Goal: Task Accomplishment & Management: Use online tool/utility

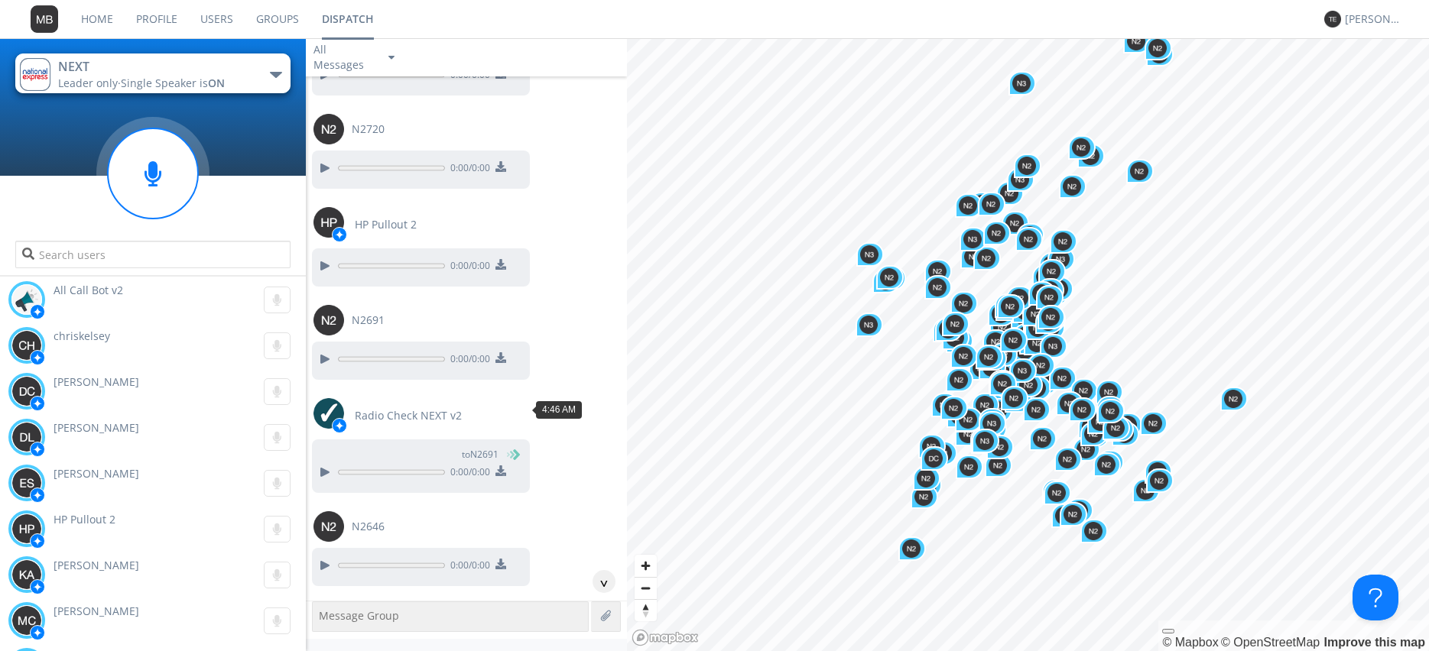
scroll to position [10415, 0]
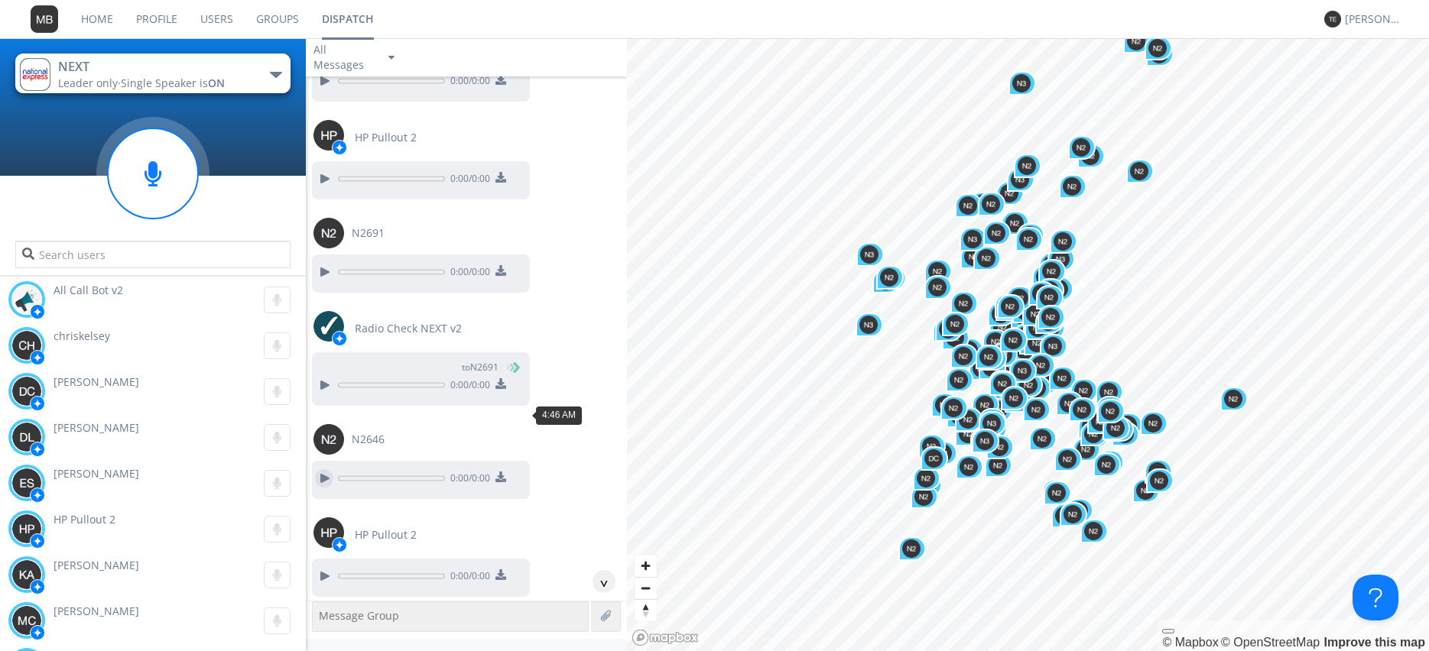
click at [323, 469] on div at bounding box center [324, 478] width 18 height 18
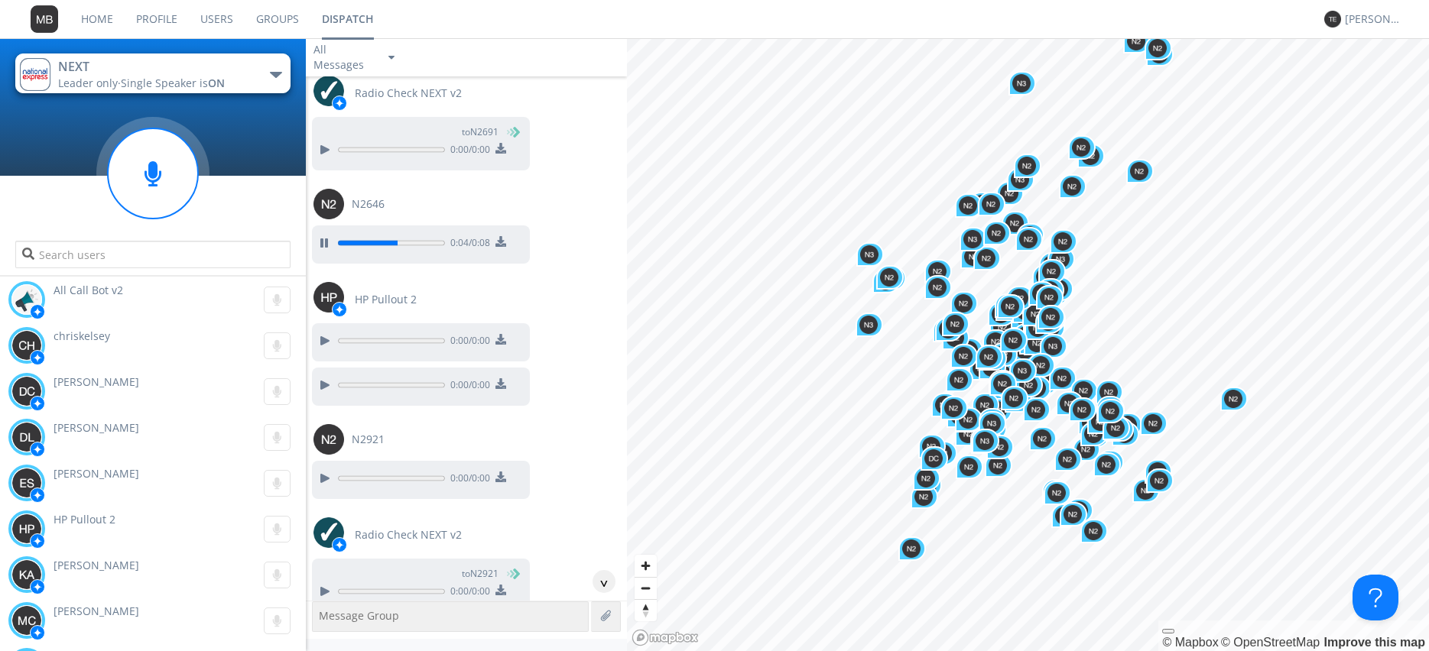
scroll to position [10677, 0]
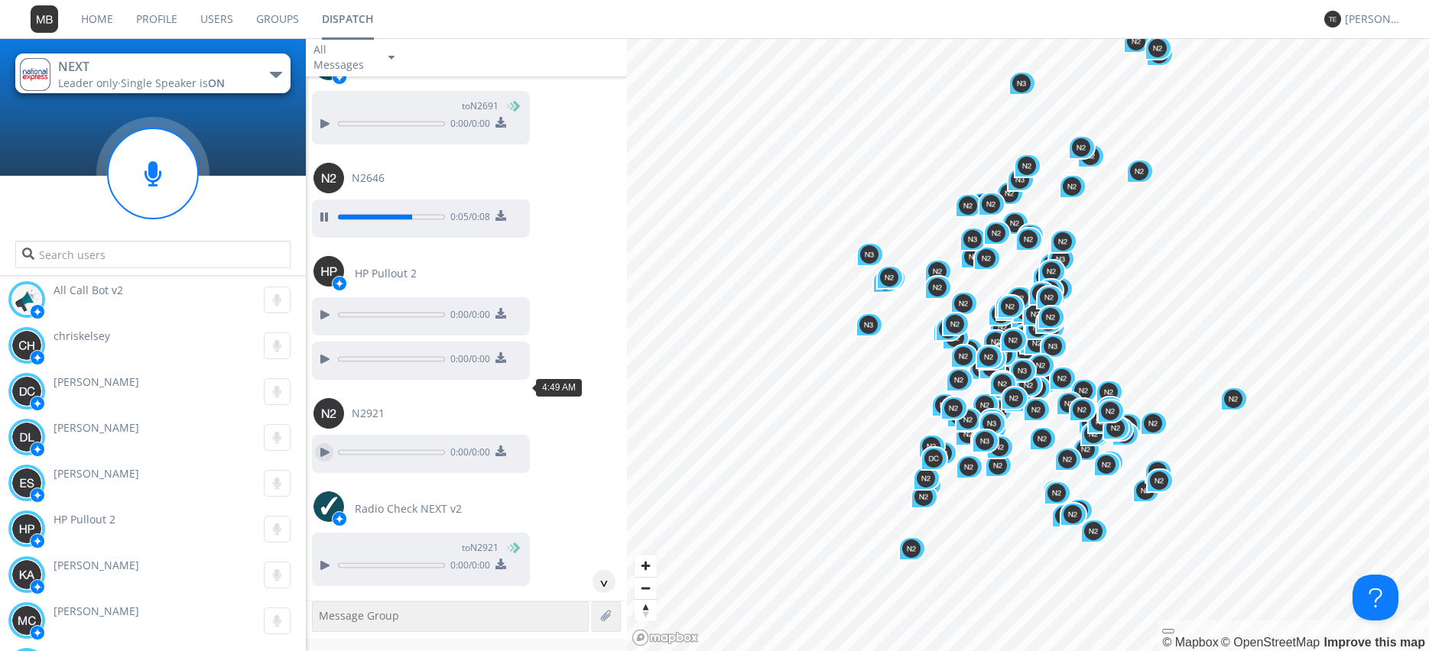
click at [329, 443] on div at bounding box center [324, 452] width 18 height 18
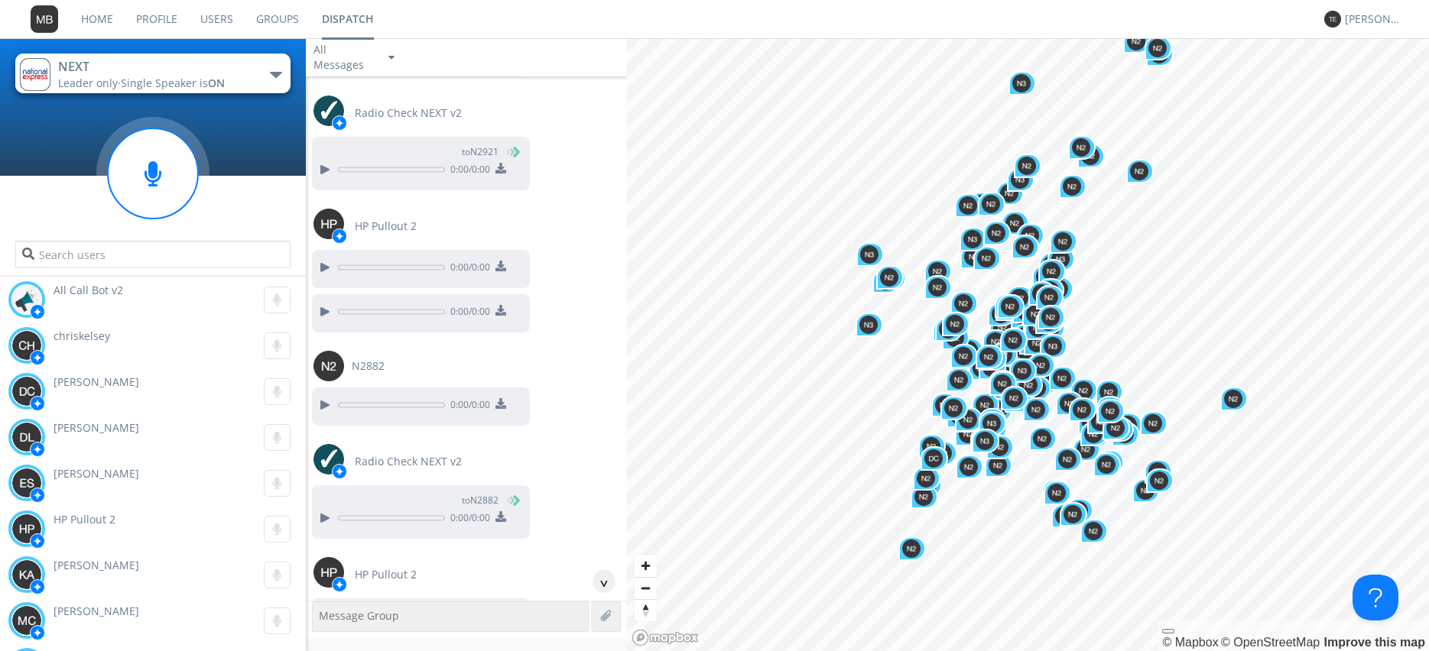
scroll to position [11112, 0]
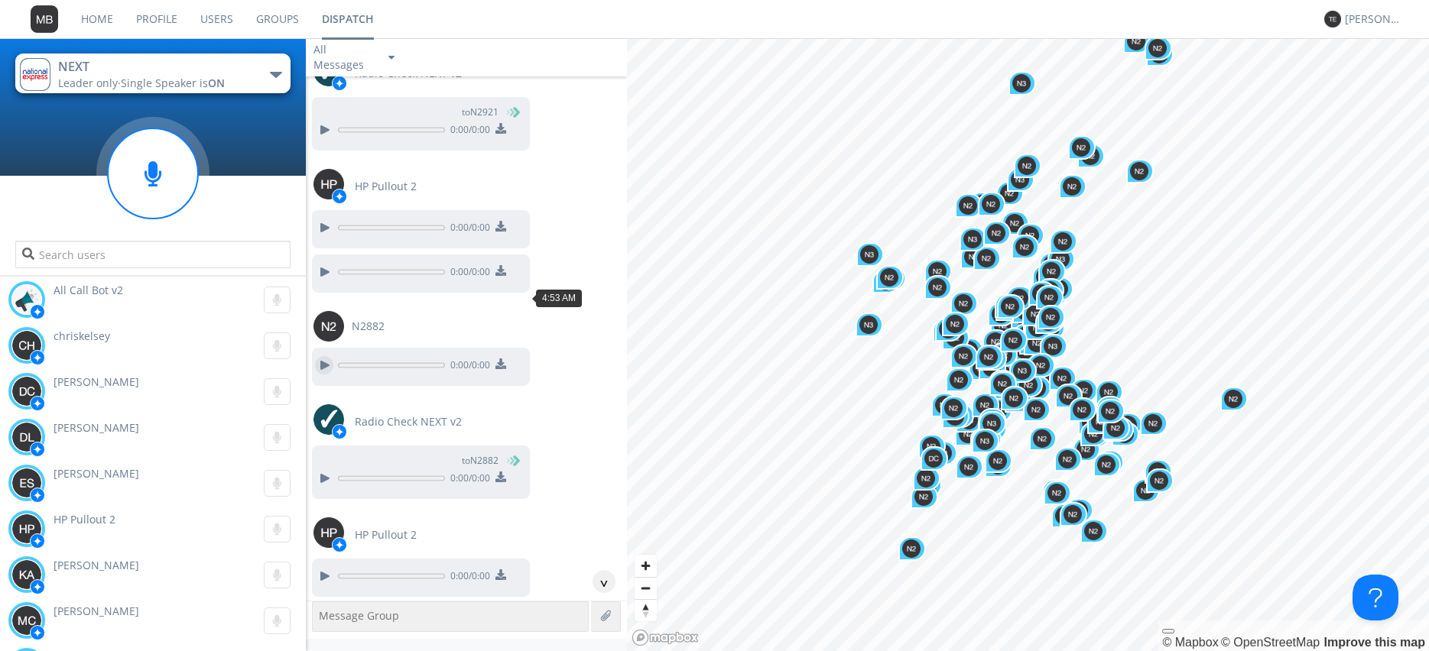
click at [320, 356] on div at bounding box center [324, 365] width 18 height 18
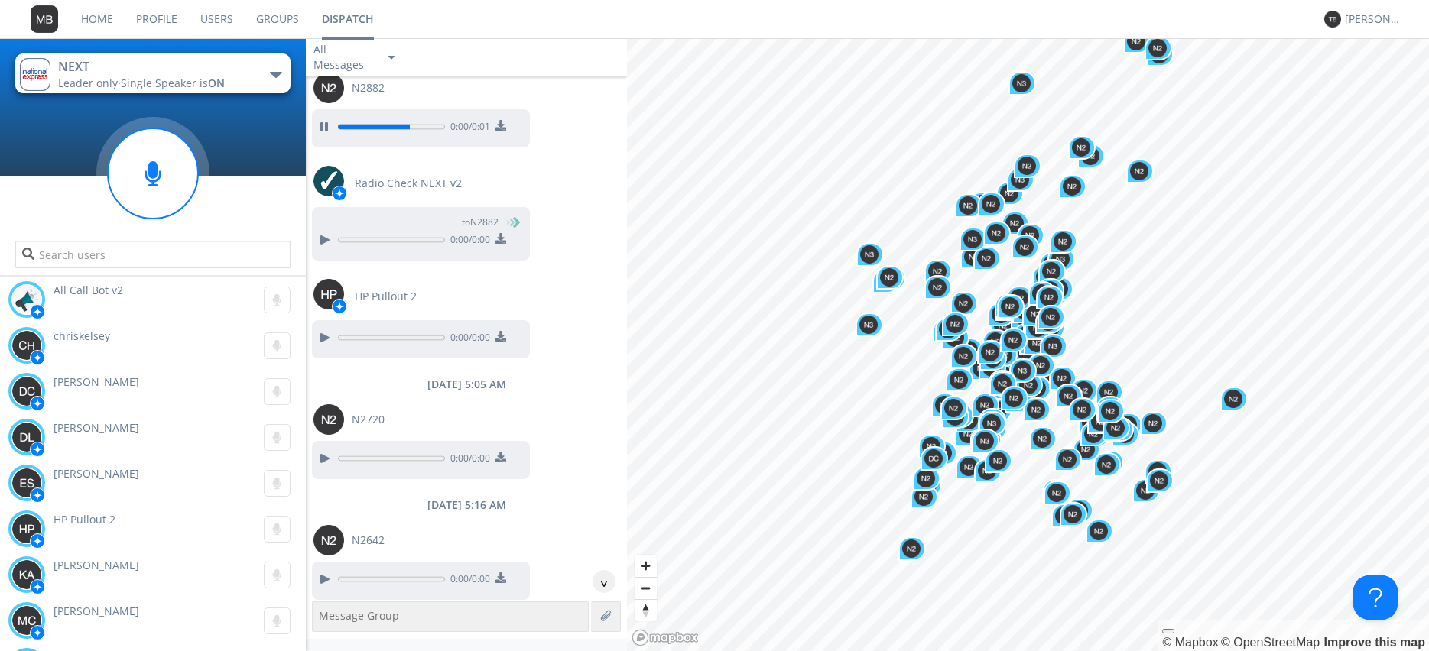
scroll to position [11374, 0]
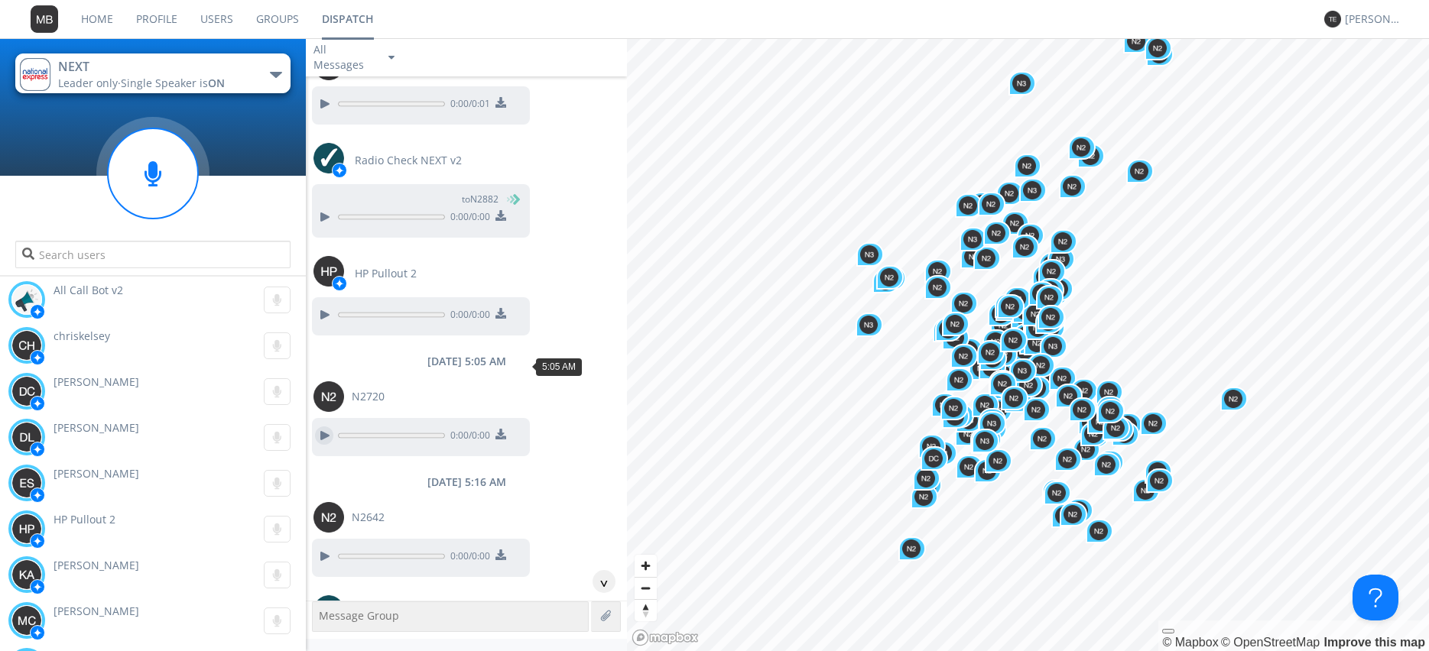
click at [323, 426] on div at bounding box center [324, 435] width 18 height 18
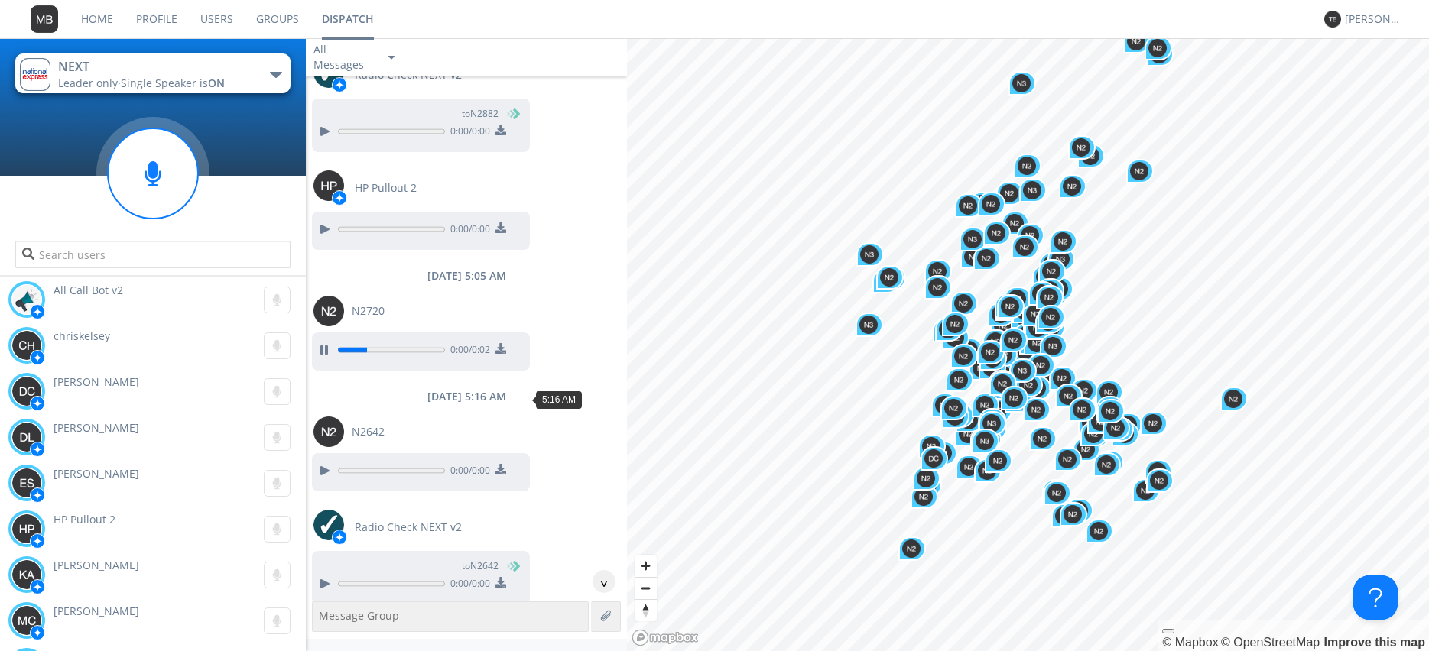
scroll to position [11461, 0]
click at [325, 460] on div at bounding box center [324, 469] width 18 height 18
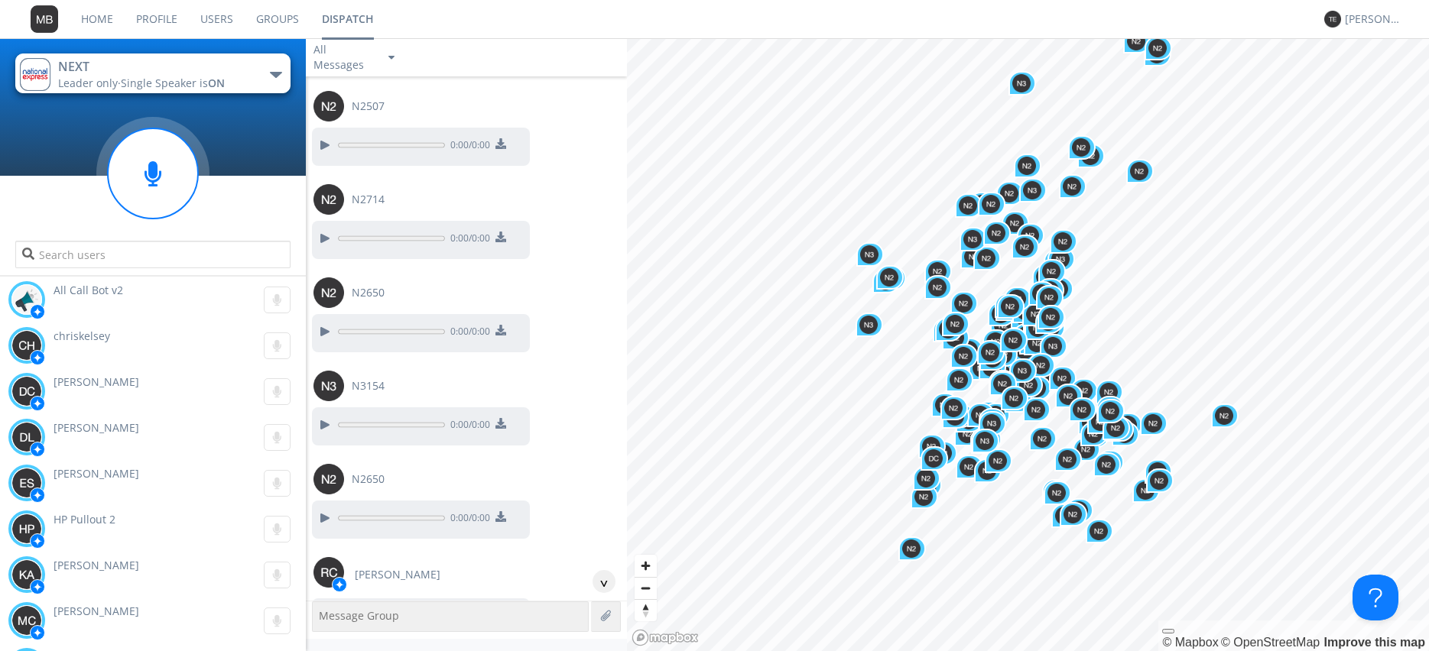
scroll to position [20000, 0]
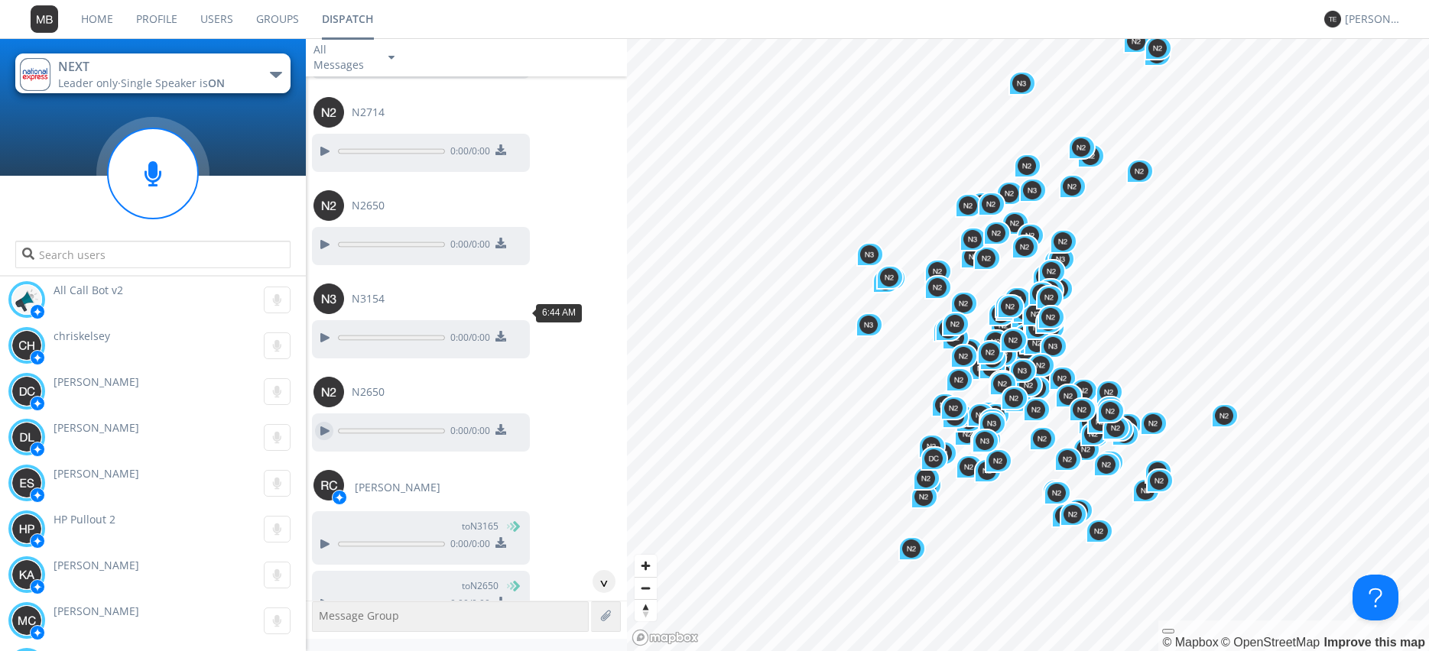
click at [318, 422] on div at bounding box center [324, 431] width 18 height 18
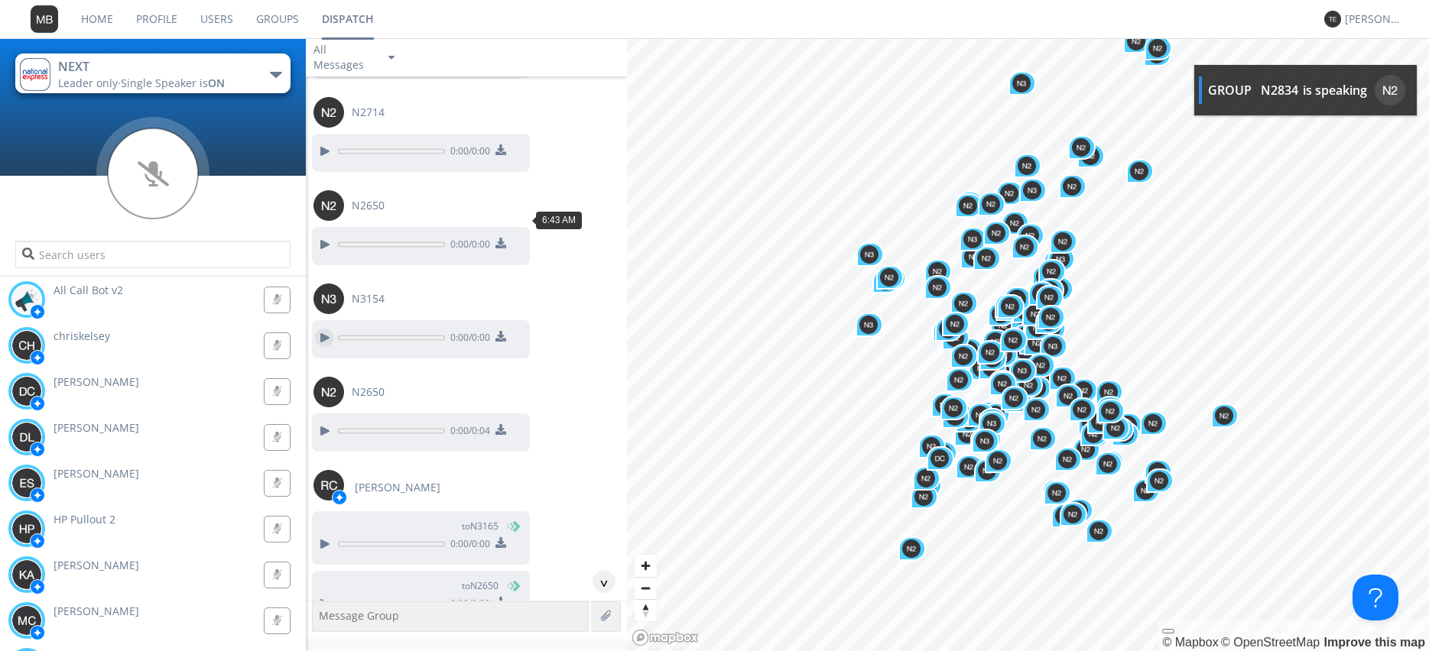
click at [316, 329] on div at bounding box center [324, 338] width 18 height 18
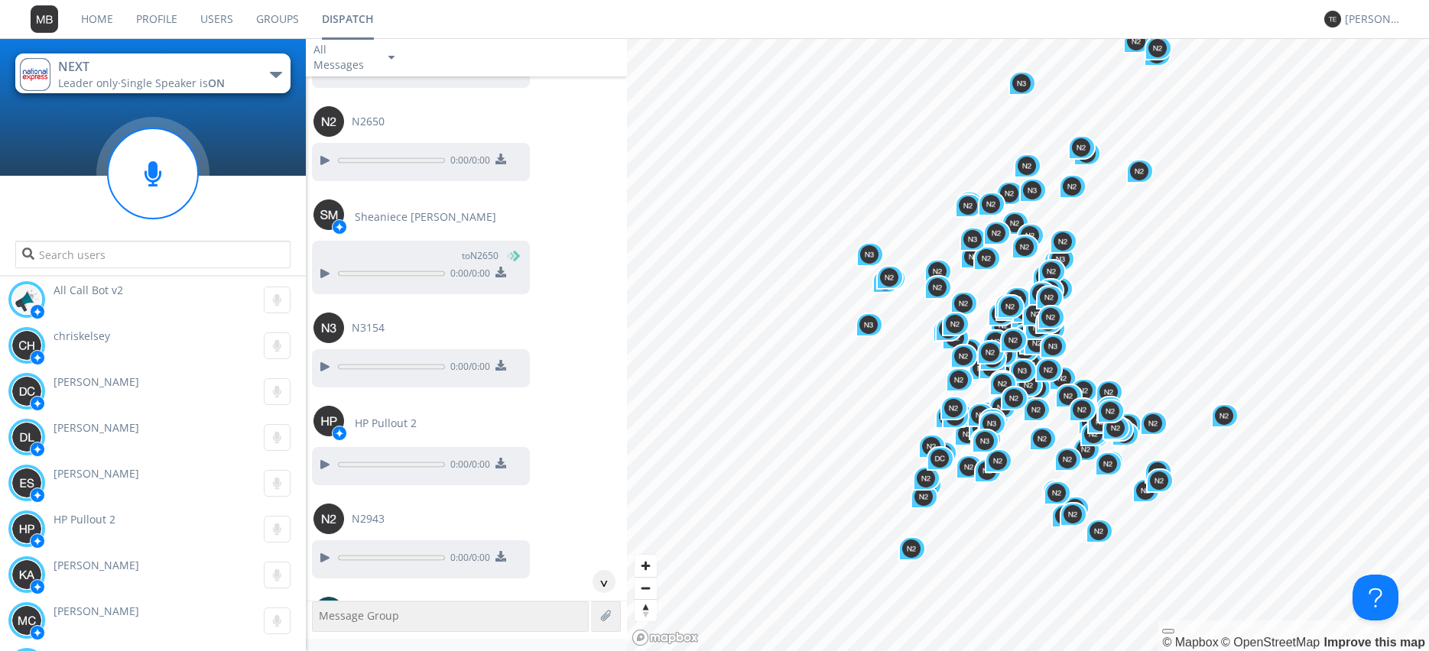
scroll to position [20871, 0]
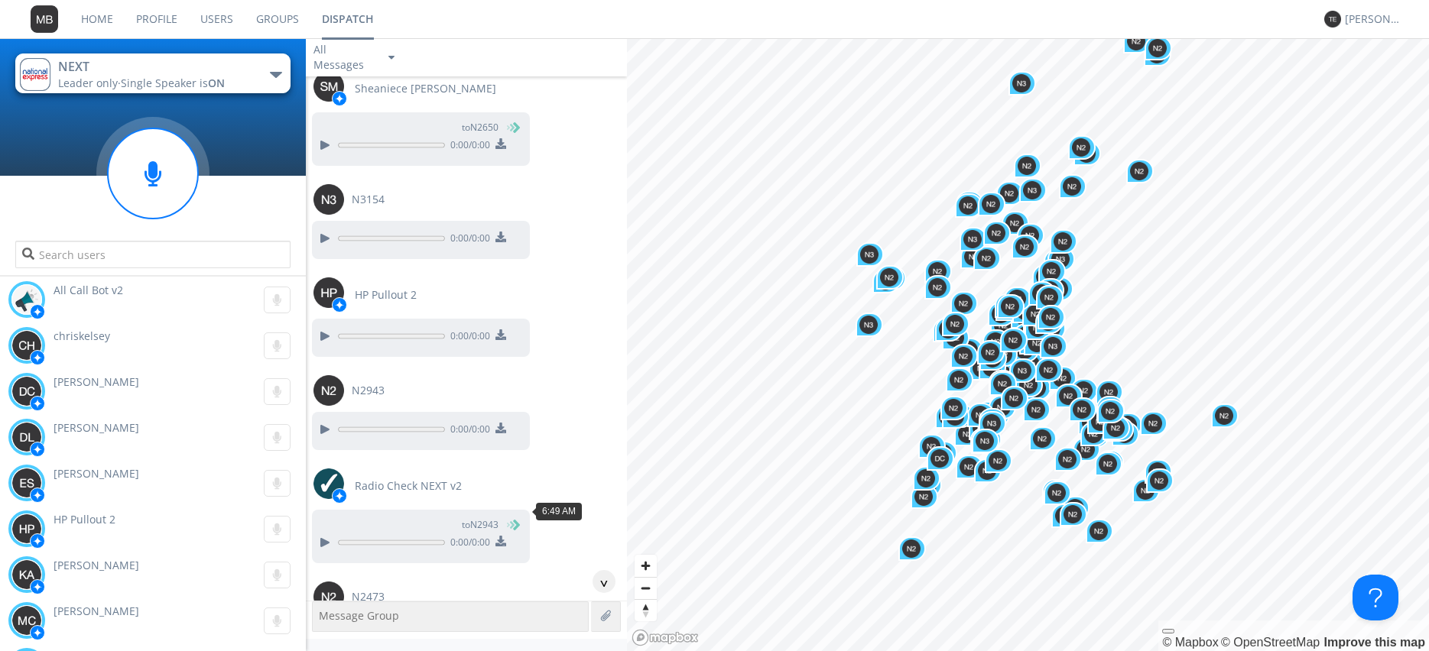
click at [326, 626] on button at bounding box center [324, 636] width 28 height 20
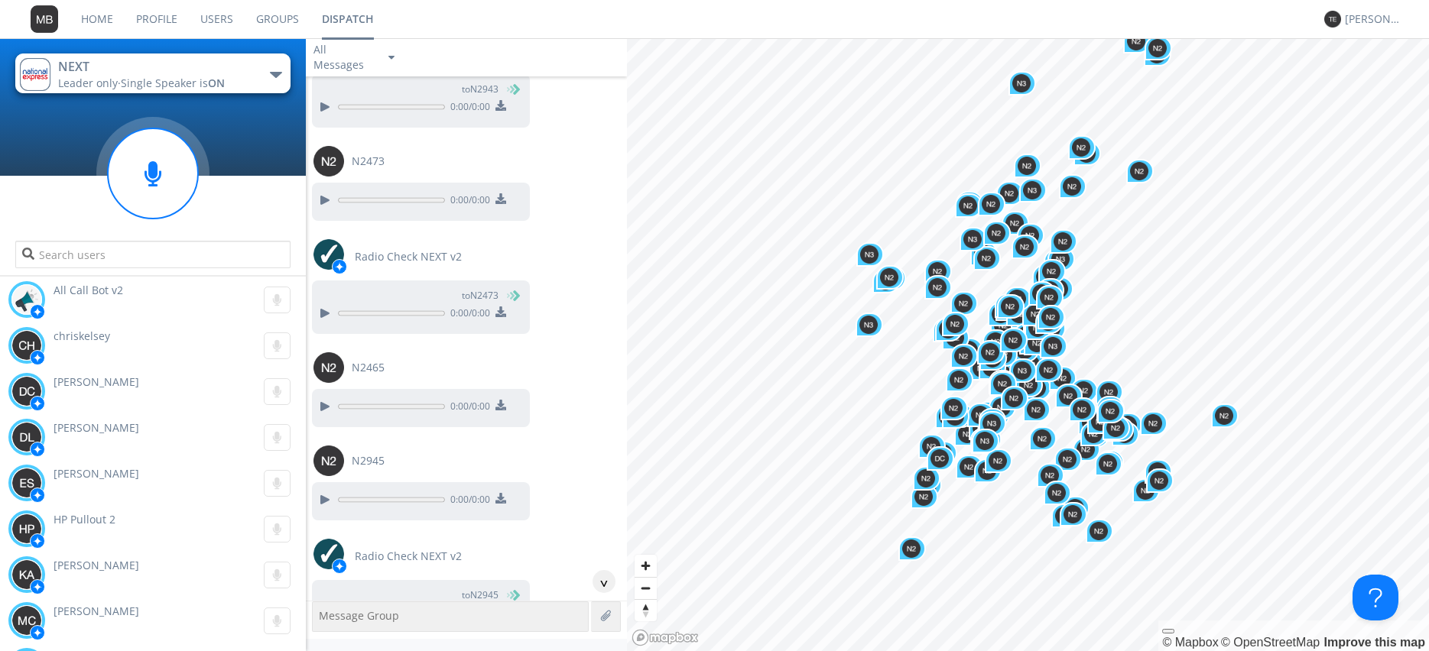
scroll to position [21394, 0]
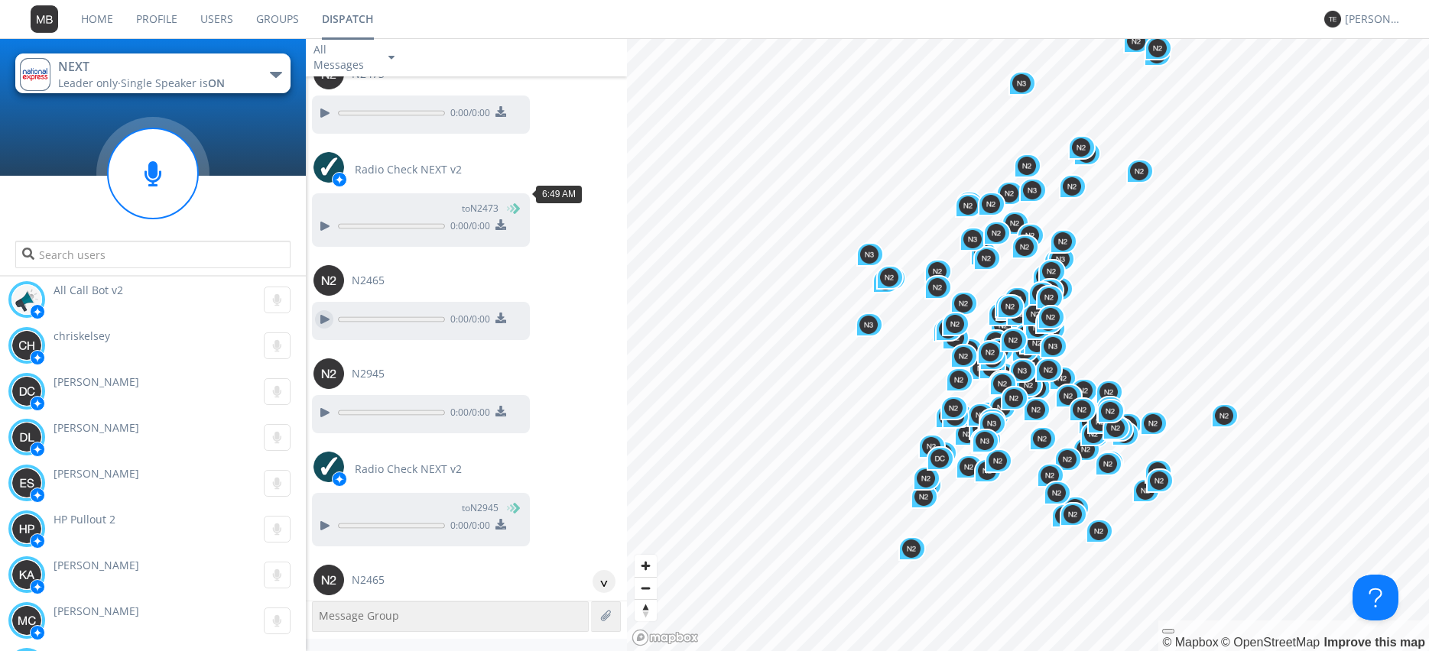
click at [319, 310] on div at bounding box center [324, 319] width 18 height 18
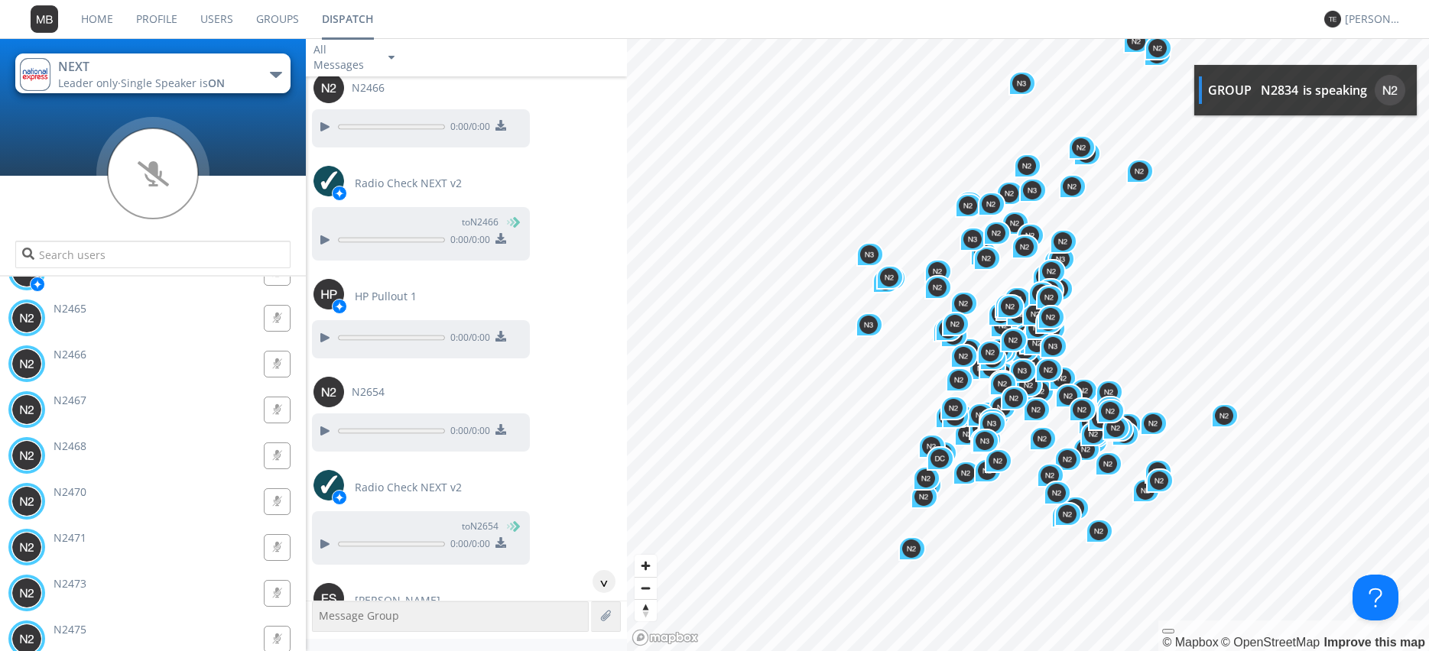
scroll to position [0, 0]
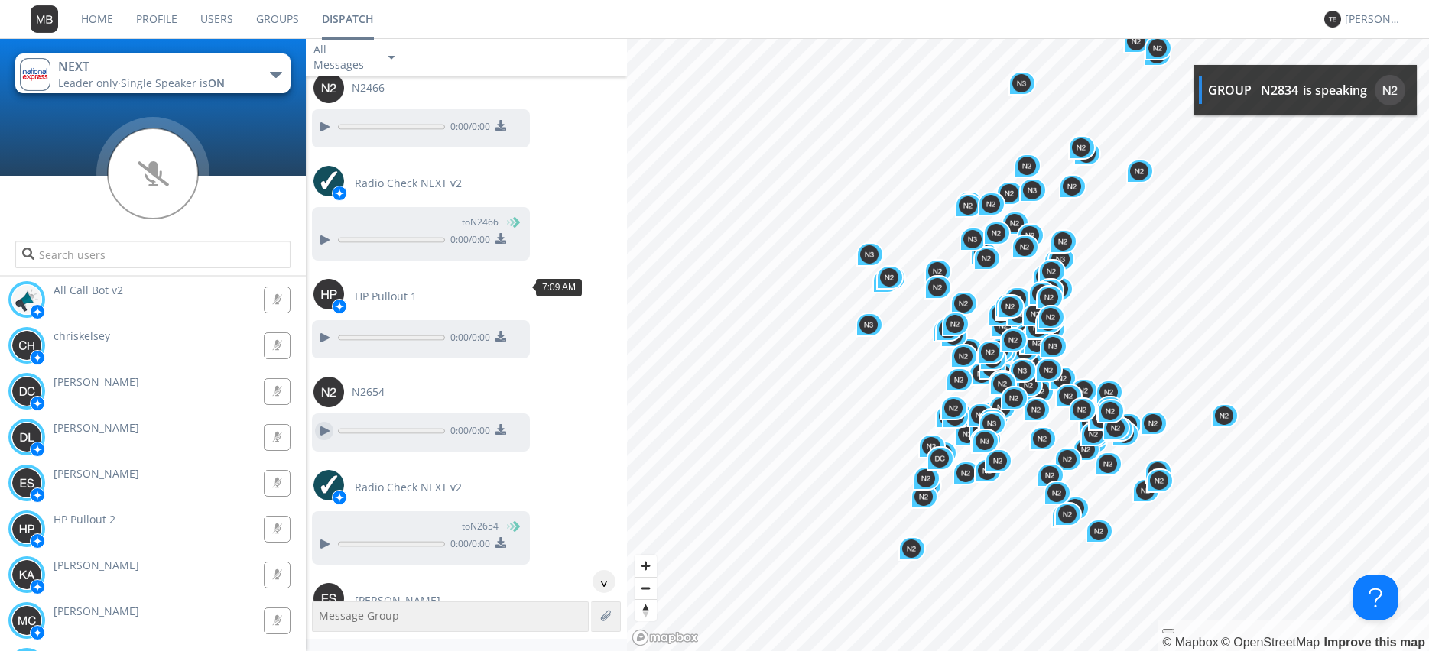
click at [319, 422] on div at bounding box center [324, 431] width 18 height 18
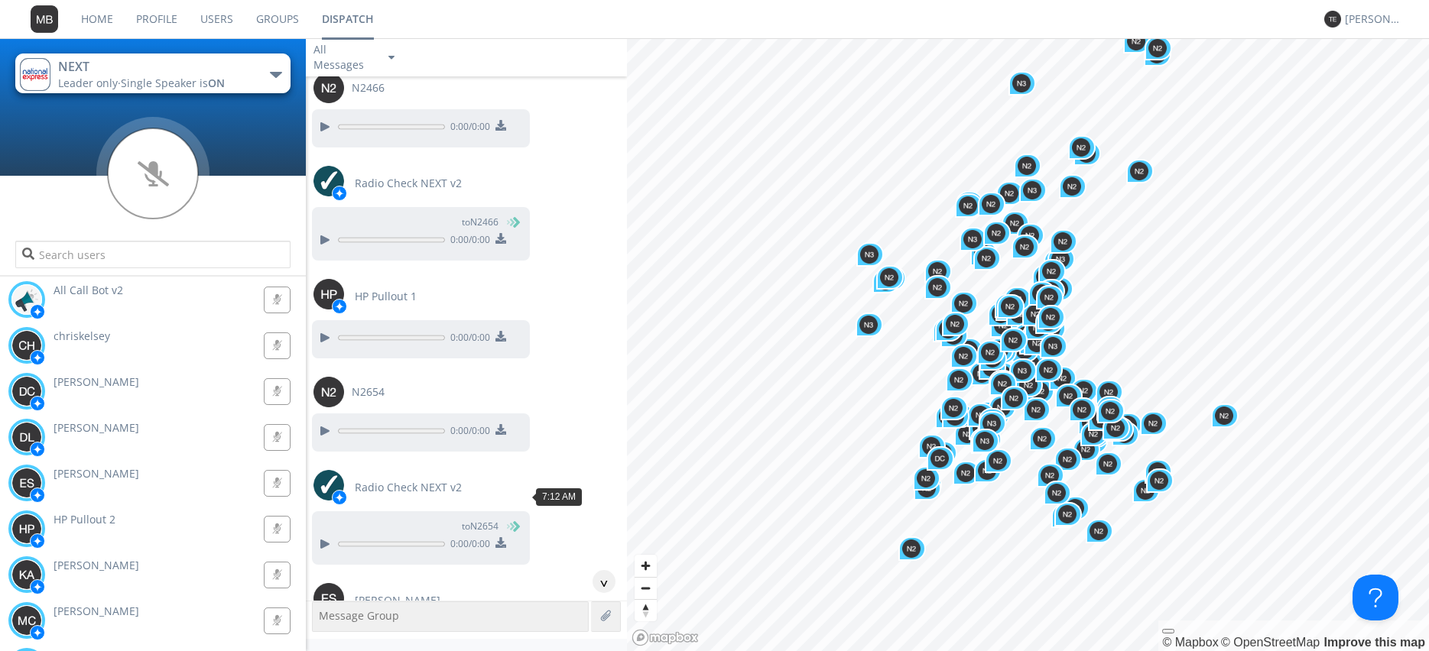
click at [323, 633] on div at bounding box center [324, 642] width 18 height 18
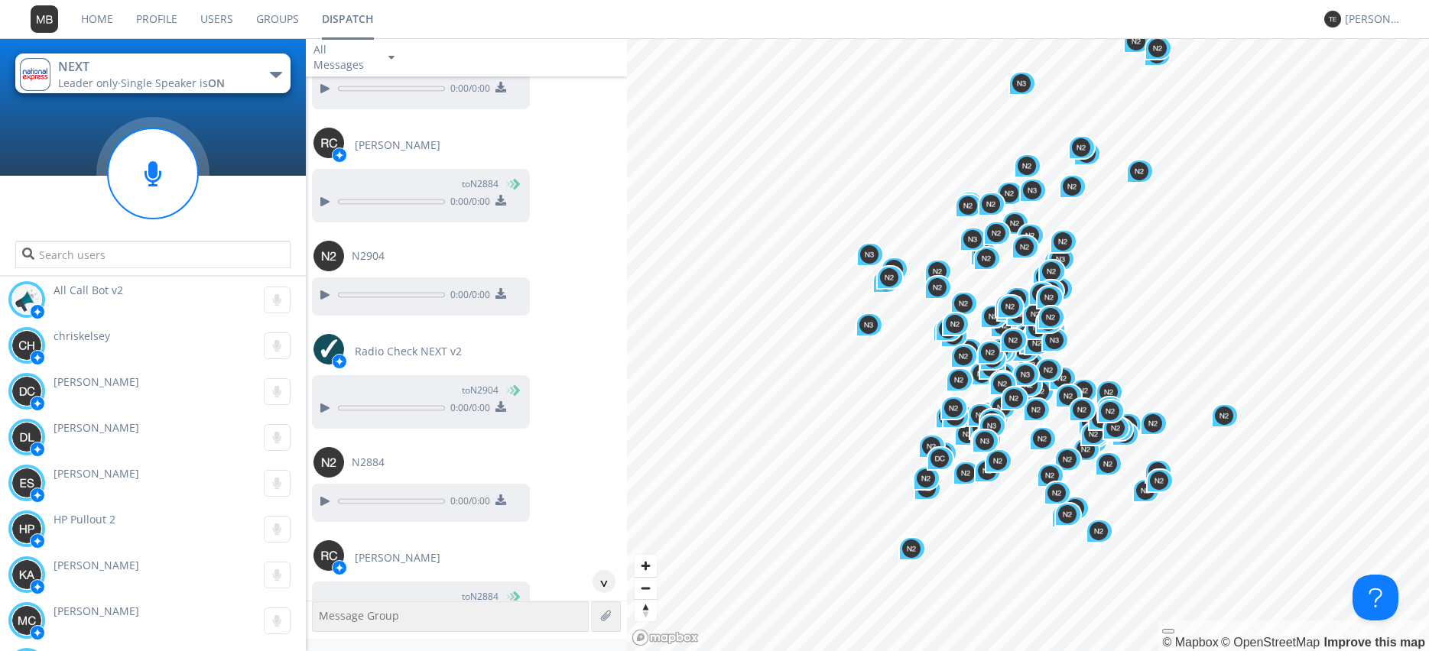
scroll to position [29410, 0]
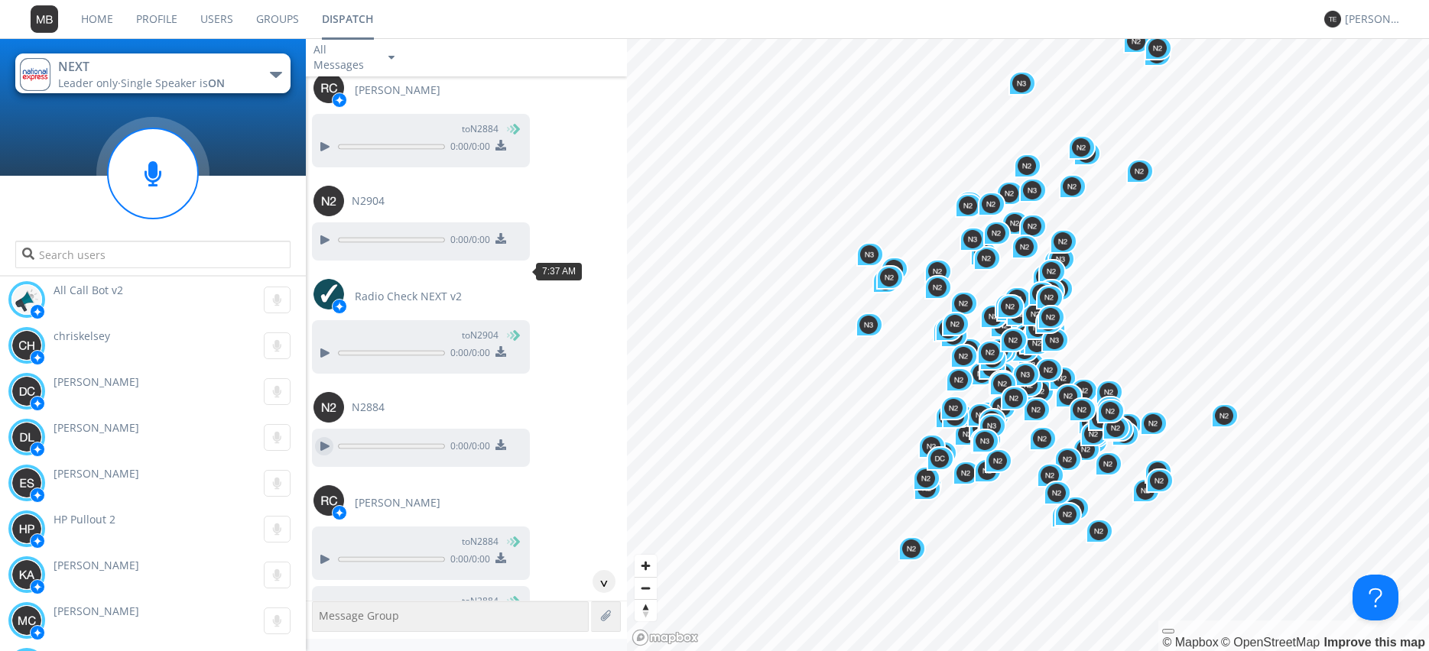
click at [326, 437] on div at bounding box center [324, 446] width 18 height 18
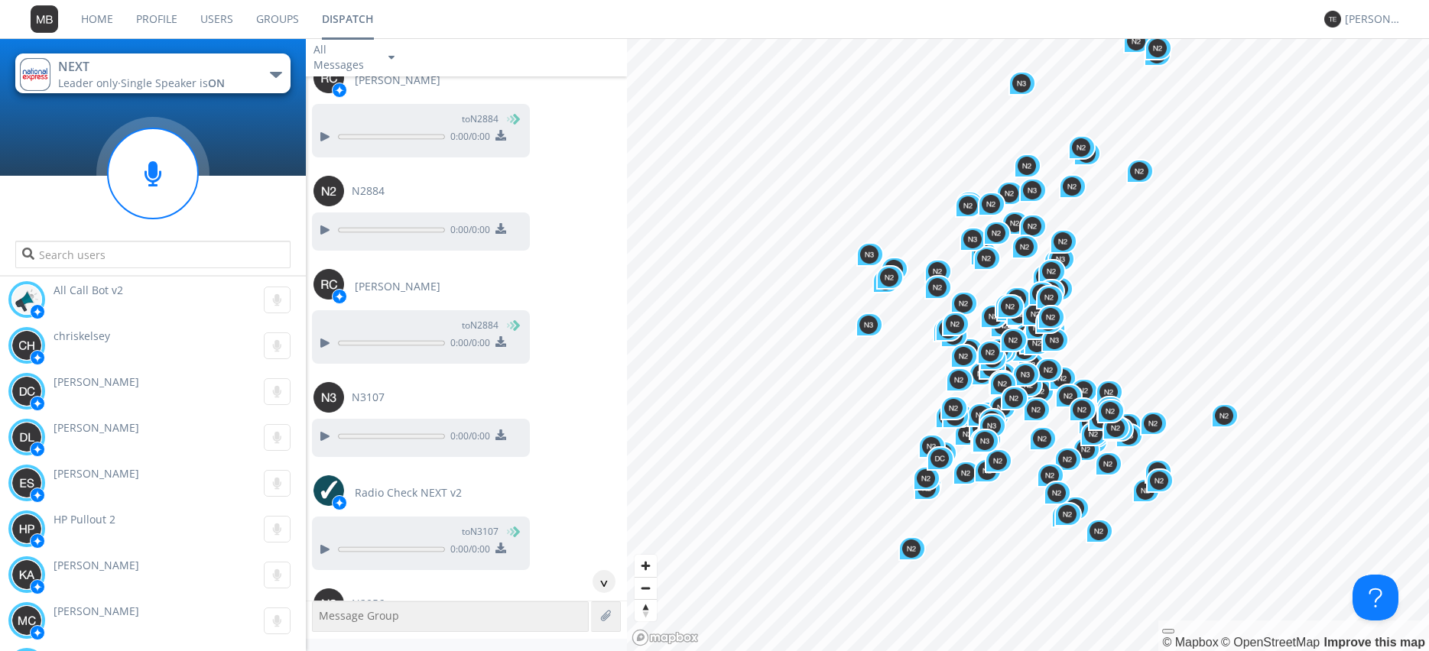
scroll to position [30369, 0]
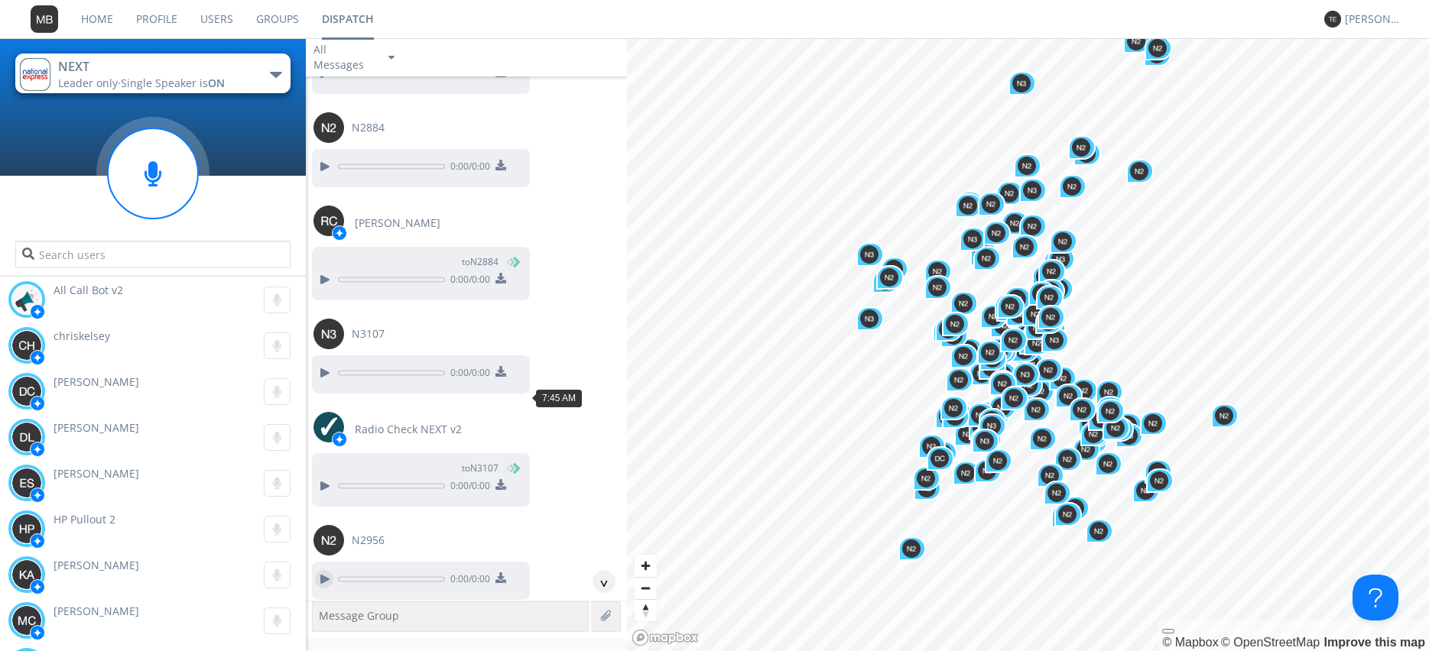
click at [321, 570] on div at bounding box center [324, 579] width 18 height 18
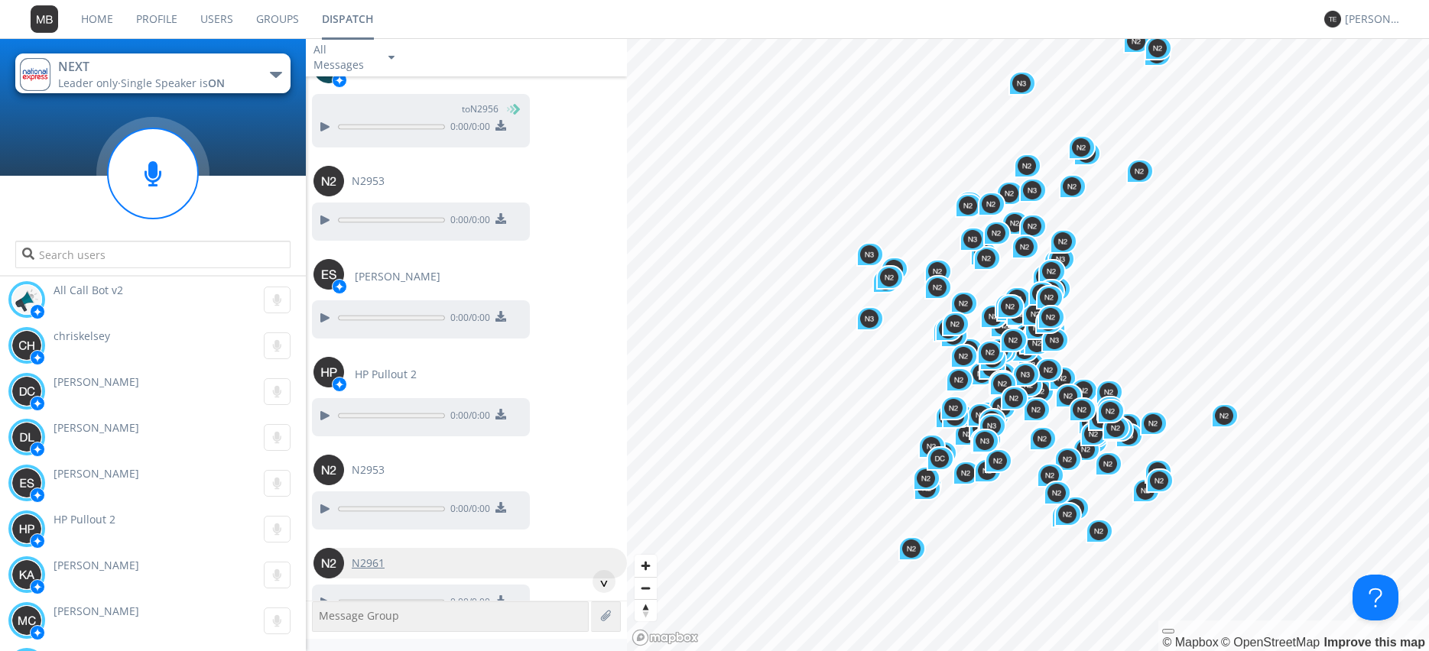
scroll to position [31066, 0]
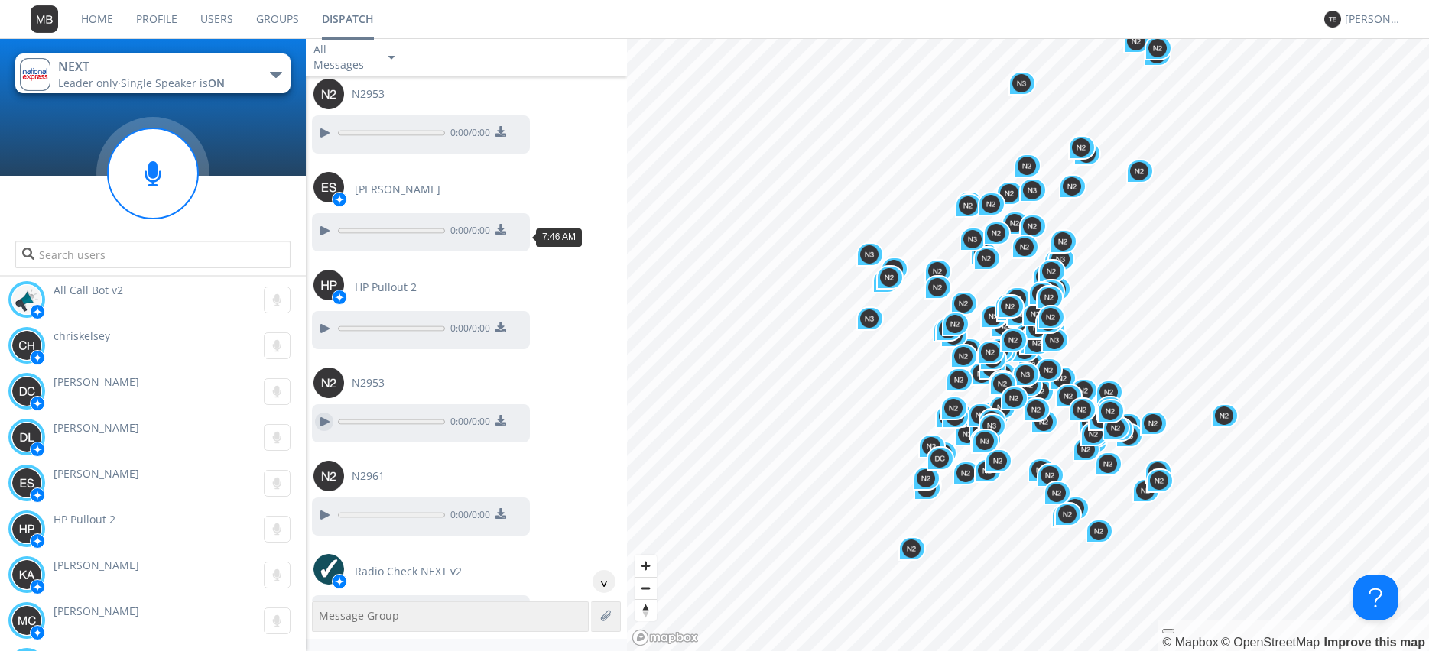
click at [324, 413] on div at bounding box center [324, 422] width 18 height 18
click at [326, 506] on div at bounding box center [324, 515] width 18 height 18
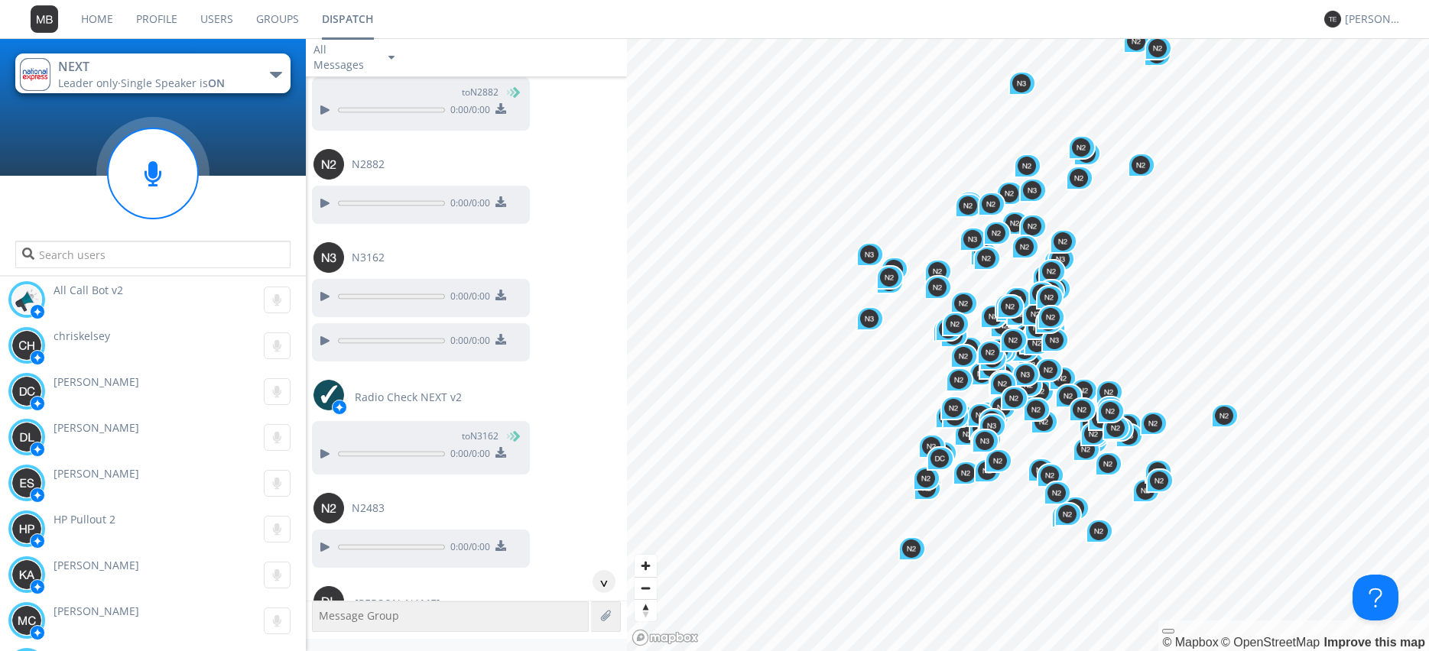
scroll to position [36032, 0]
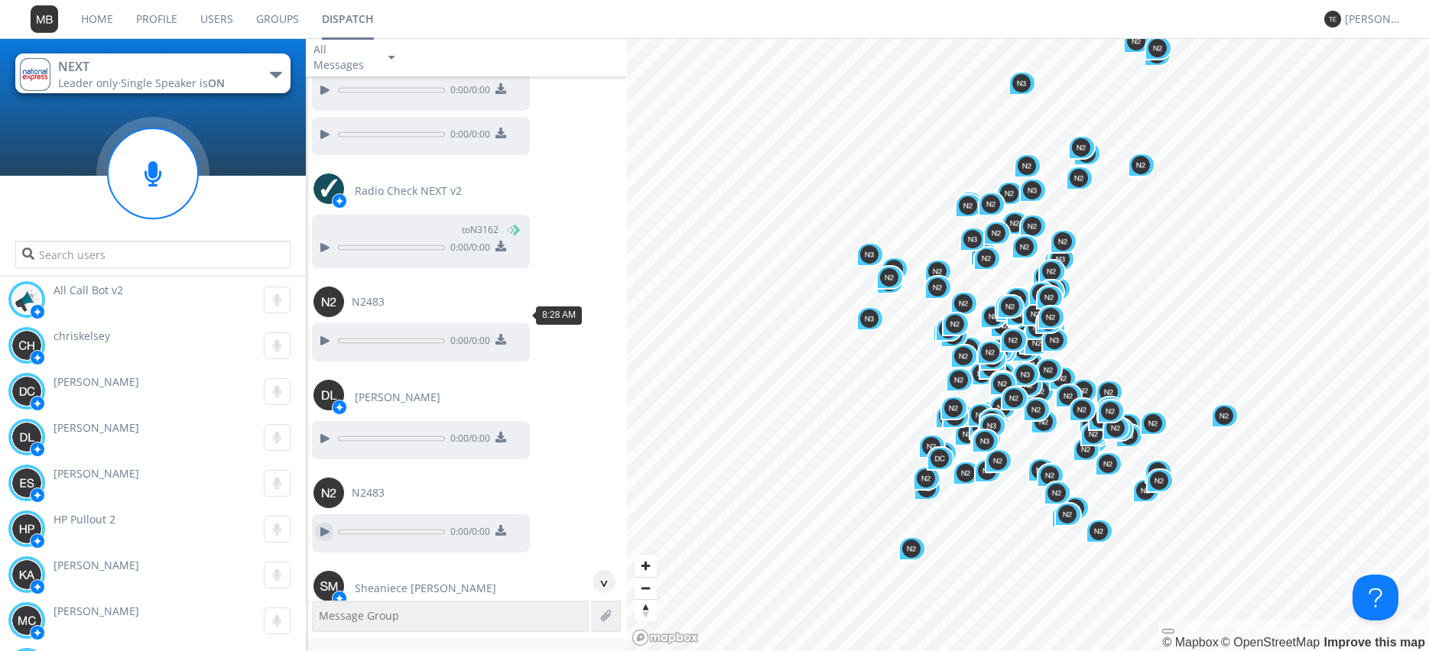
click at [324, 523] on div at bounding box center [324, 532] width 18 height 18
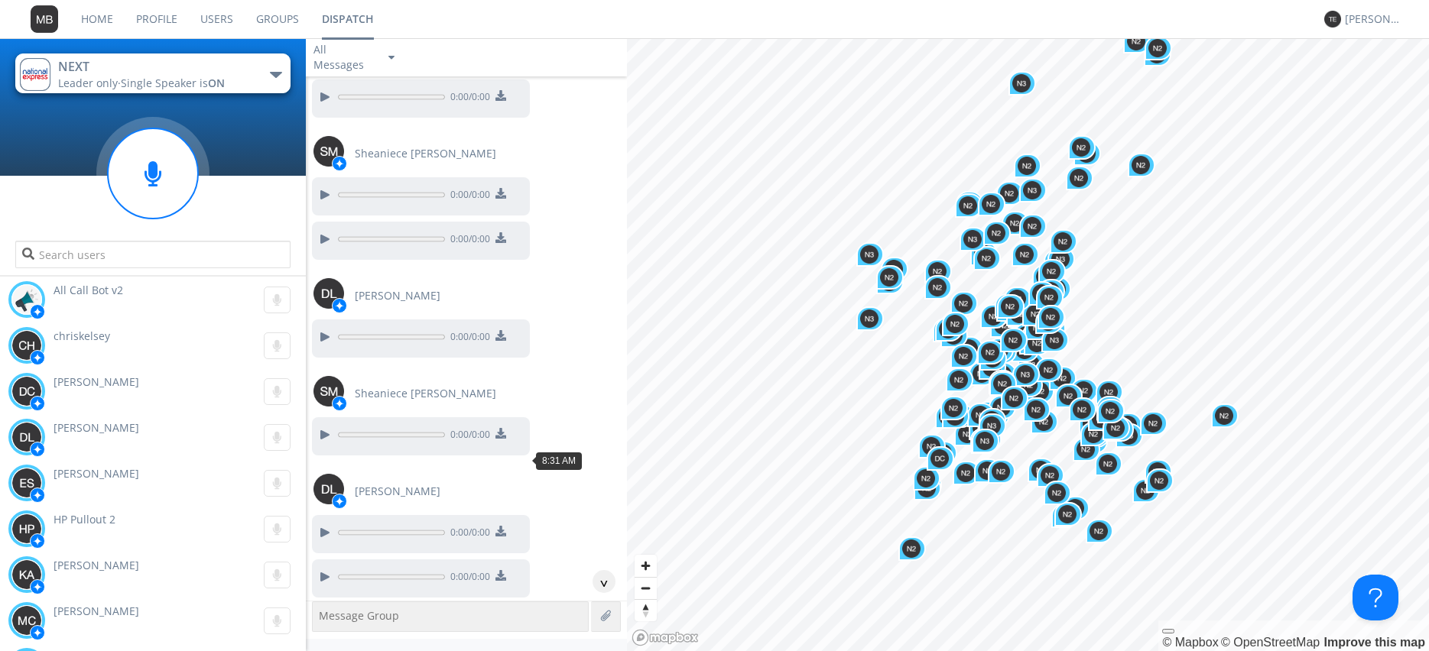
scroll to position [36816, 0]
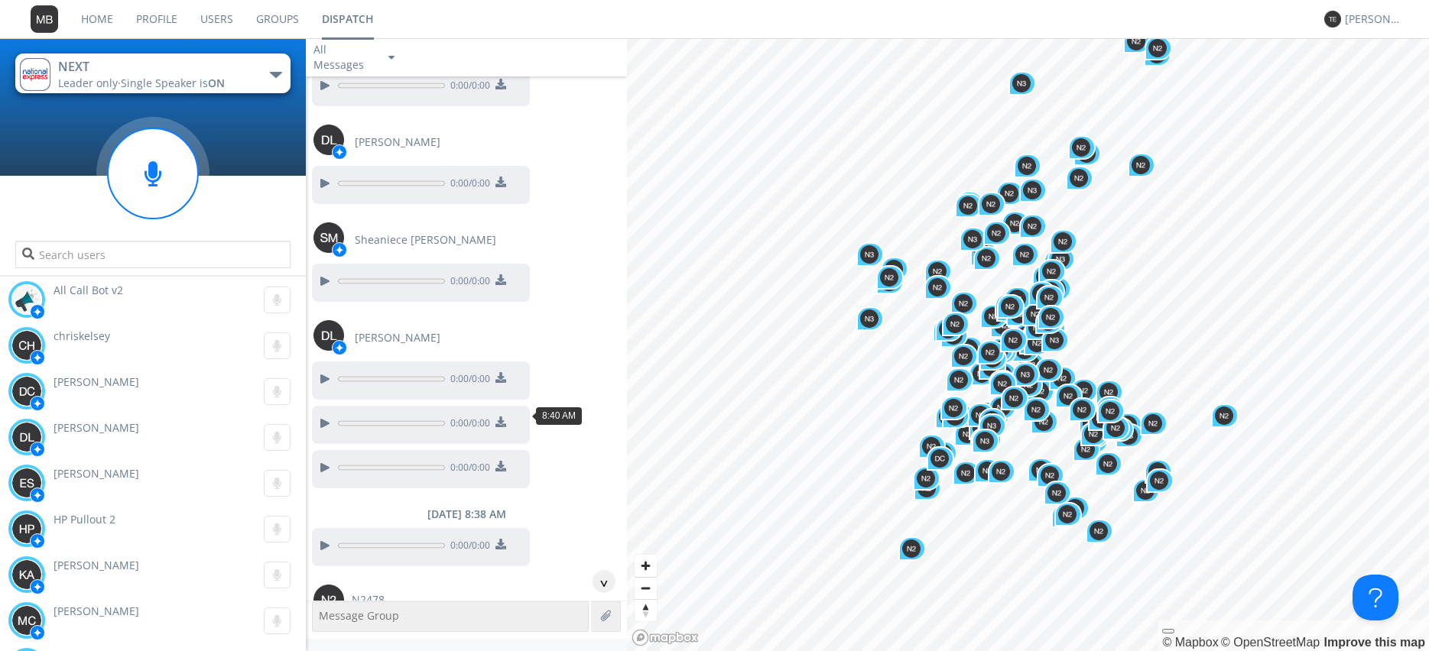
click at [325, 630] on div at bounding box center [324, 639] width 18 height 18
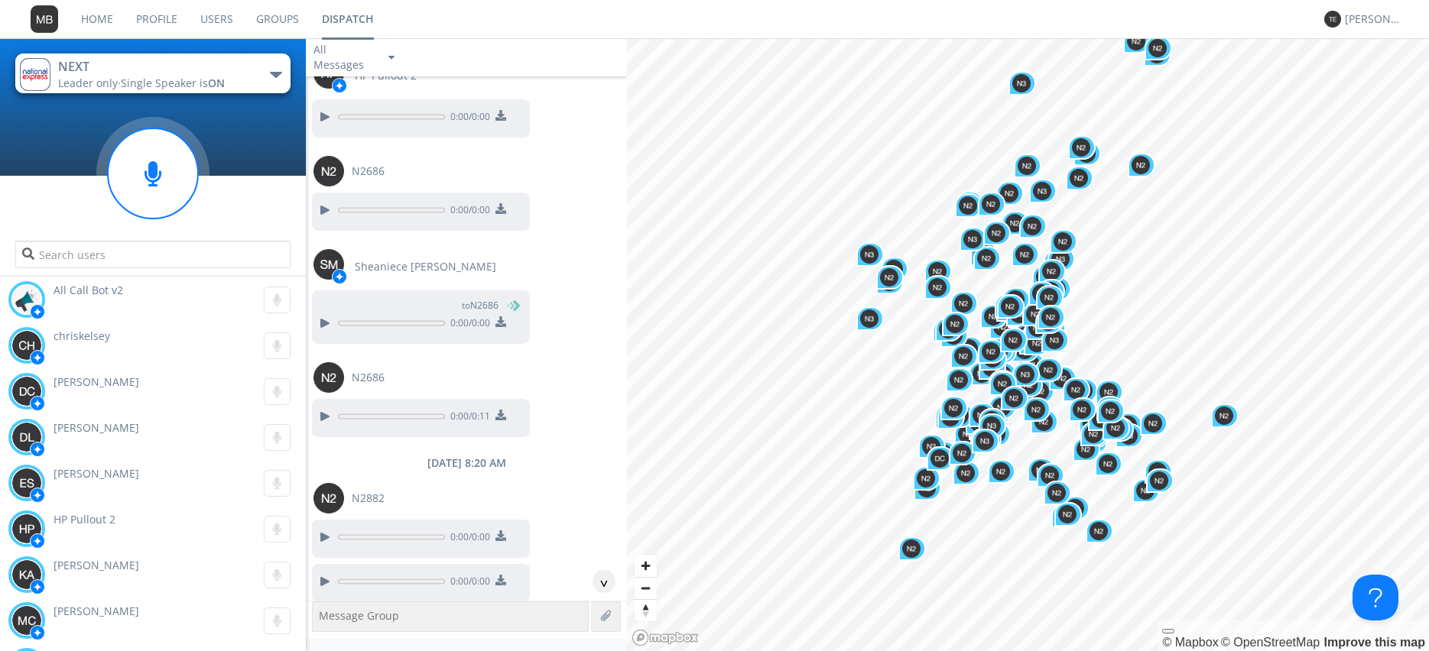
scroll to position [34899, 0]
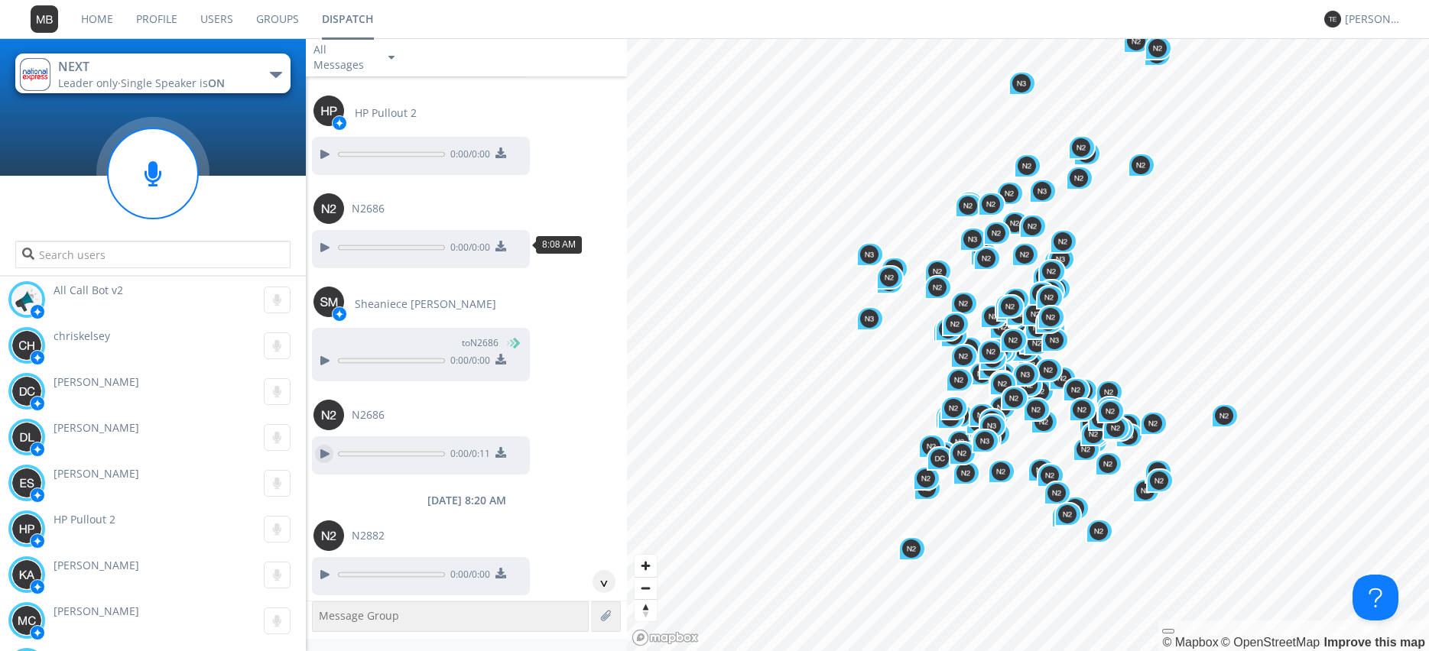
click at [326, 445] on div at bounding box center [324, 454] width 18 height 18
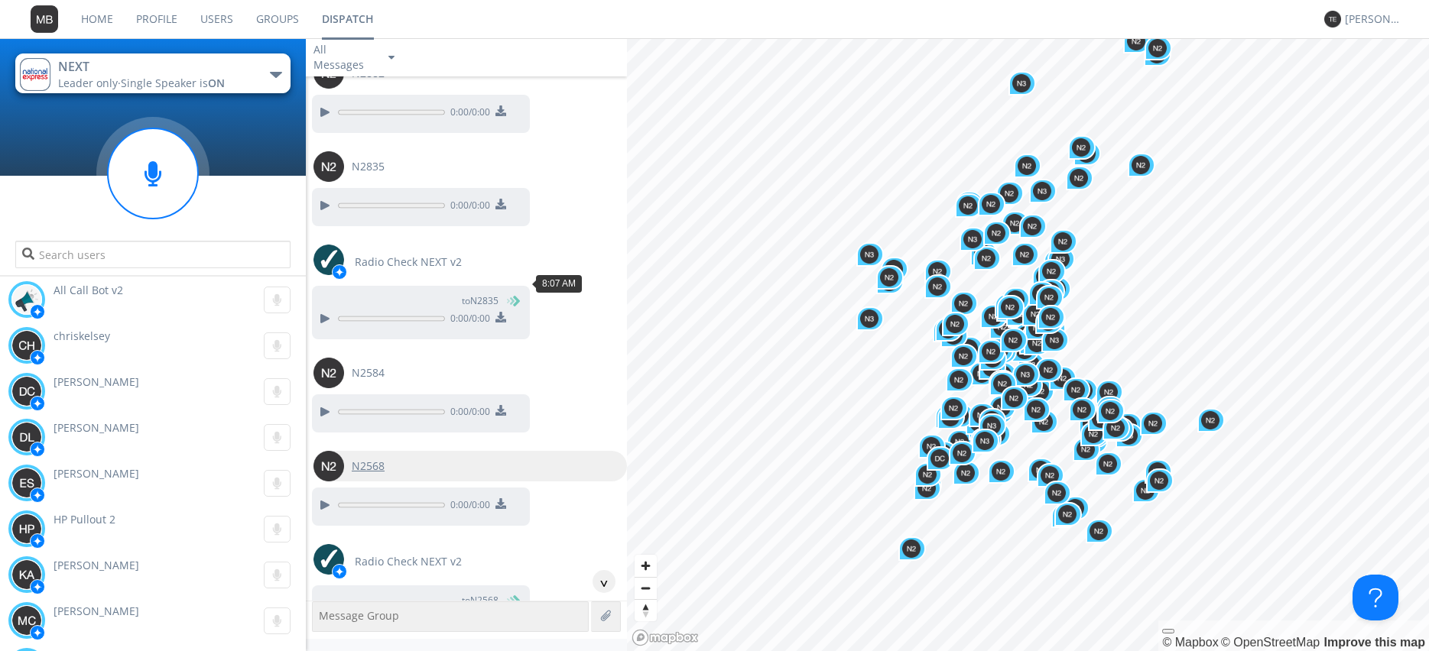
scroll to position [34289, 0]
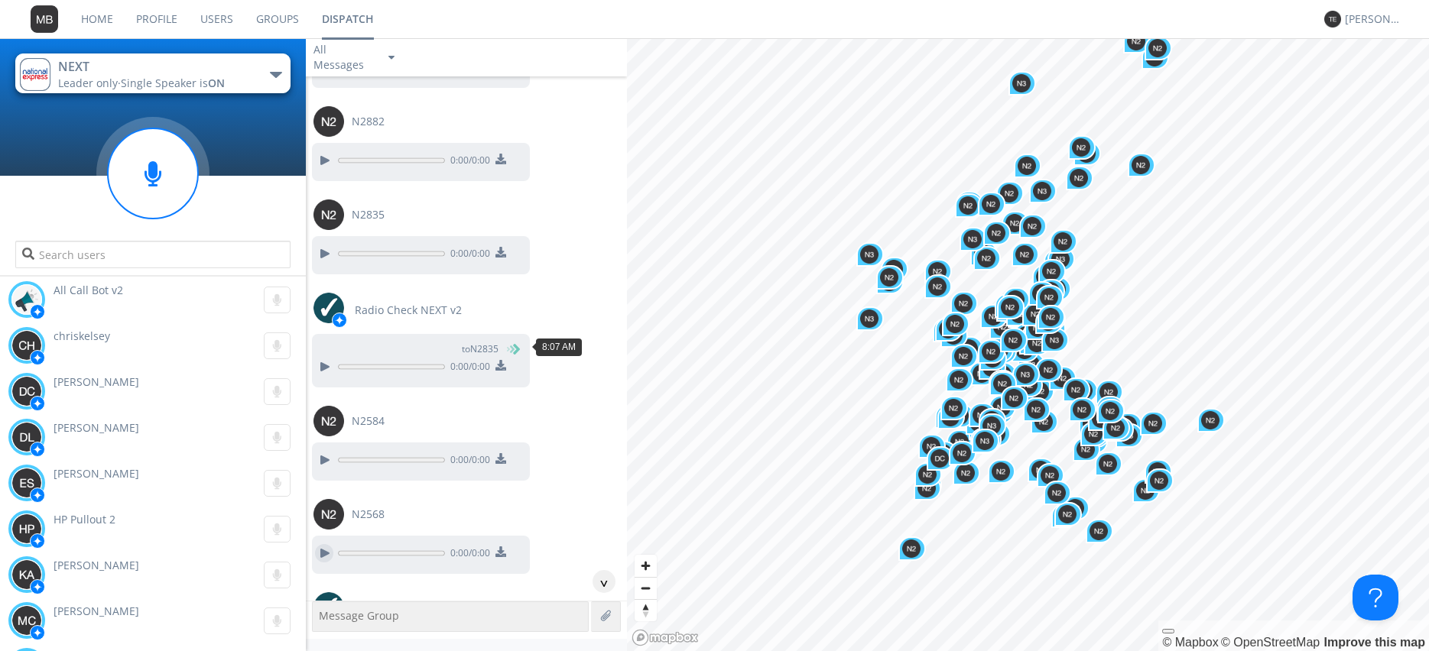
click at [320, 544] on div at bounding box center [324, 553] width 18 height 18
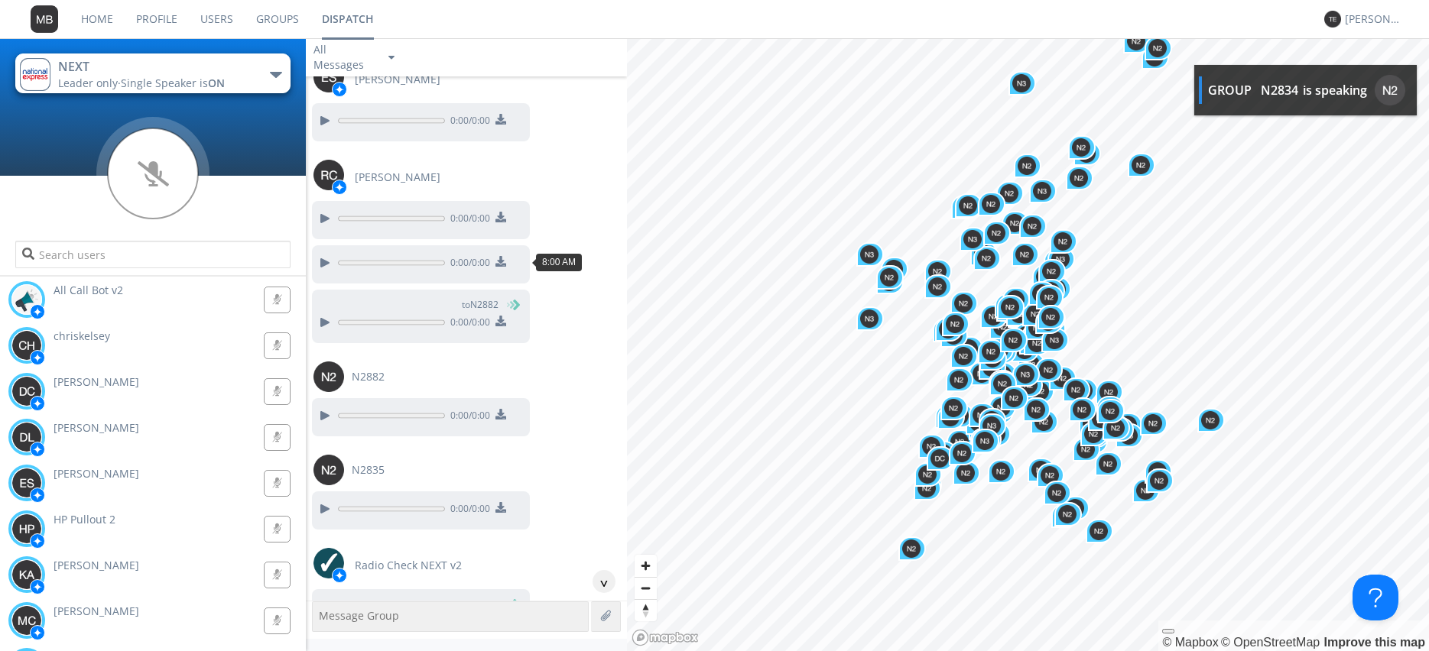
scroll to position [34028, 0]
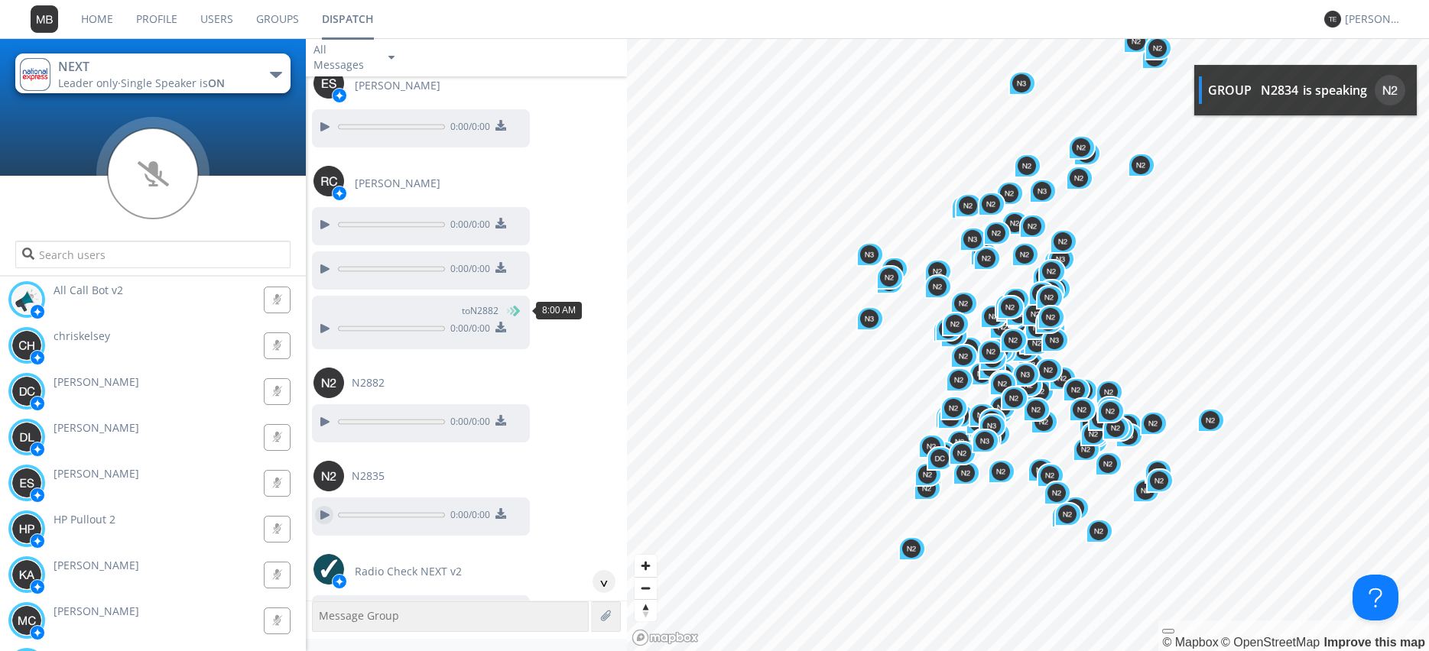
click at [320, 506] on div at bounding box center [324, 515] width 18 height 18
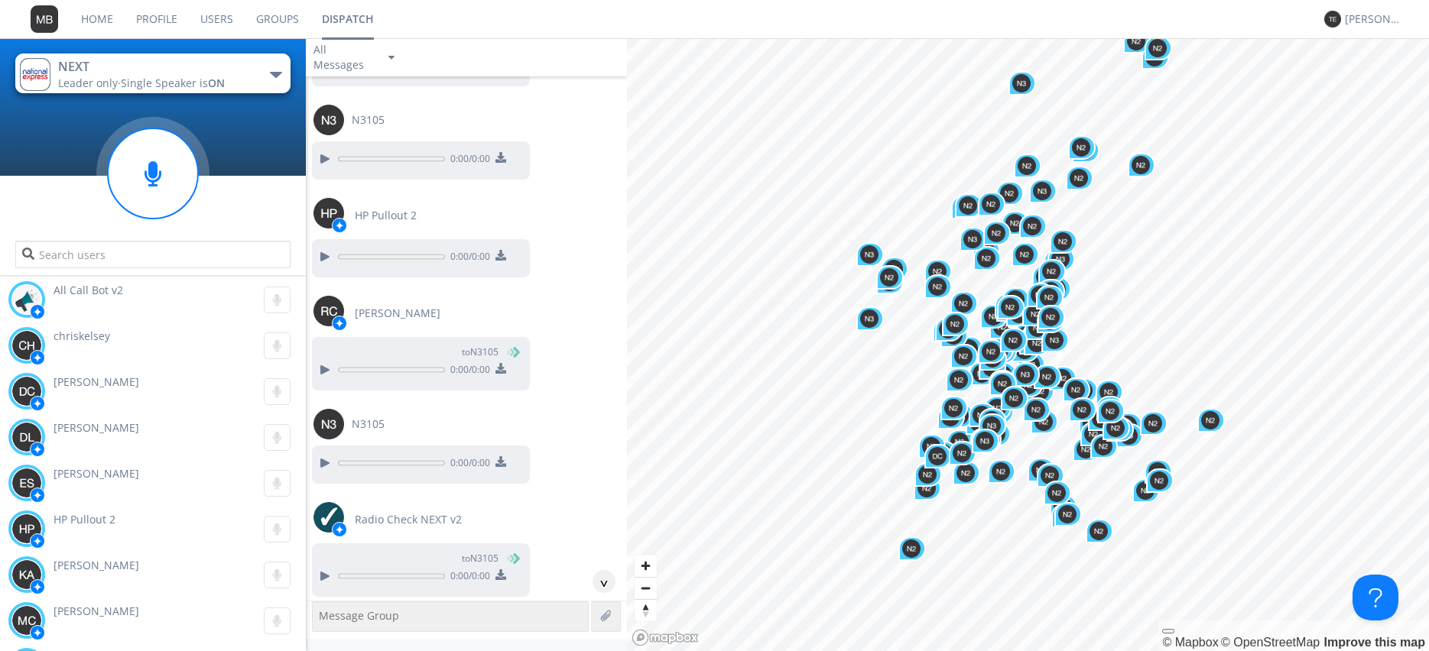
scroll to position [31588, 0]
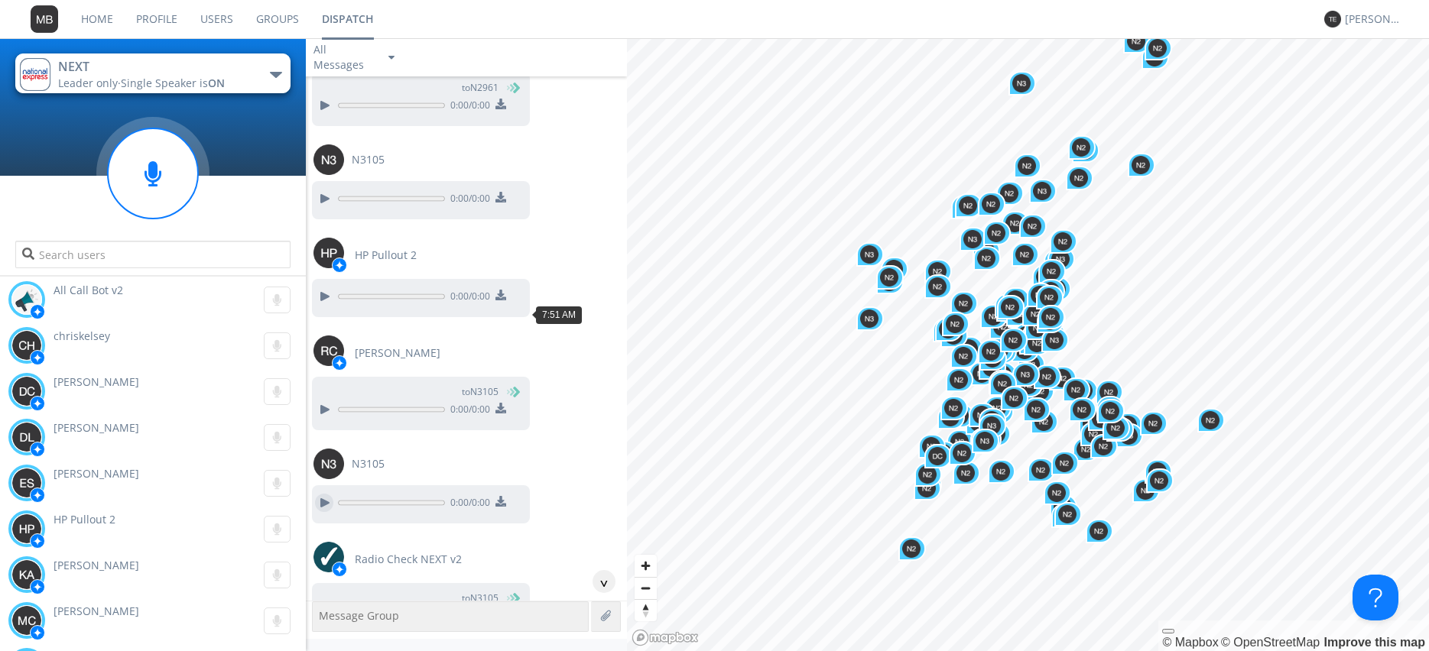
click at [326, 494] on div at bounding box center [324, 503] width 18 height 18
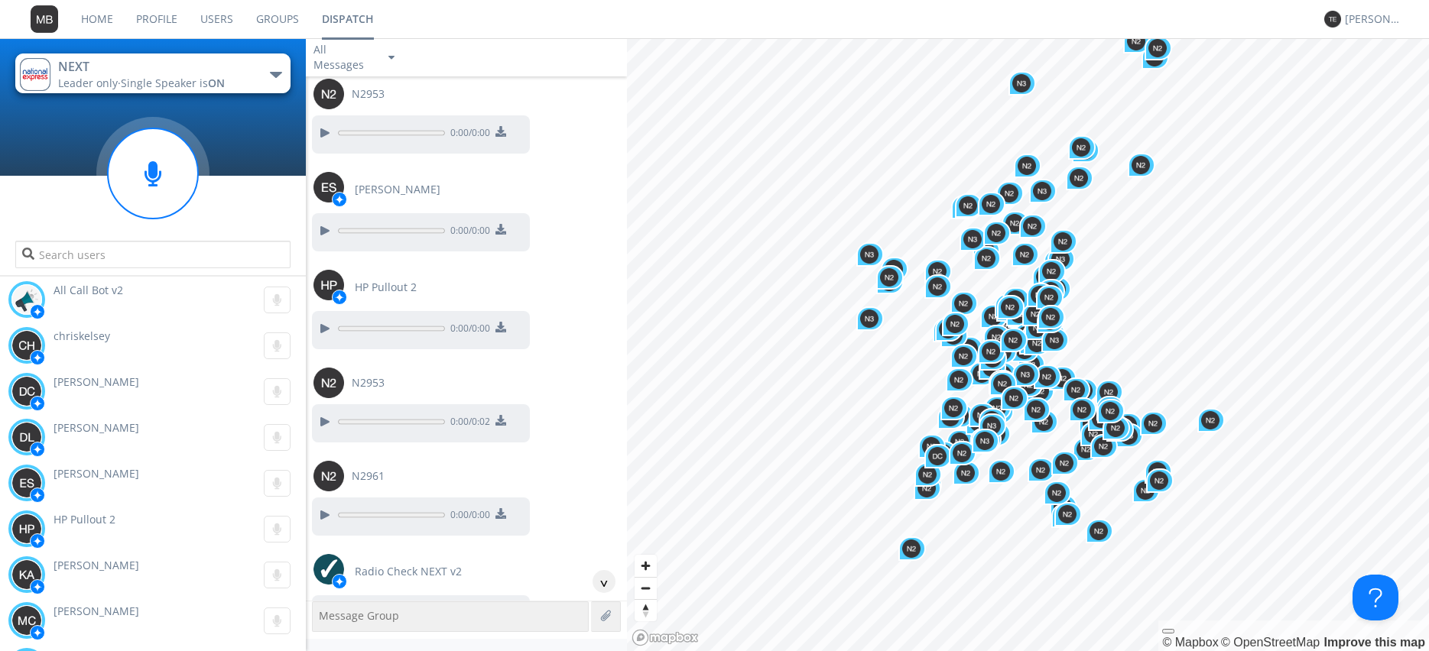
scroll to position [30978, 0]
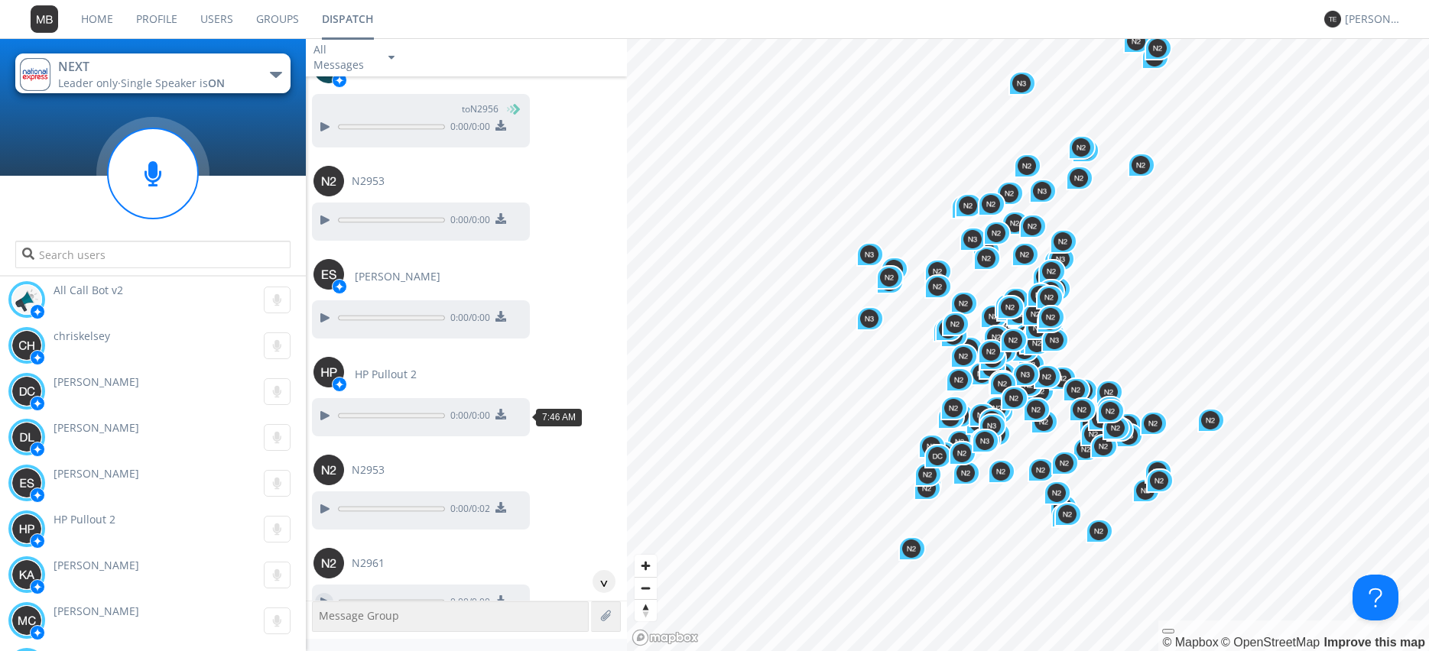
click at [324, 593] on div at bounding box center [324, 602] width 18 height 18
click at [320, 500] on div at bounding box center [324, 509] width 18 height 18
click at [327, 407] on div at bounding box center [324, 416] width 18 height 18
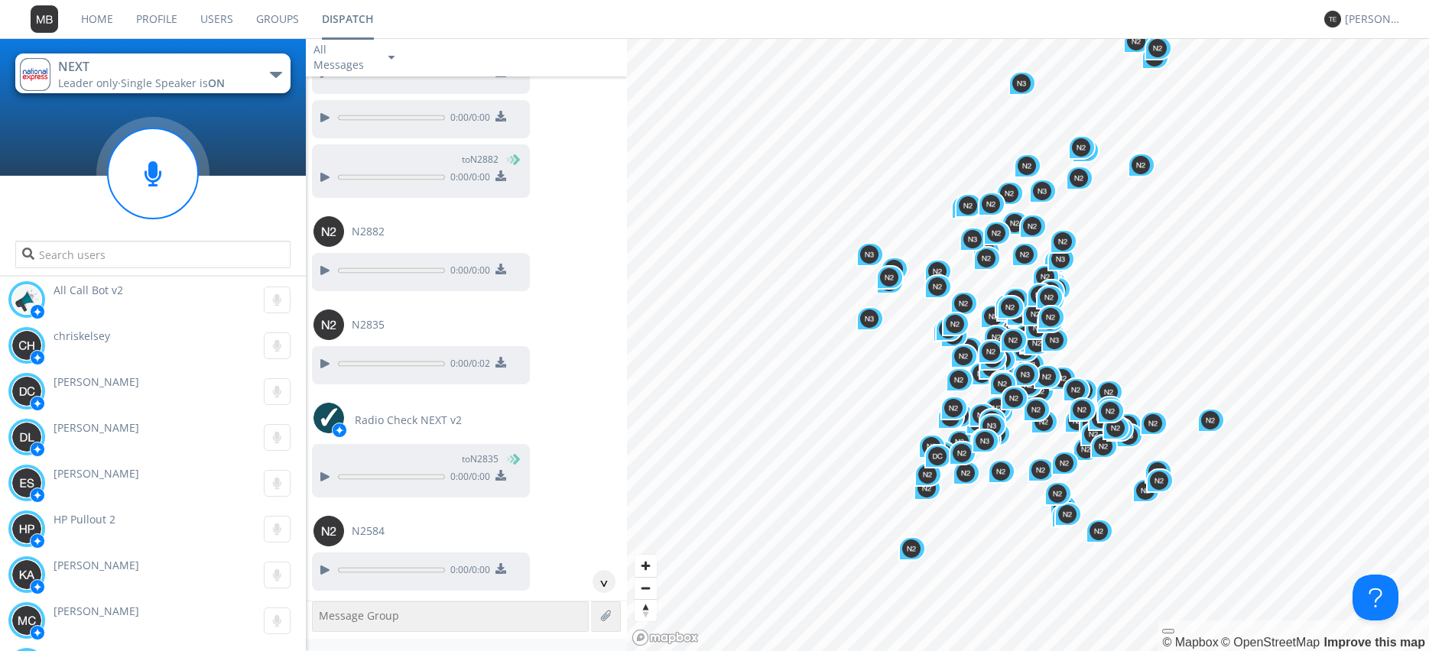
scroll to position [34202, 0]
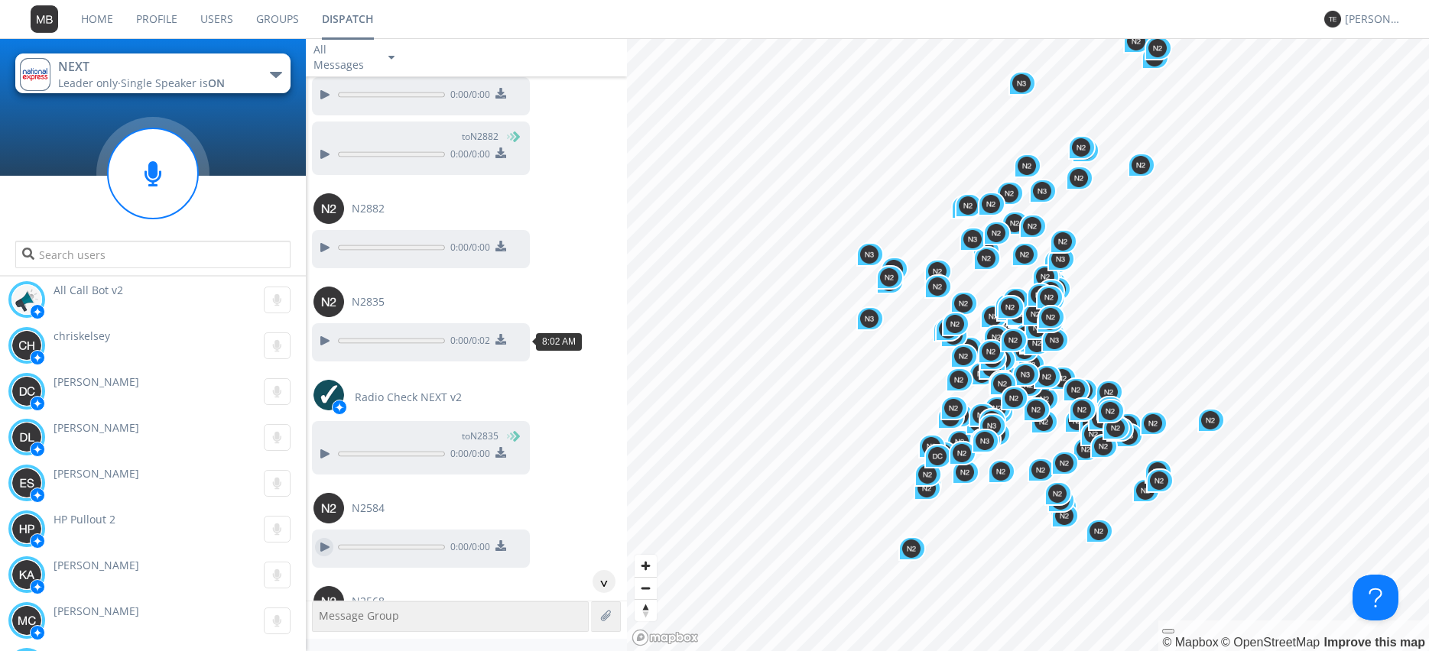
click at [326, 538] on div at bounding box center [324, 547] width 18 height 18
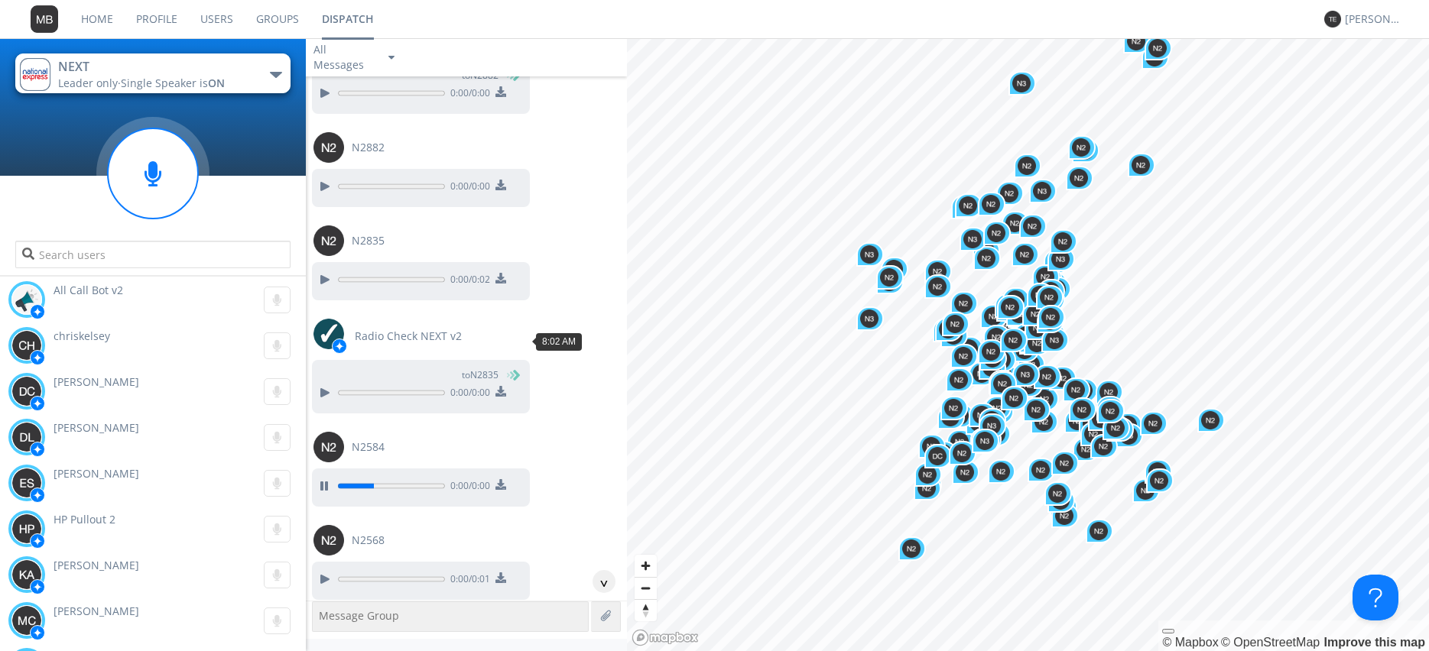
scroll to position [34289, 0]
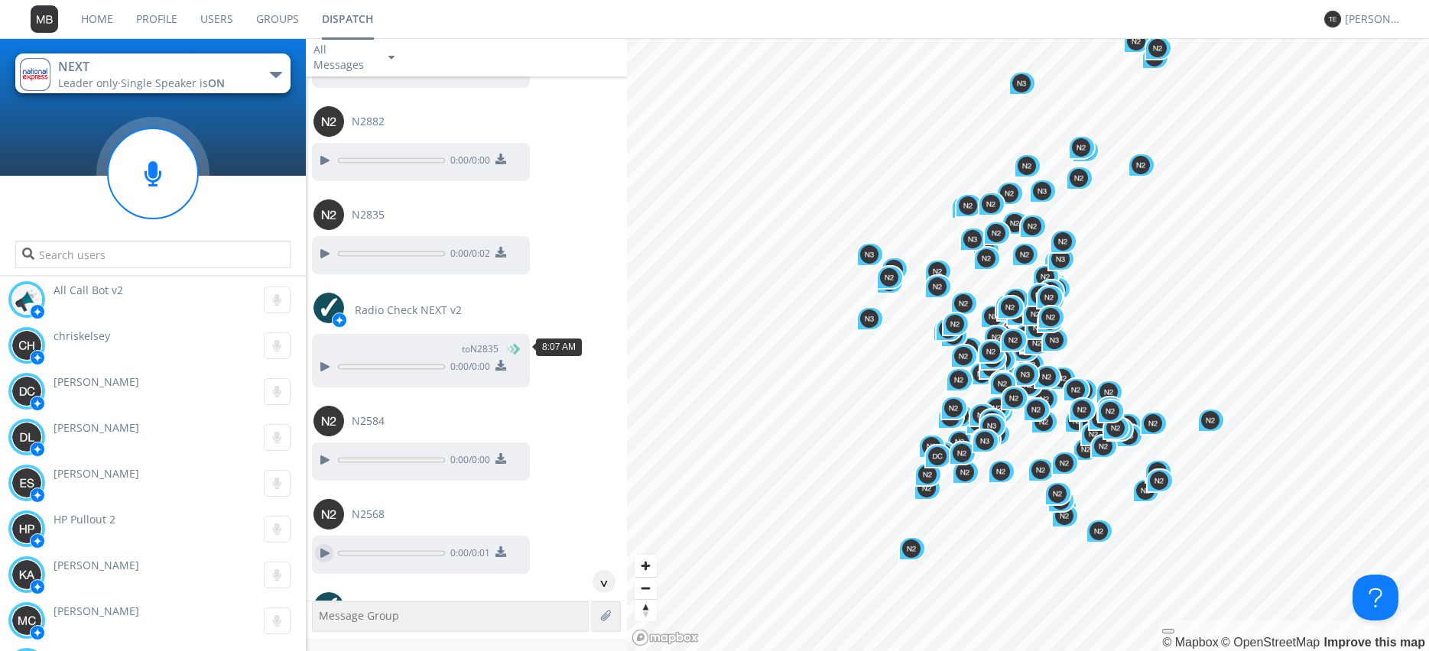
click at [320, 544] on div at bounding box center [324, 553] width 18 height 18
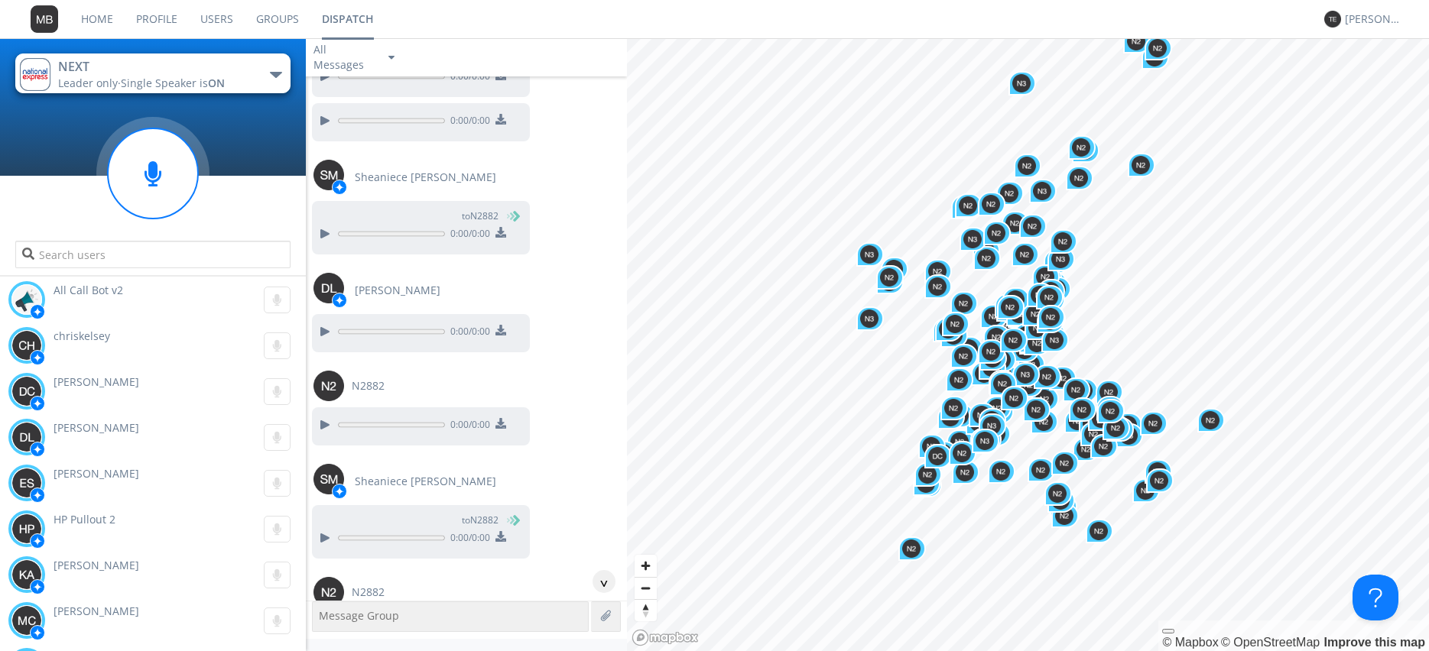
scroll to position [35422, 0]
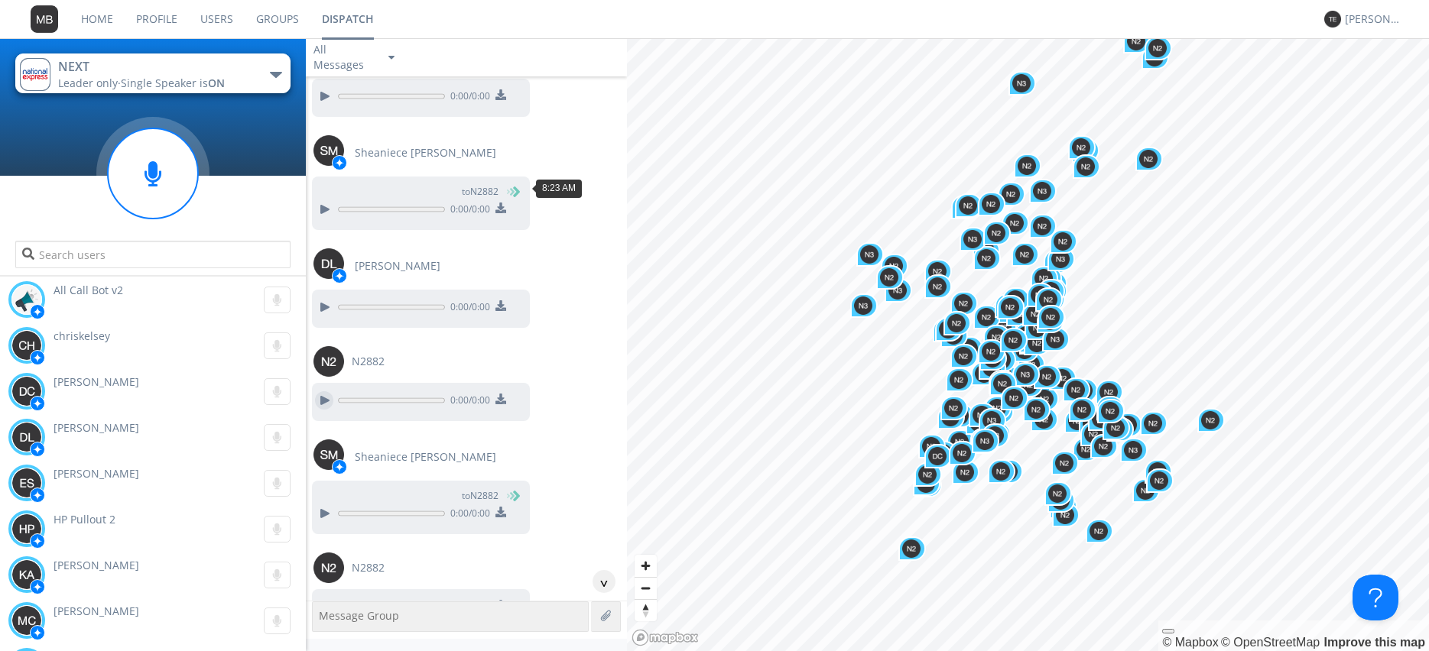
click at [323, 391] on div at bounding box center [324, 400] width 18 height 18
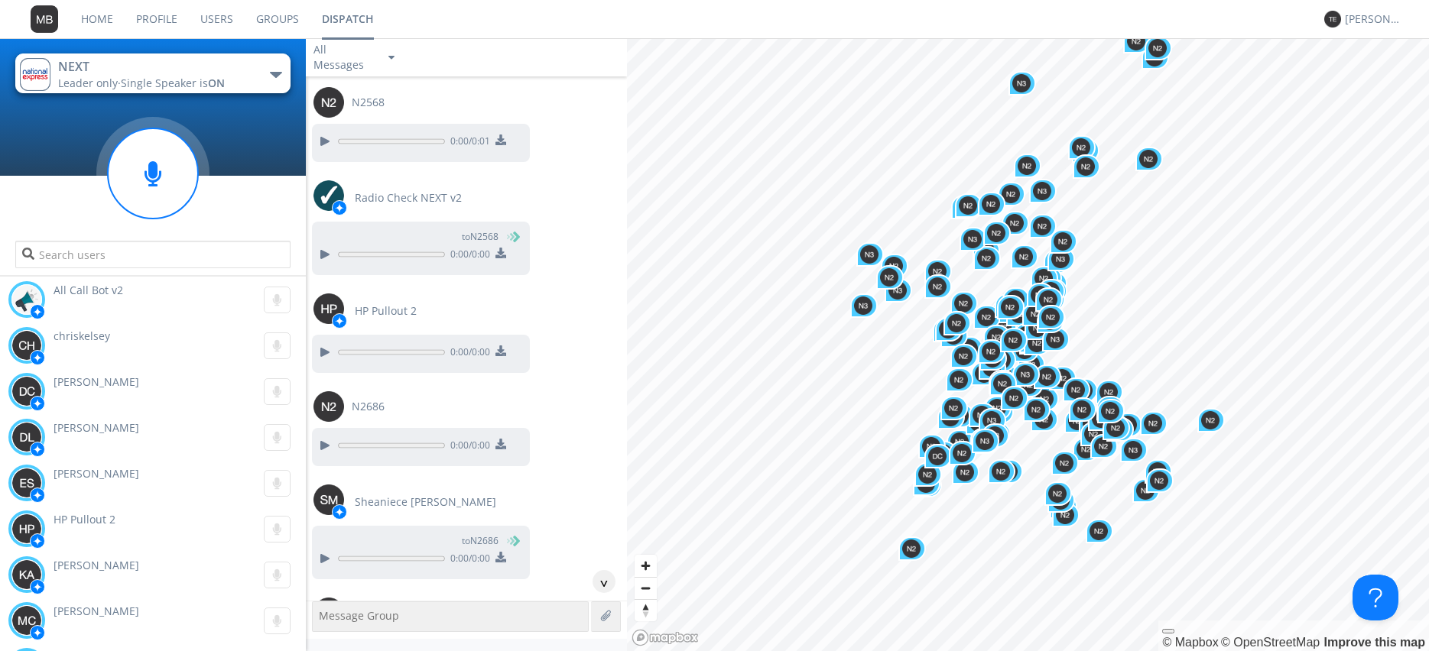
scroll to position [34725, 0]
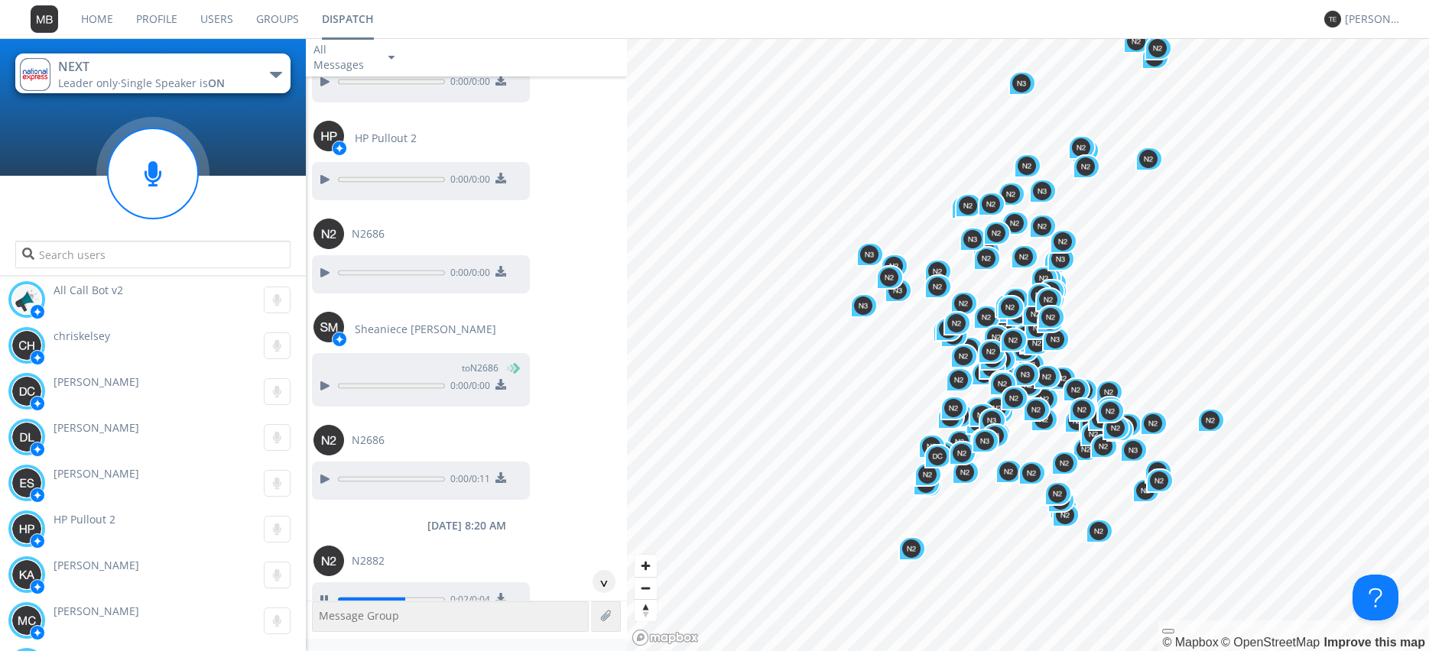
scroll to position [34899, 0]
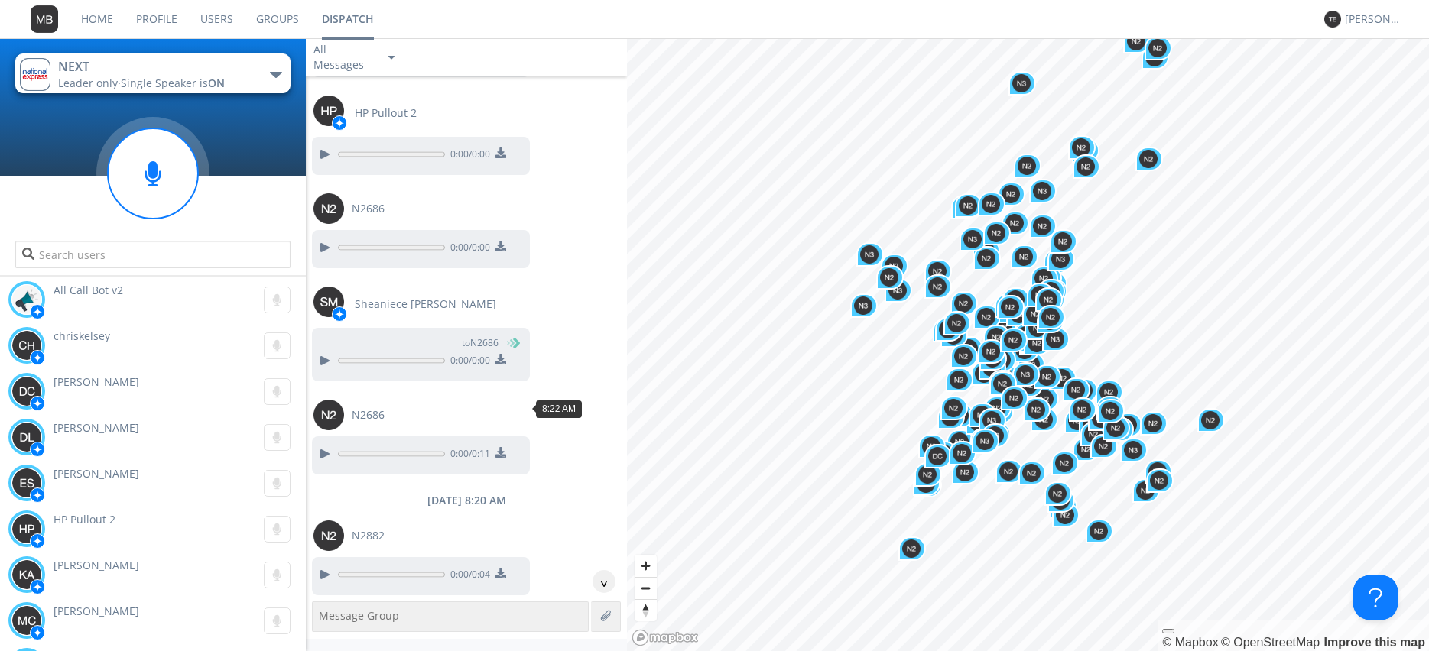
click at [330, 610] on div at bounding box center [324, 619] width 18 height 18
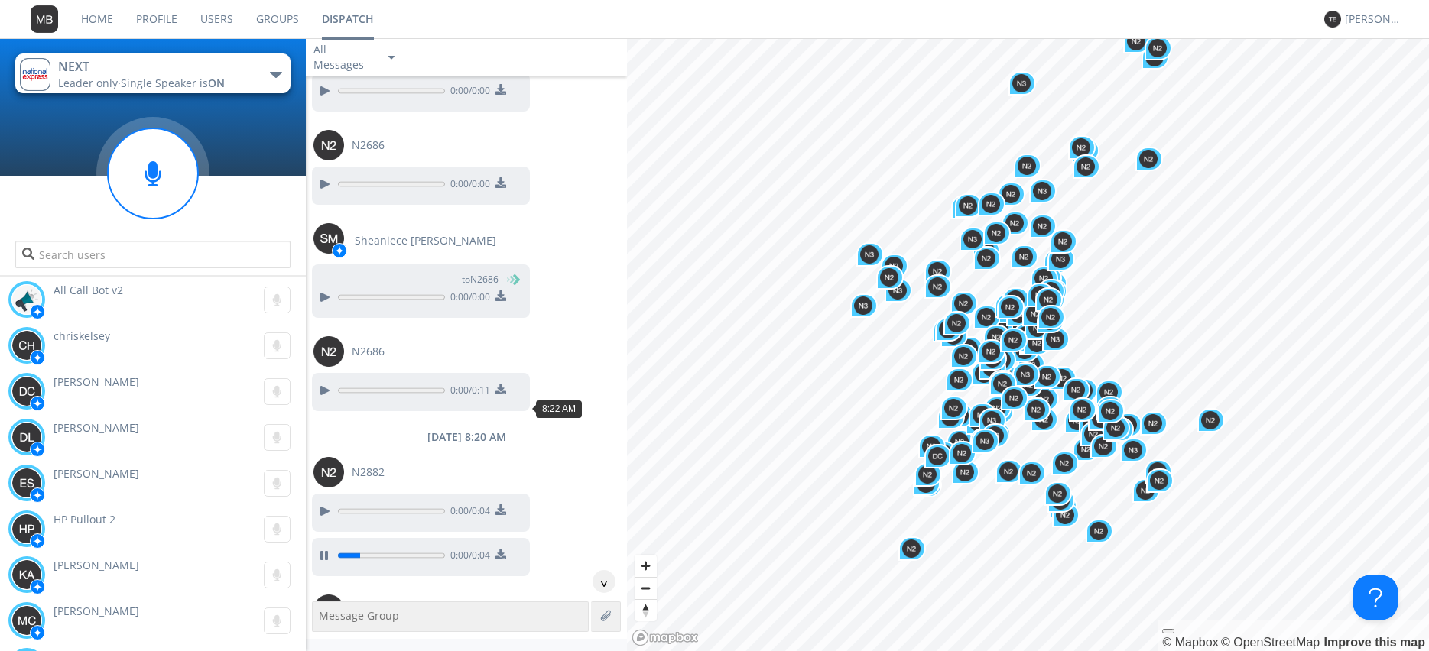
scroll to position [34987, 0]
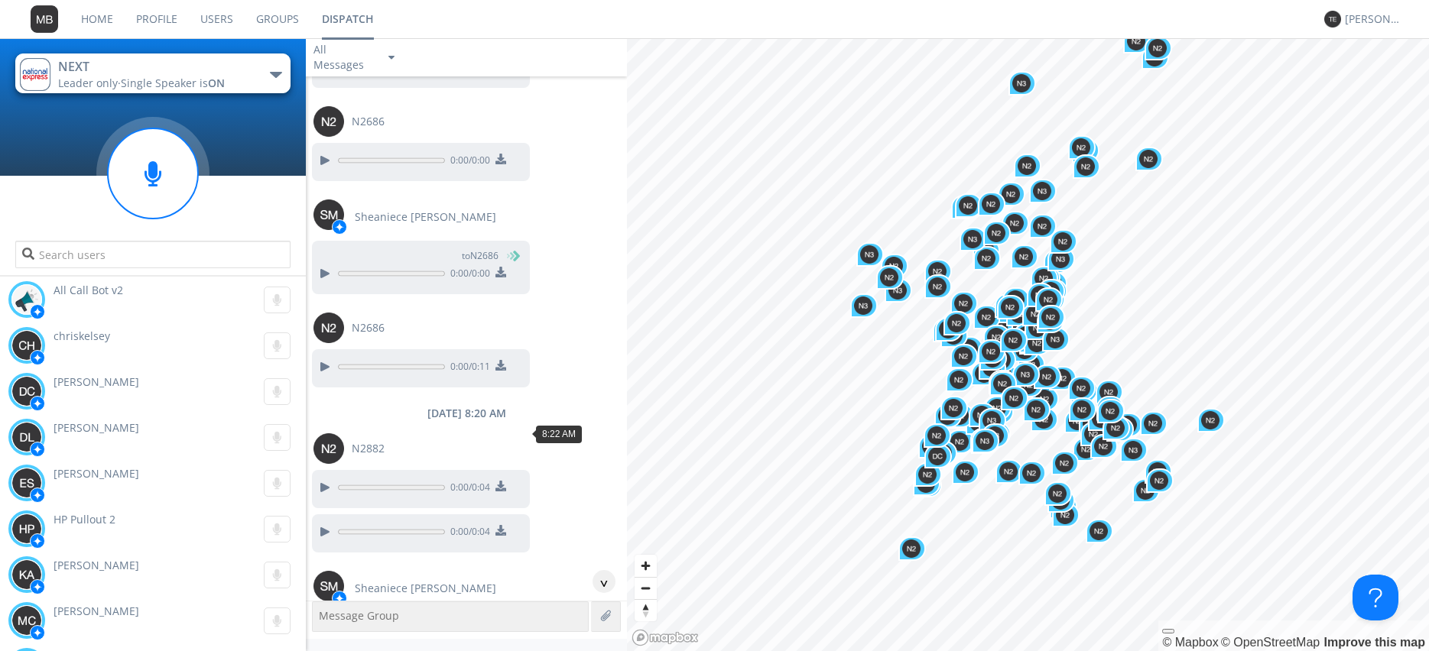
click at [320, 636] on div at bounding box center [324, 645] width 18 height 18
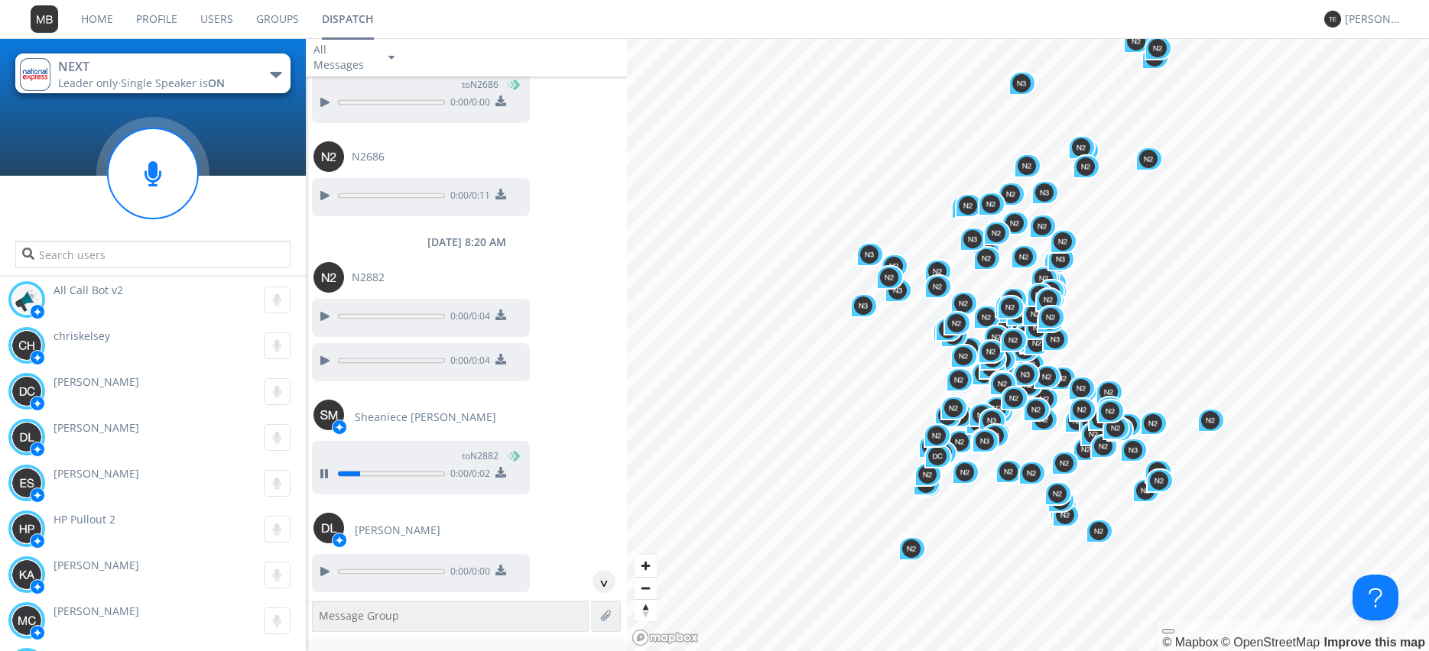
scroll to position [35161, 0]
click at [322, 559] on div at bounding box center [324, 568] width 18 height 18
click at [324, 650] on div at bounding box center [324, 662] width 18 height 18
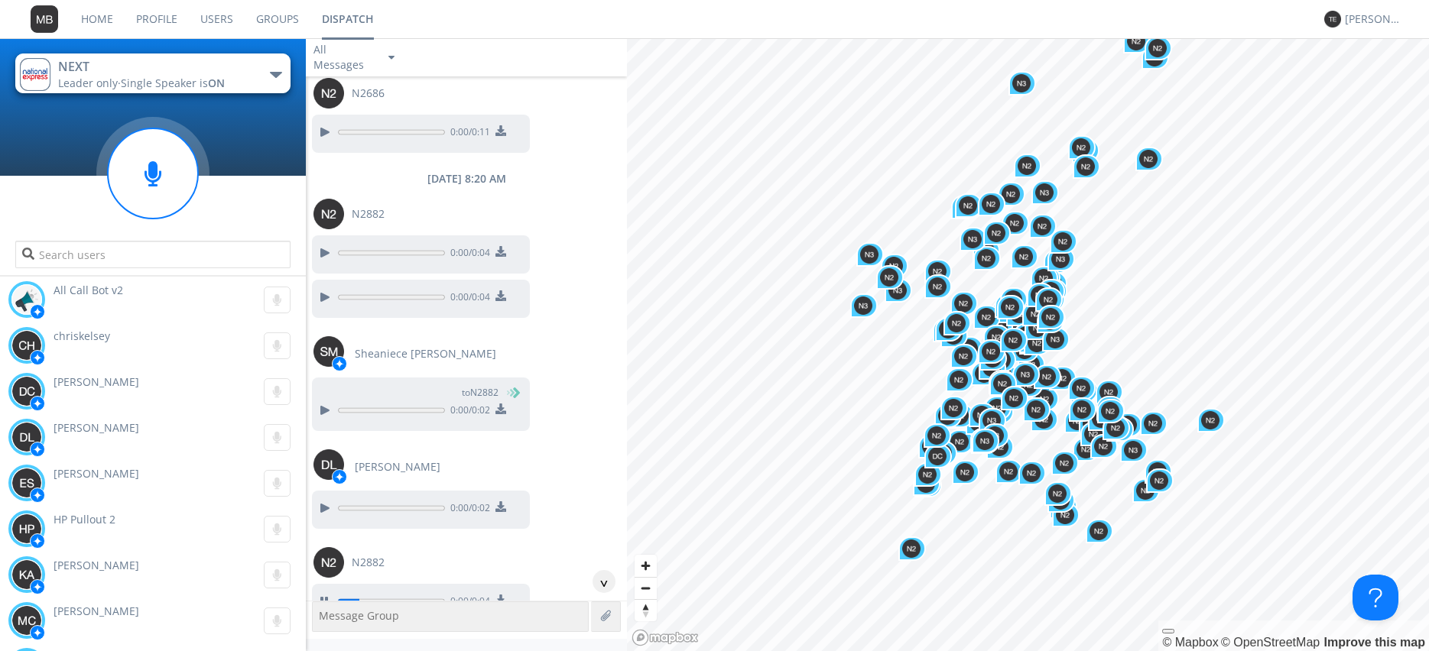
scroll to position [35248, 0]
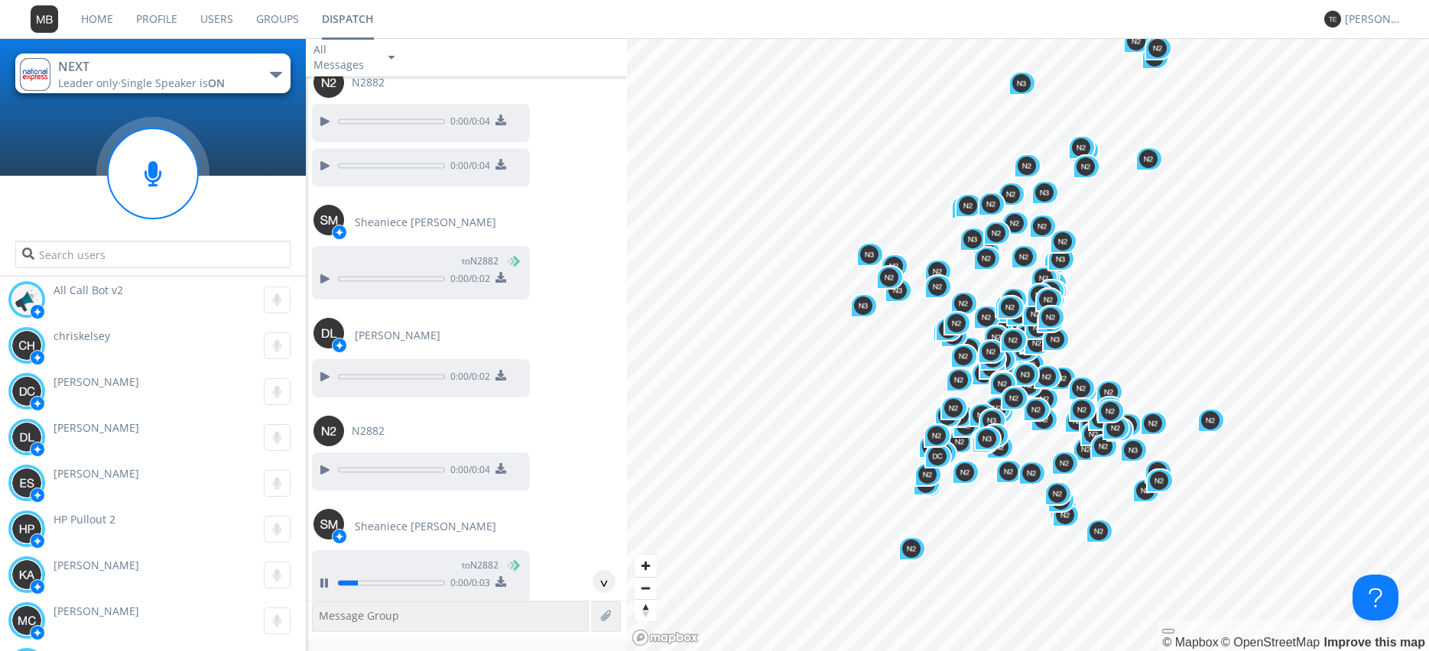
scroll to position [35422, 0]
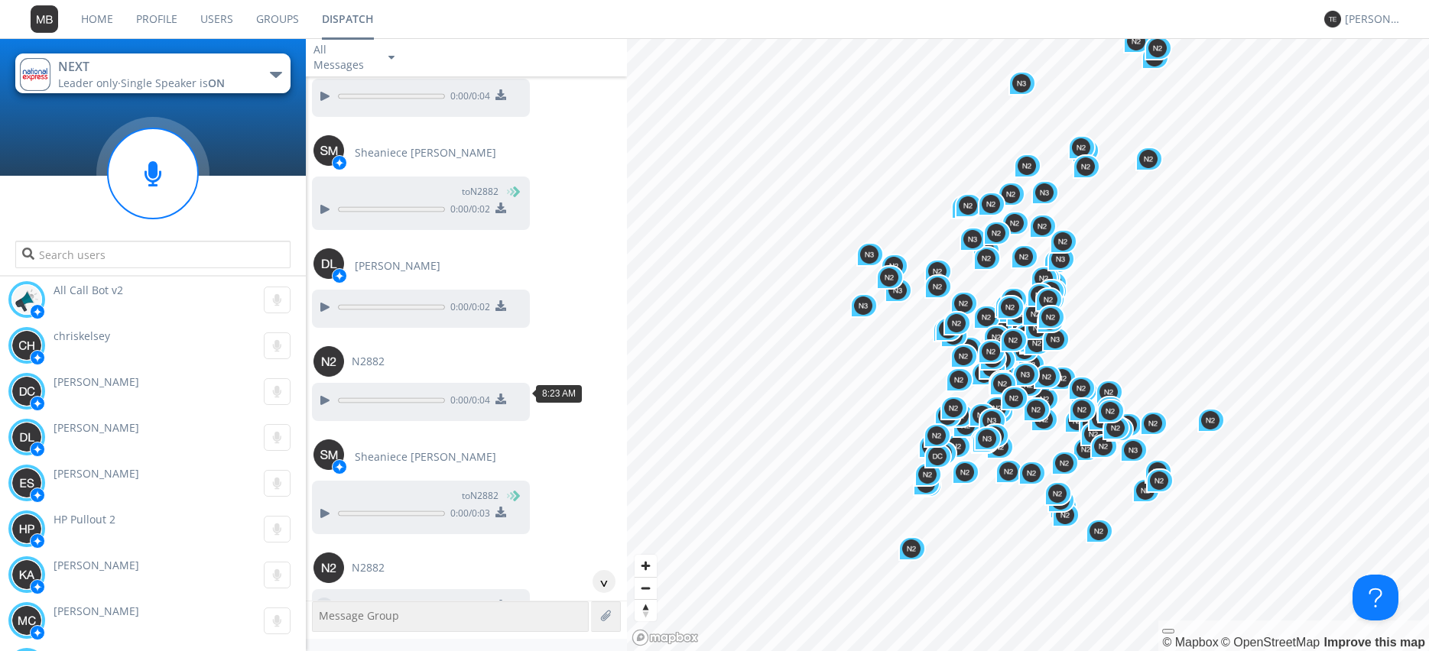
click at [323, 598] on div at bounding box center [324, 607] width 18 height 18
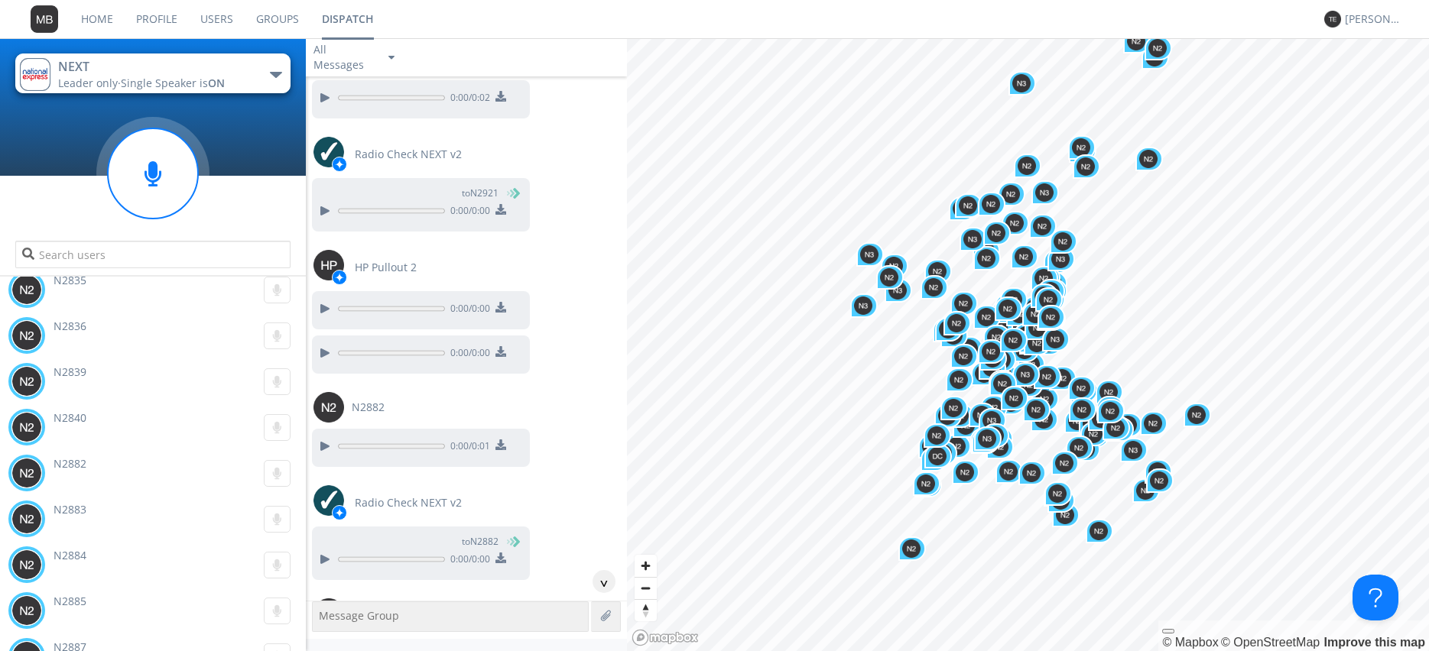
scroll to position [31729, 0]
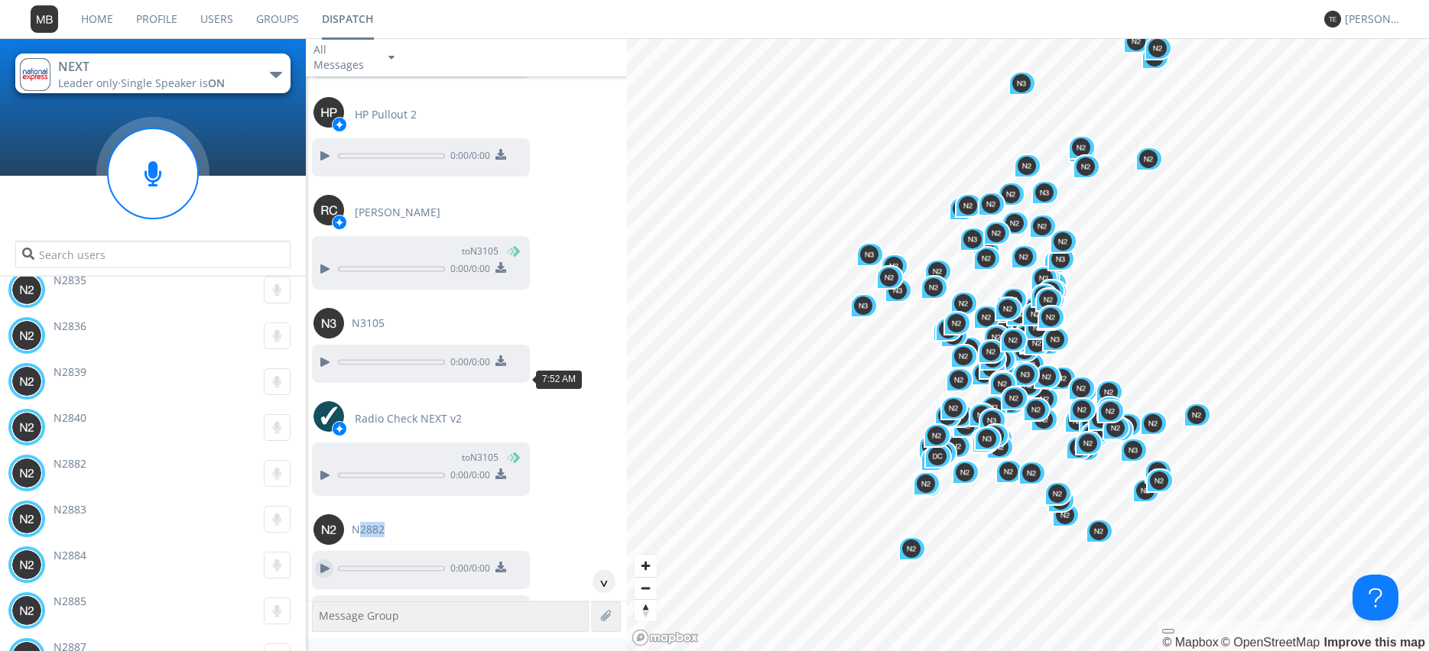
click at [323, 559] on div at bounding box center [324, 568] width 18 height 18
click at [319, 604] on div at bounding box center [324, 613] width 18 height 18
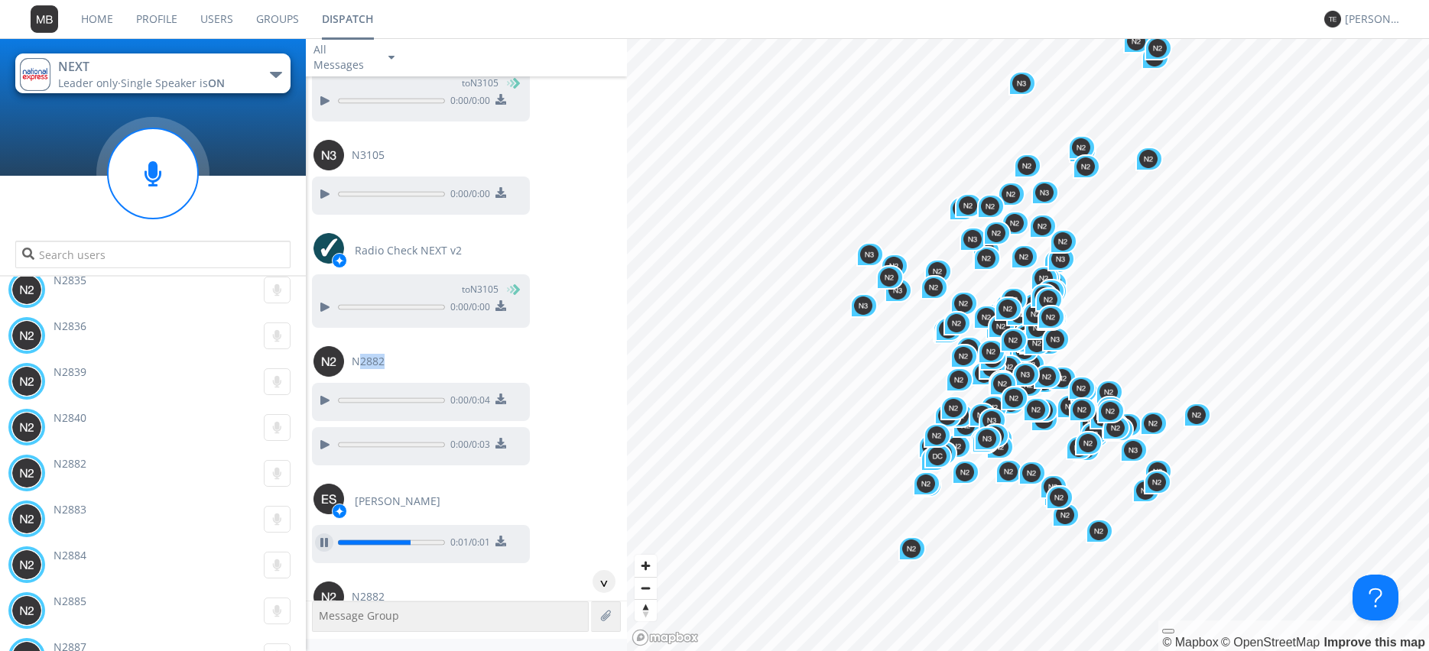
scroll to position [31903, 0]
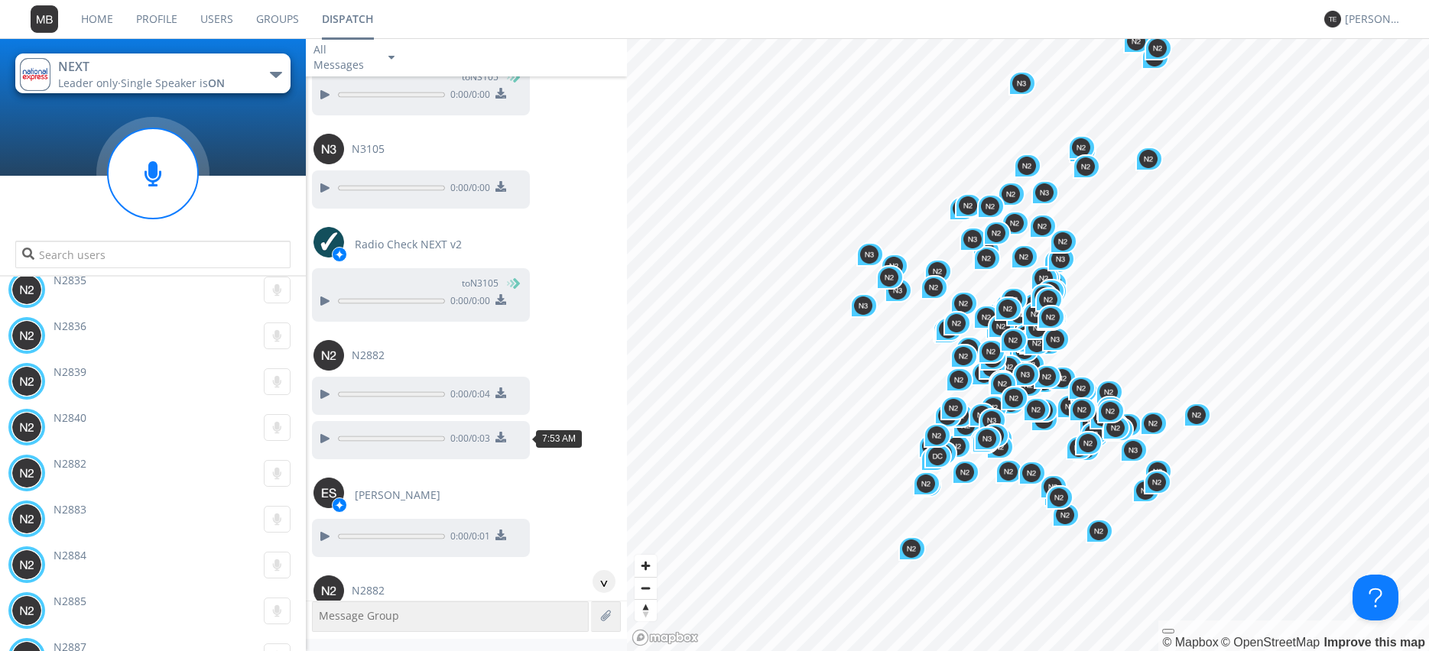
click at [319, 621] on div at bounding box center [324, 630] width 18 height 18
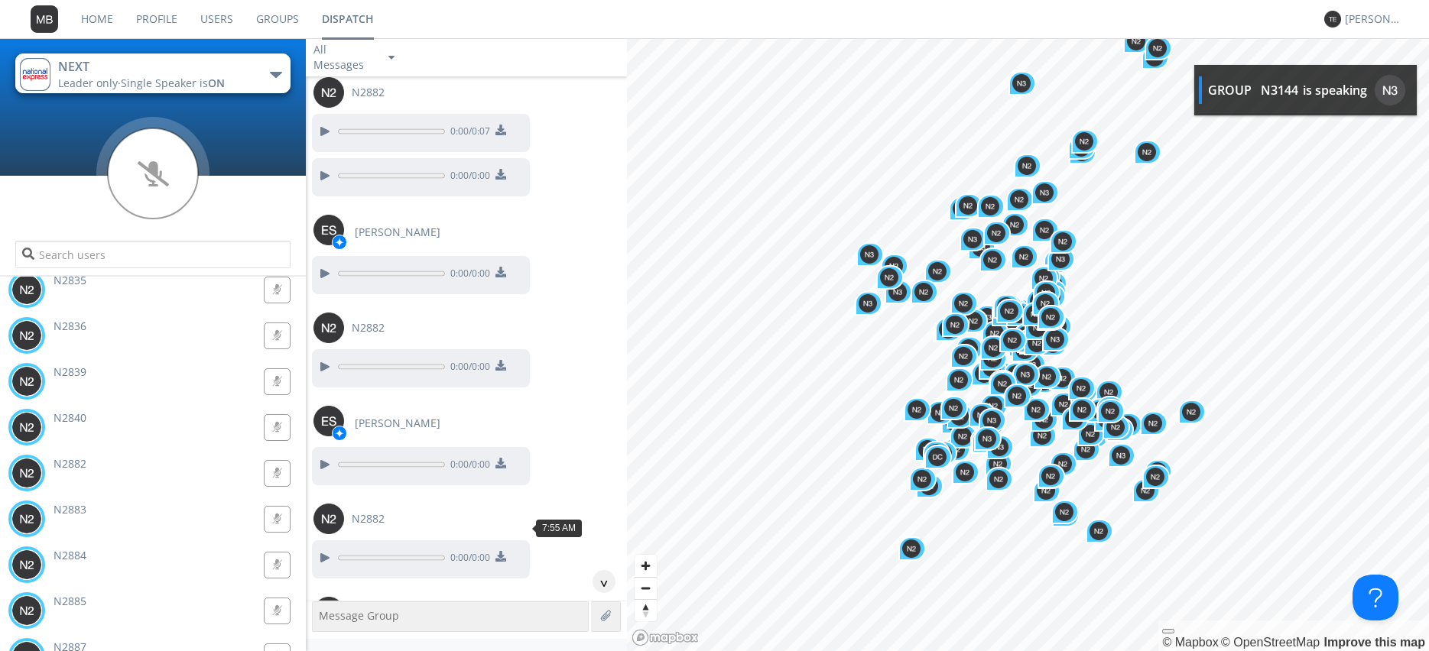
scroll to position [32426, 0]
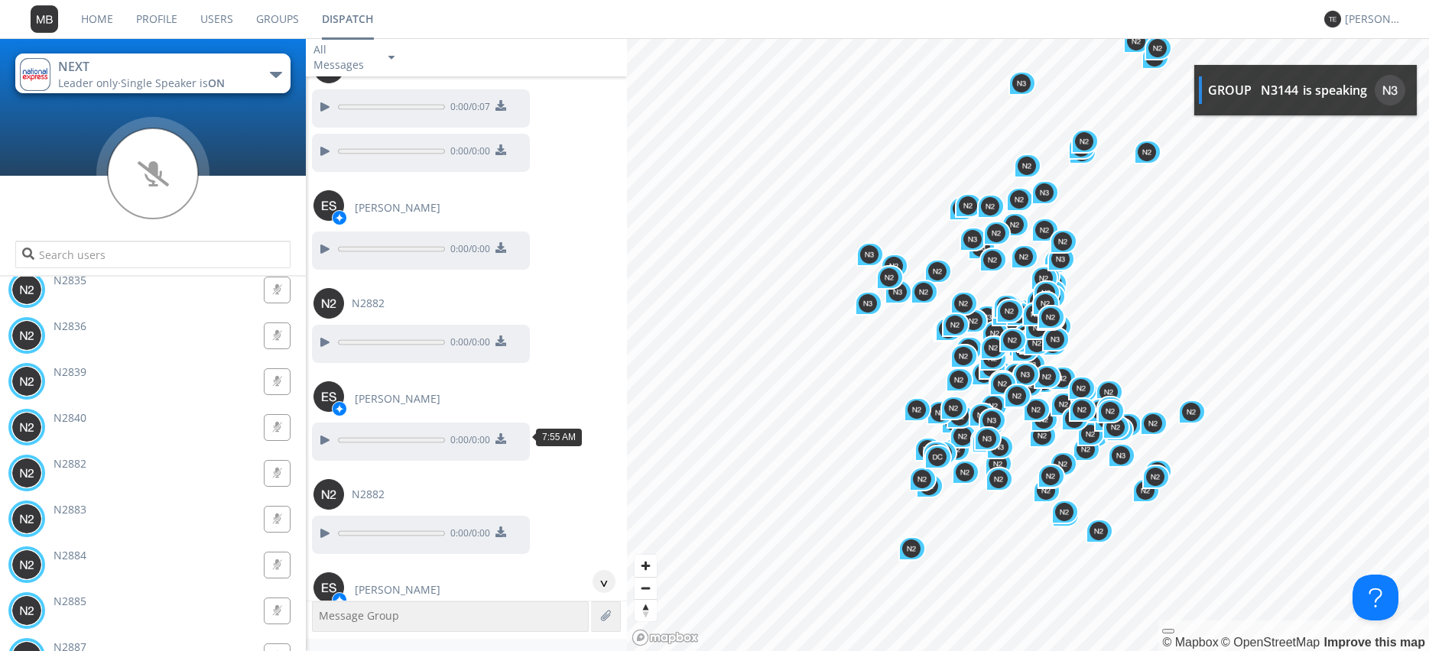
click at [324, 622] on div at bounding box center [324, 631] width 18 height 18
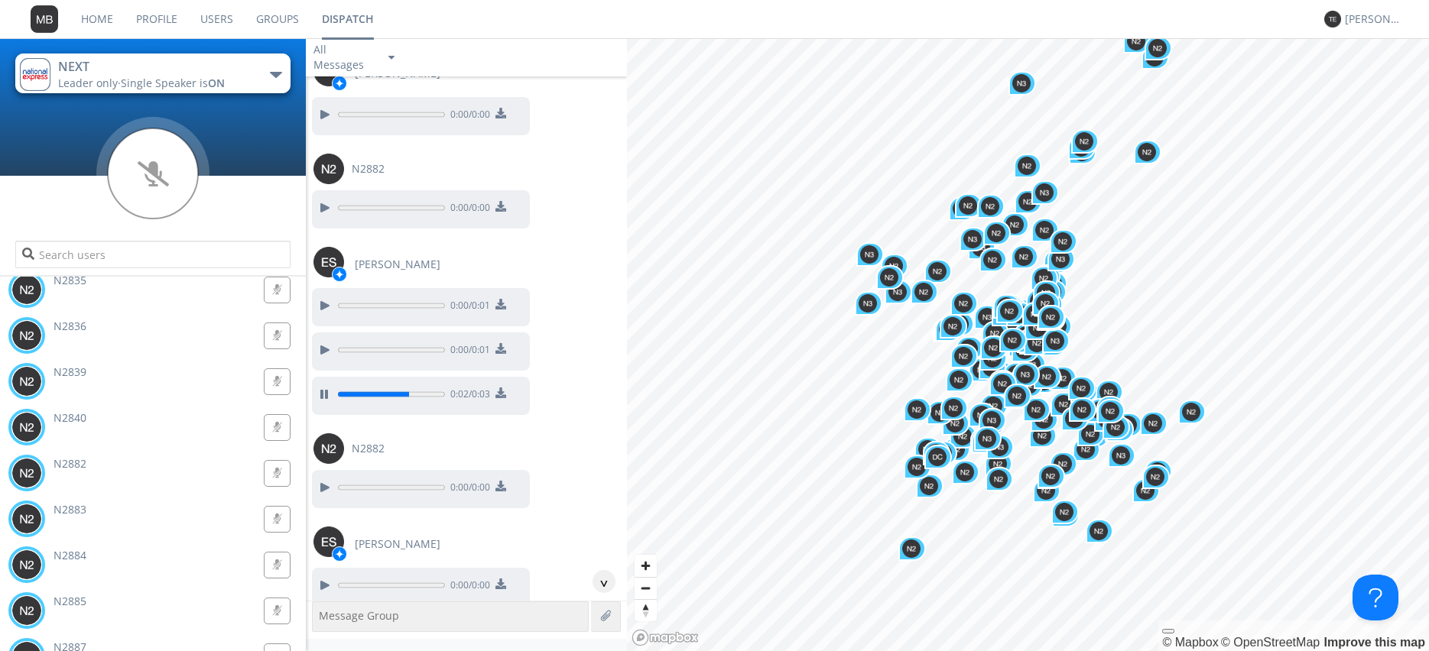
scroll to position [32775, 0]
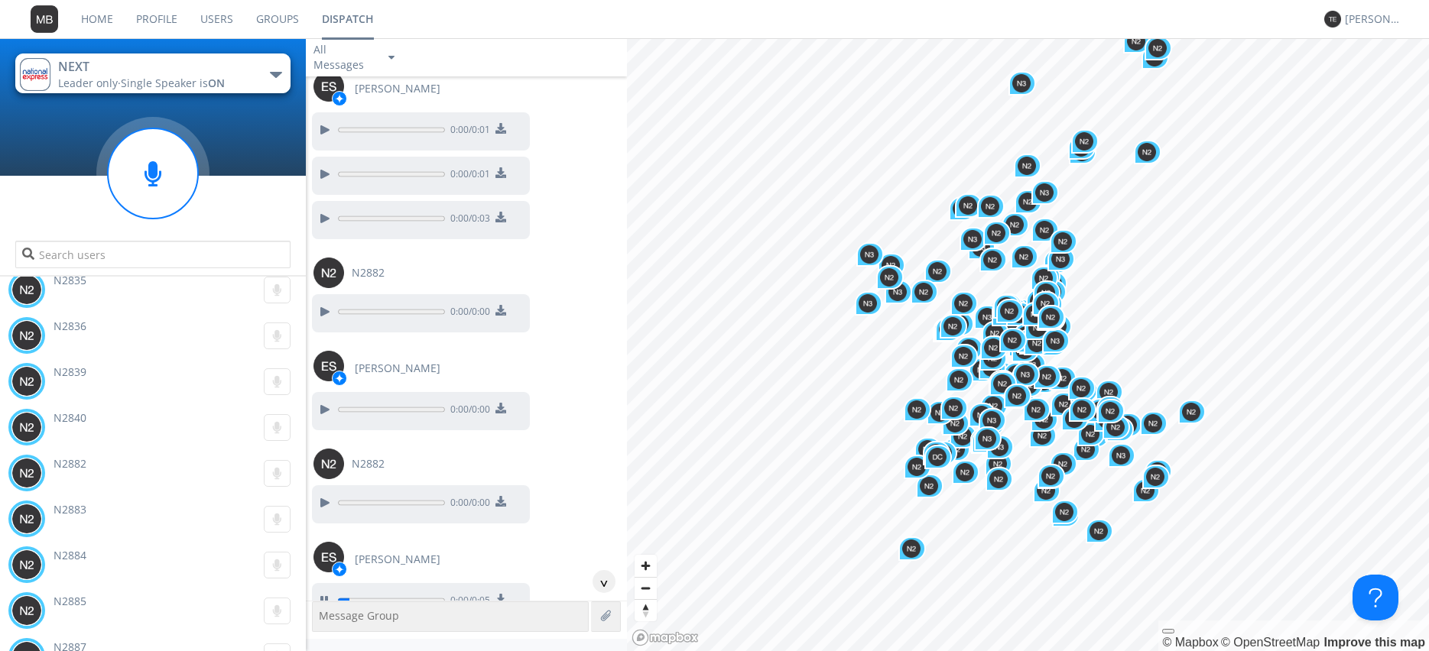
scroll to position [32949, 0]
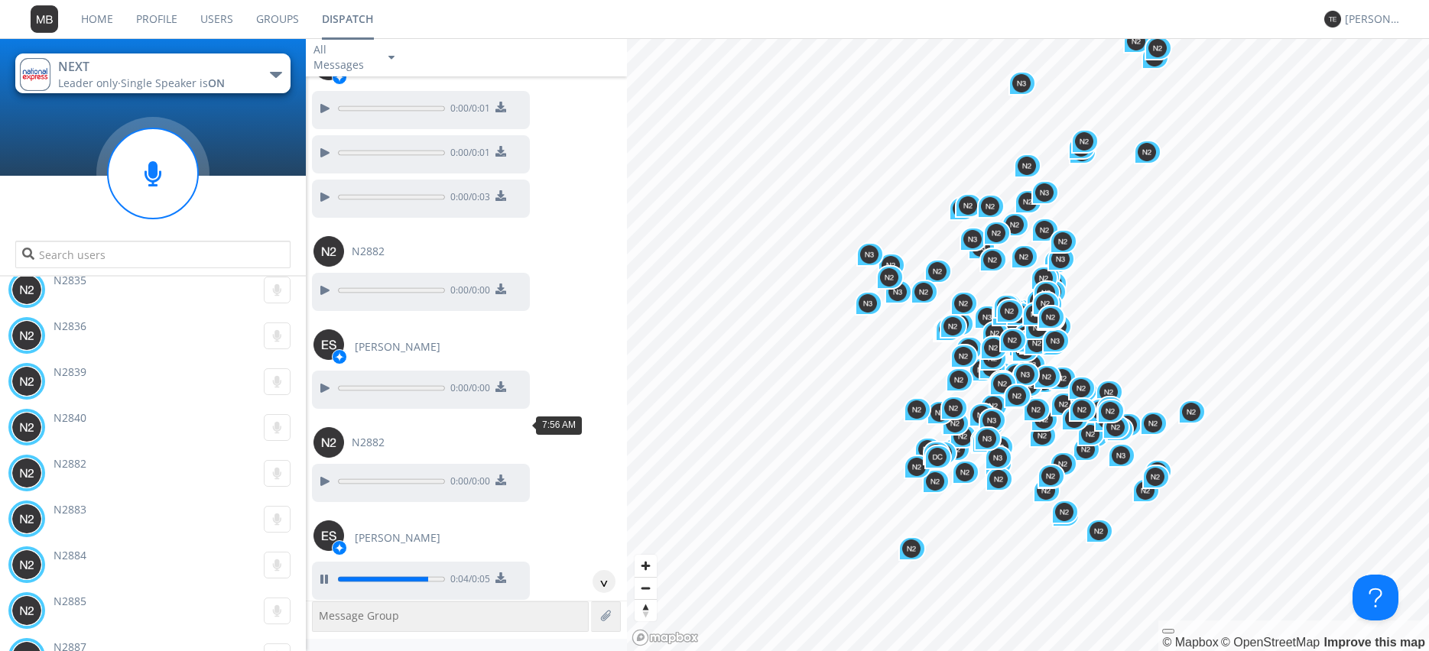
click at [322, 615] on div at bounding box center [324, 624] width 18 height 18
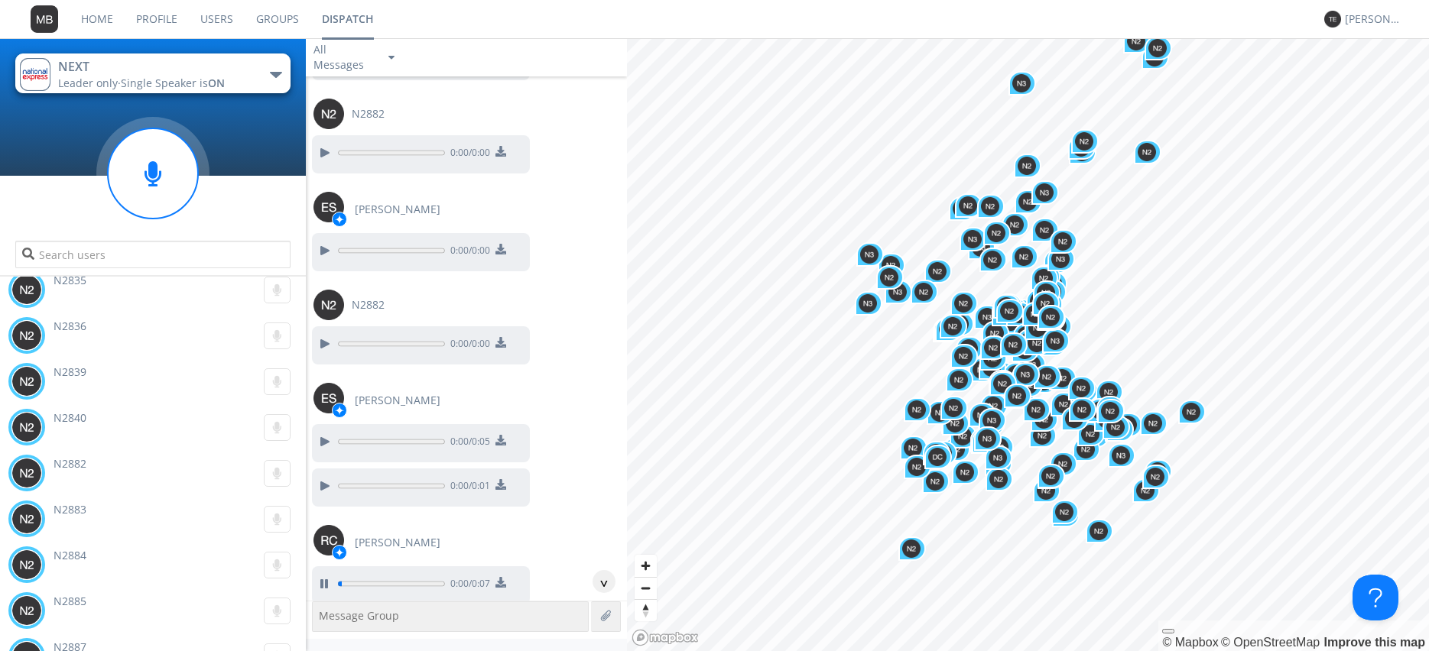
scroll to position [33123, 0]
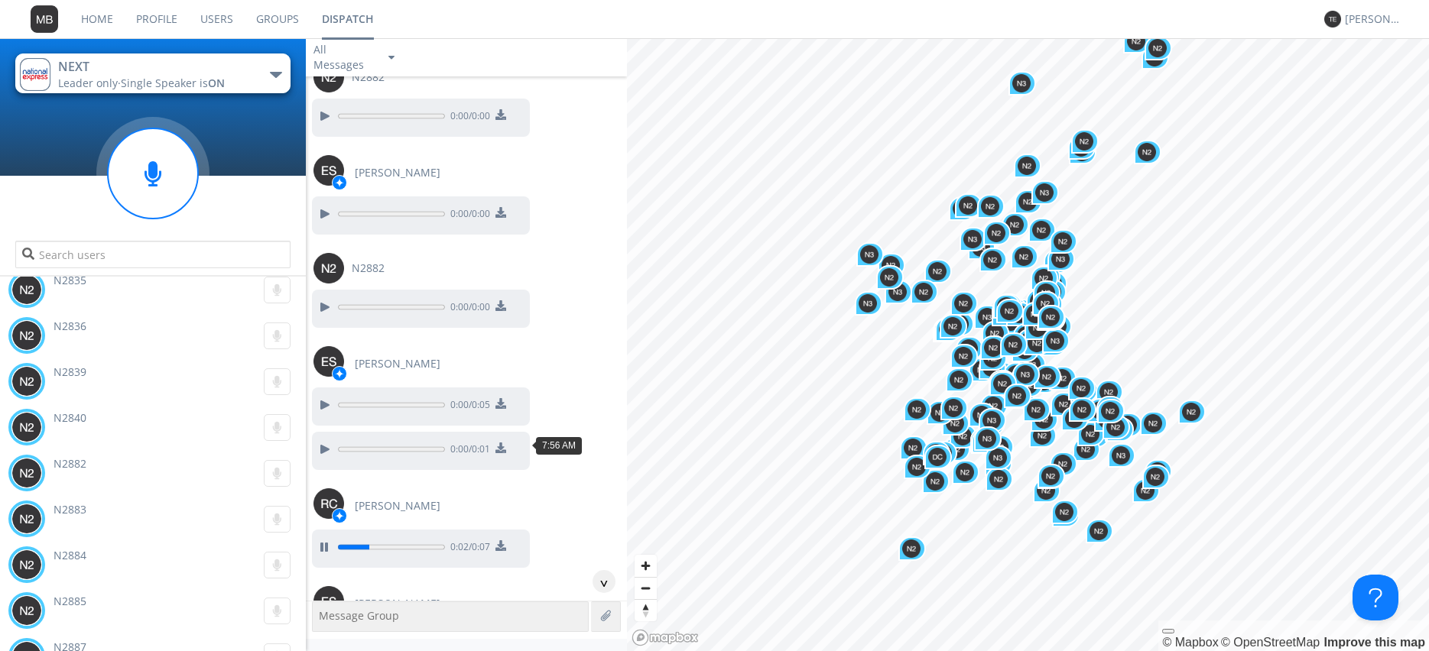
click at [319, 636] on div at bounding box center [324, 645] width 18 height 18
click at [332, 635] on button at bounding box center [324, 645] width 28 height 20
click at [323, 636] on div at bounding box center [324, 645] width 18 height 18
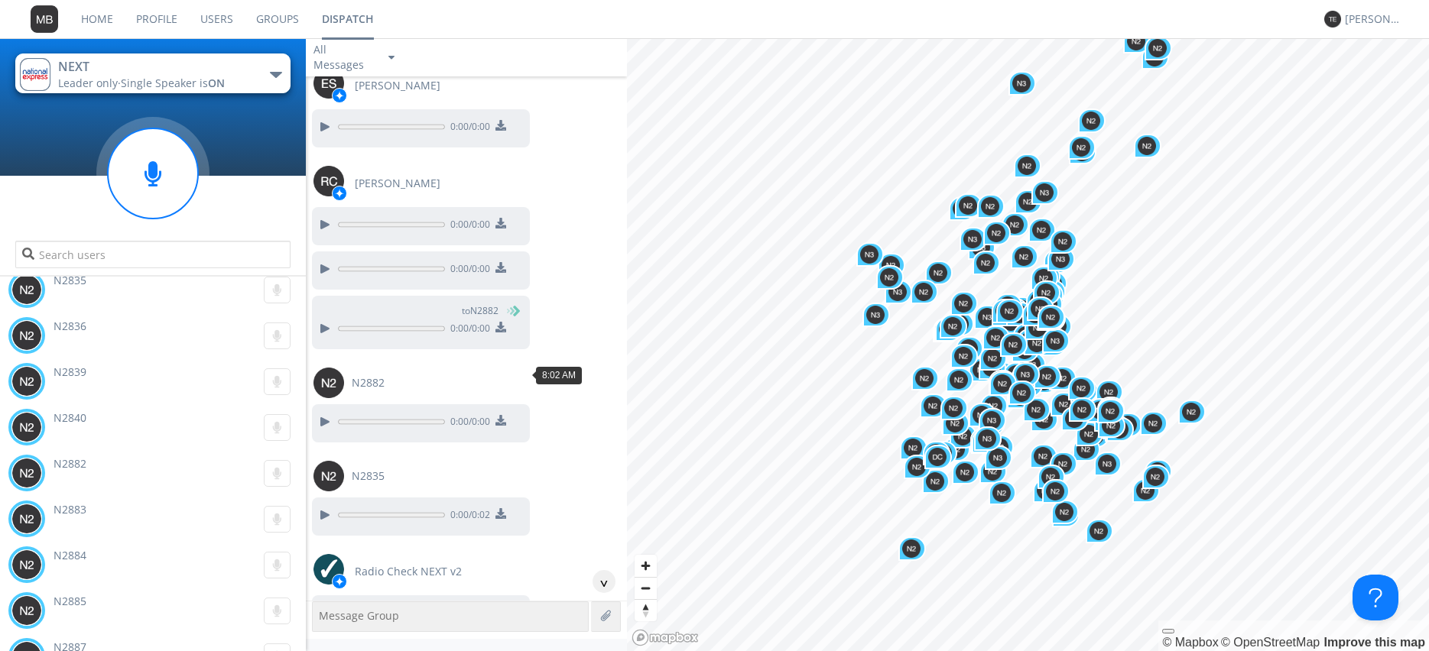
scroll to position [33907, 0]
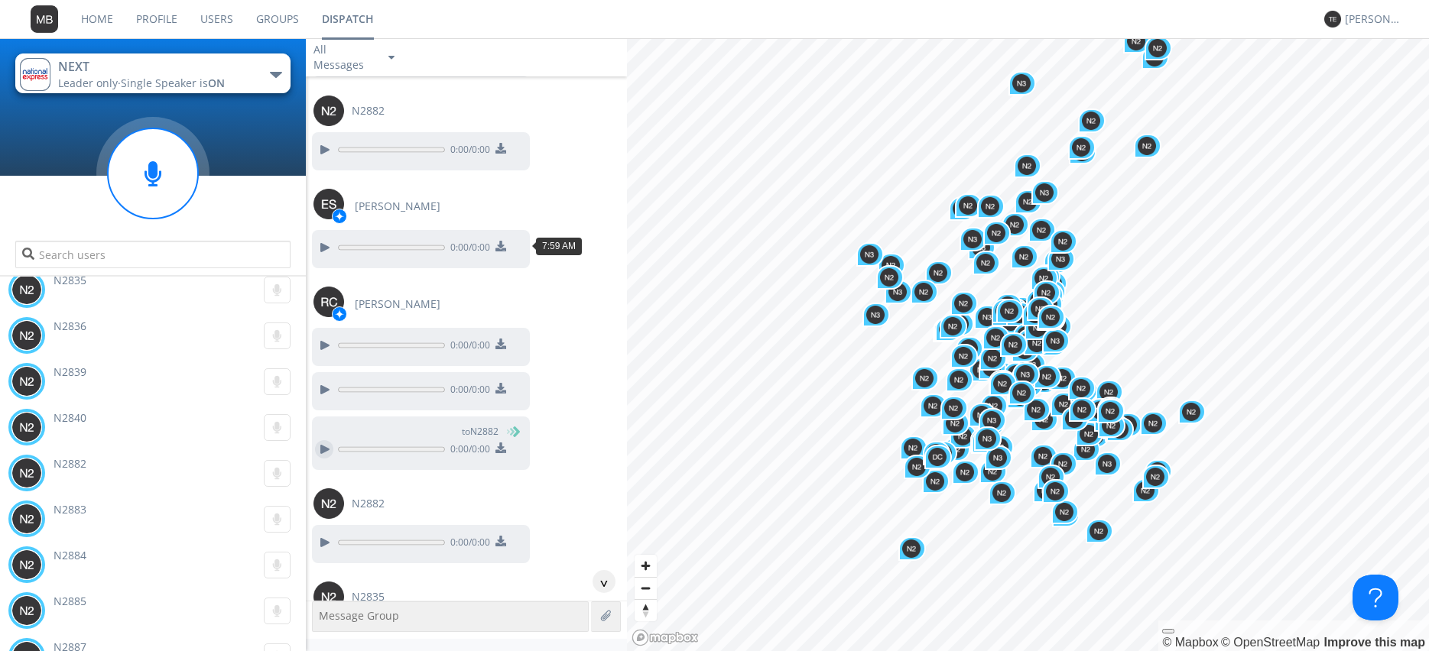
click at [320, 440] on div at bounding box center [324, 449] width 18 height 18
click at [321, 533] on div at bounding box center [324, 542] width 18 height 18
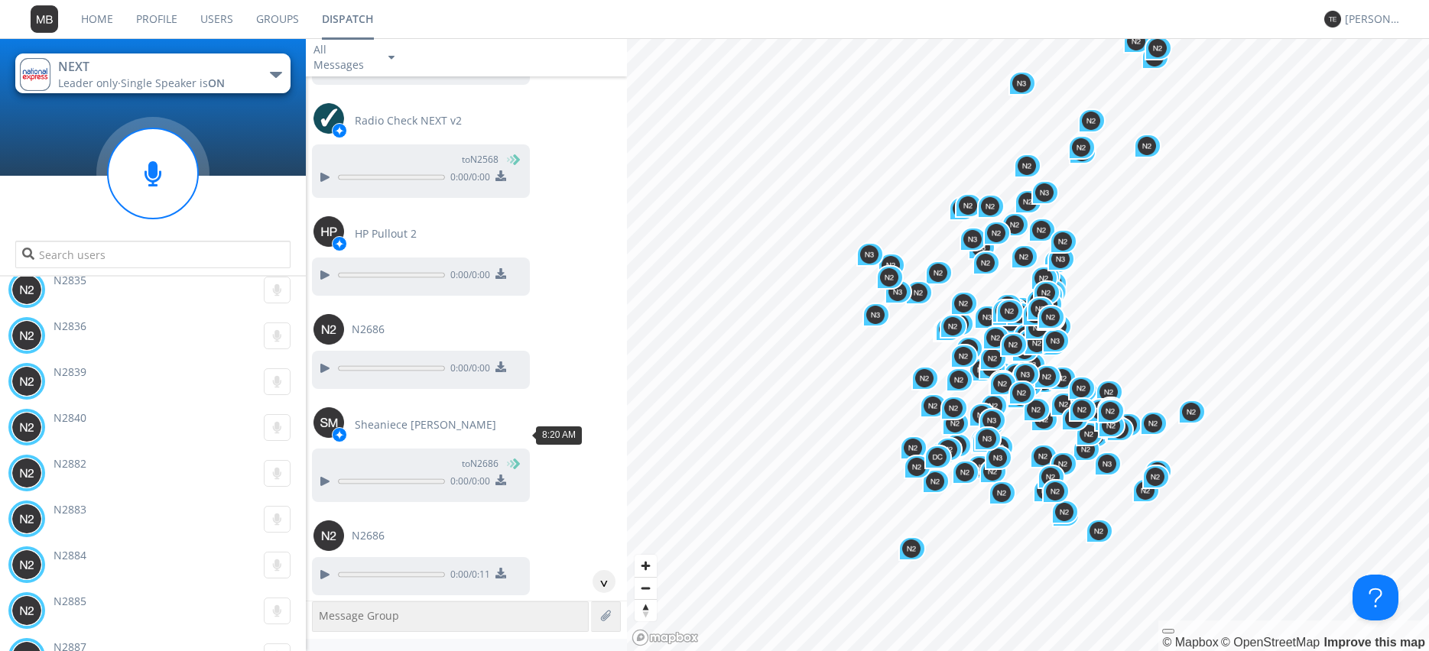
scroll to position [34866, 0]
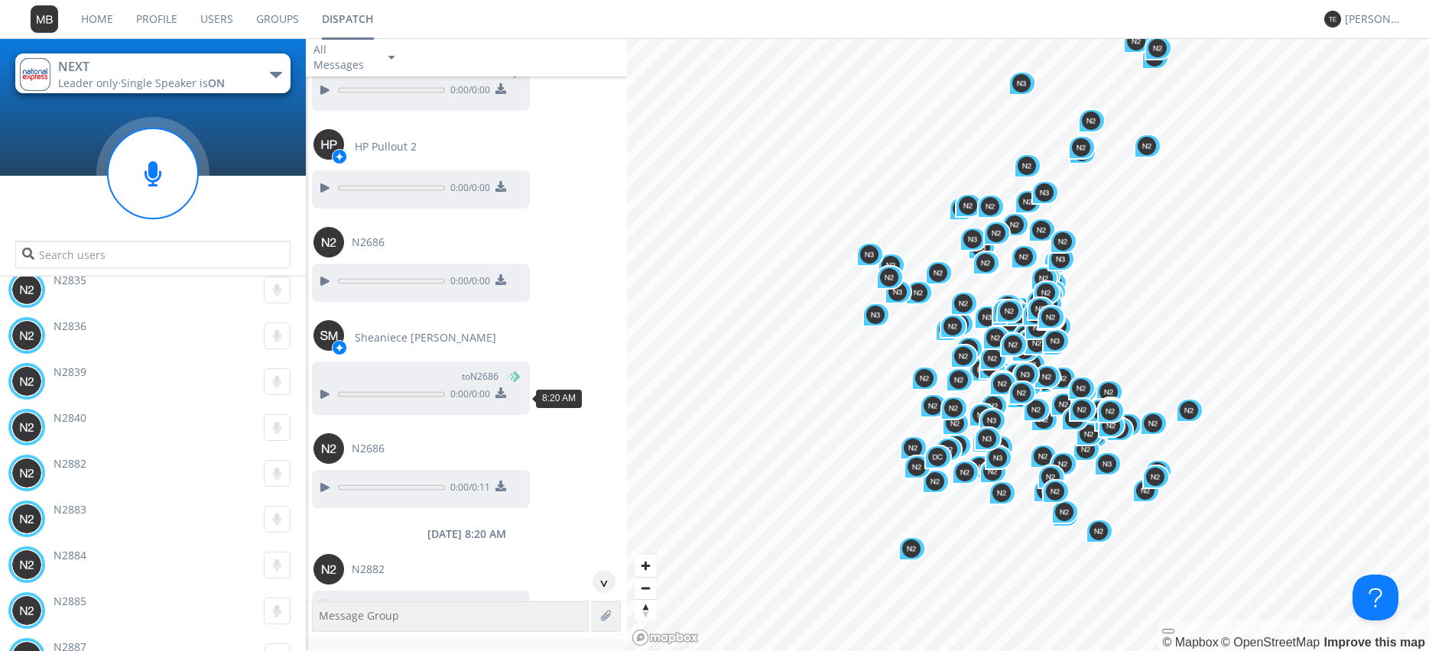
click at [319, 599] on div at bounding box center [324, 608] width 18 height 18
click at [323, 644] on div at bounding box center [324, 653] width 18 height 18
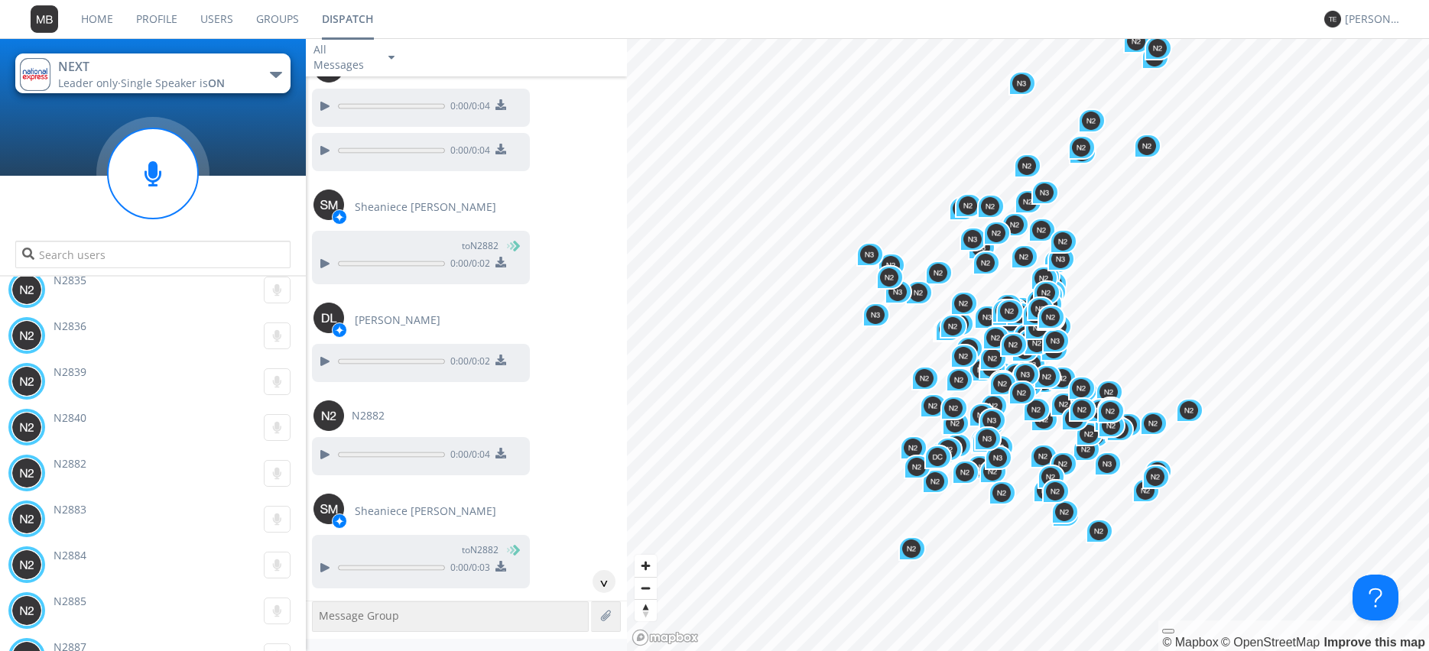
scroll to position [35389, 0]
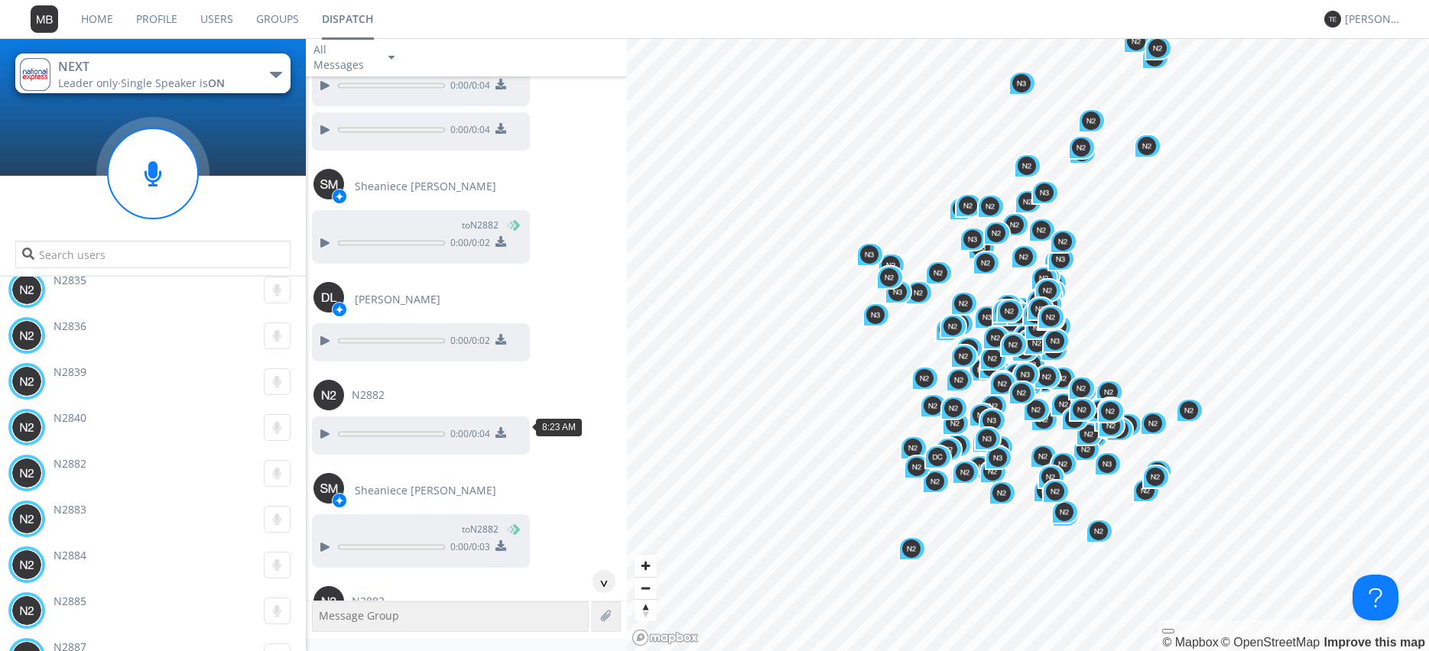
click at [325, 631] on div at bounding box center [324, 640] width 18 height 18
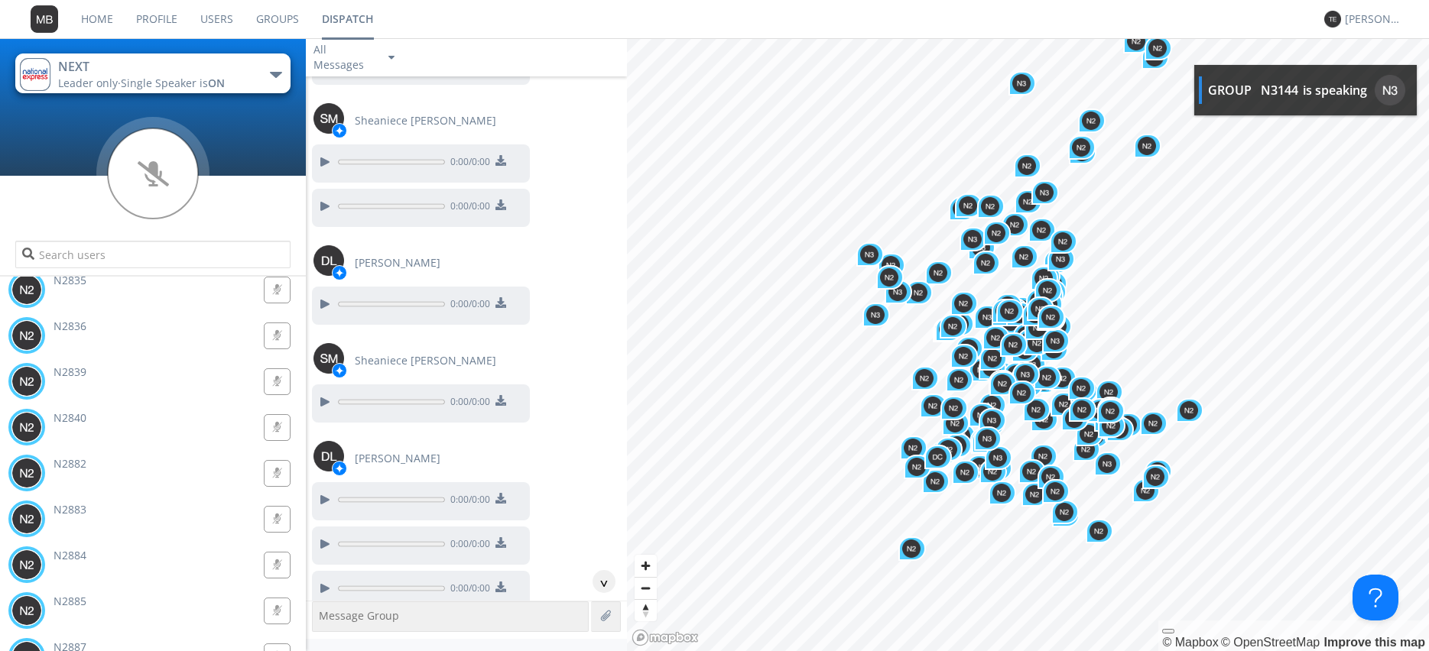
scroll to position [36783, 0]
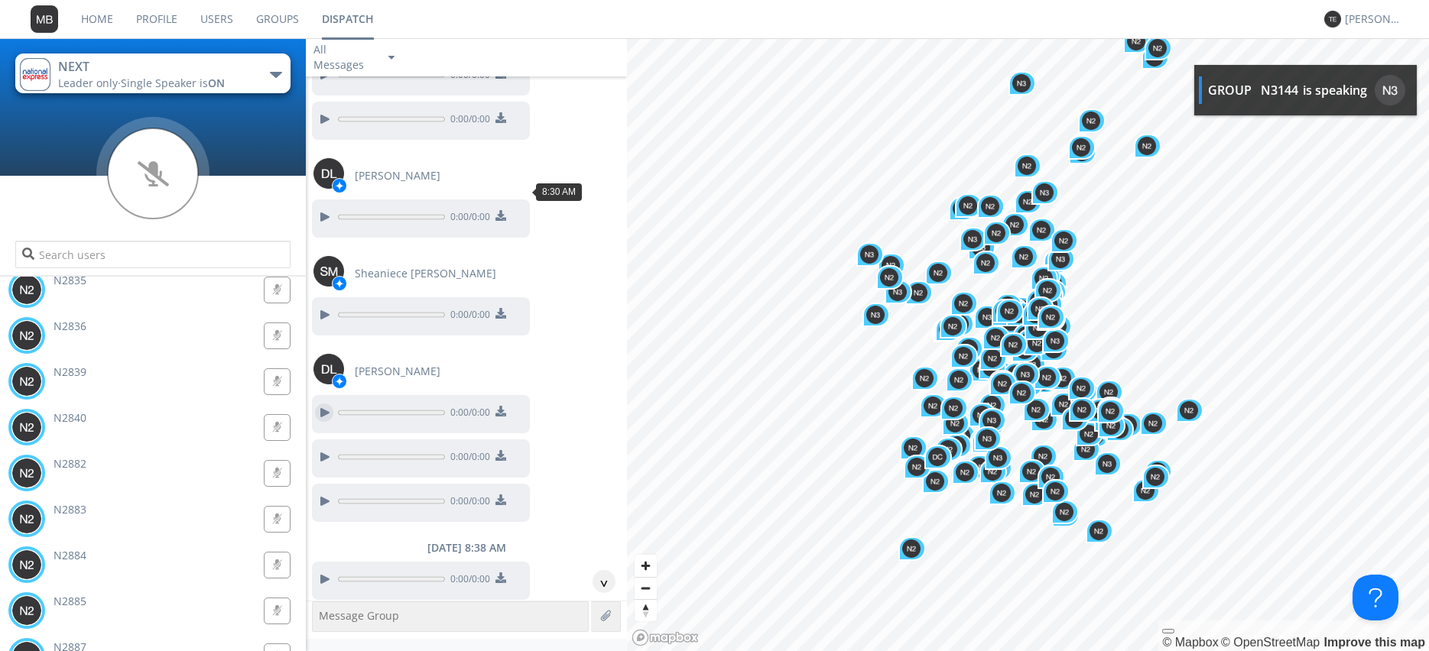
click at [323, 404] on div at bounding box center [324, 413] width 18 height 18
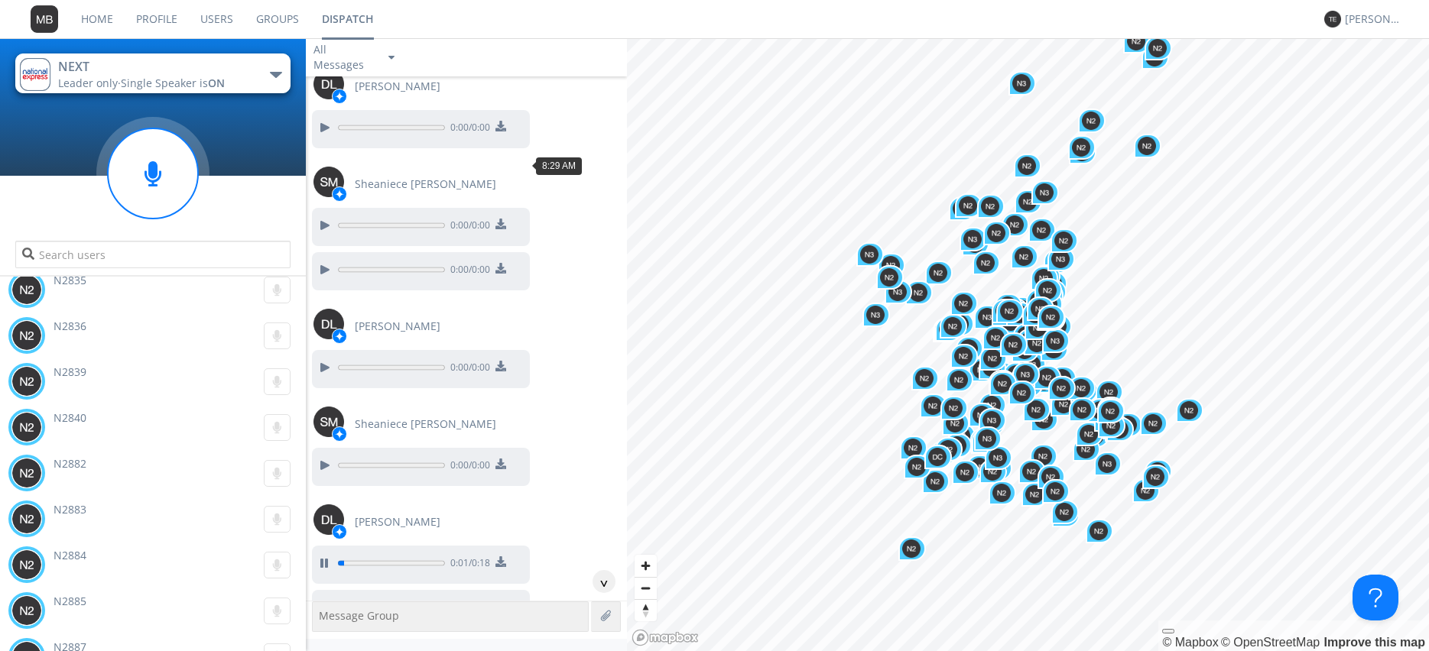
scroll to position [36608, 0]
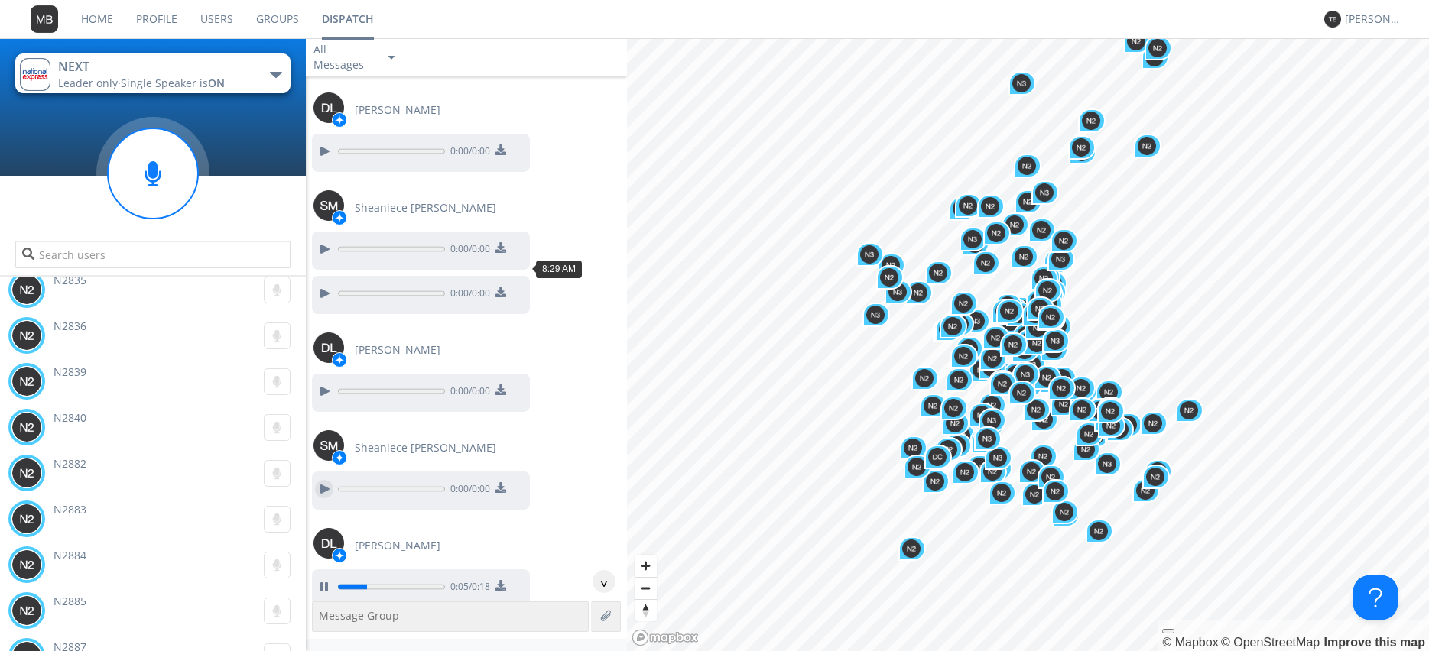
click at [320, 480] on div at bounding box center [324, 489] width 18 height 18
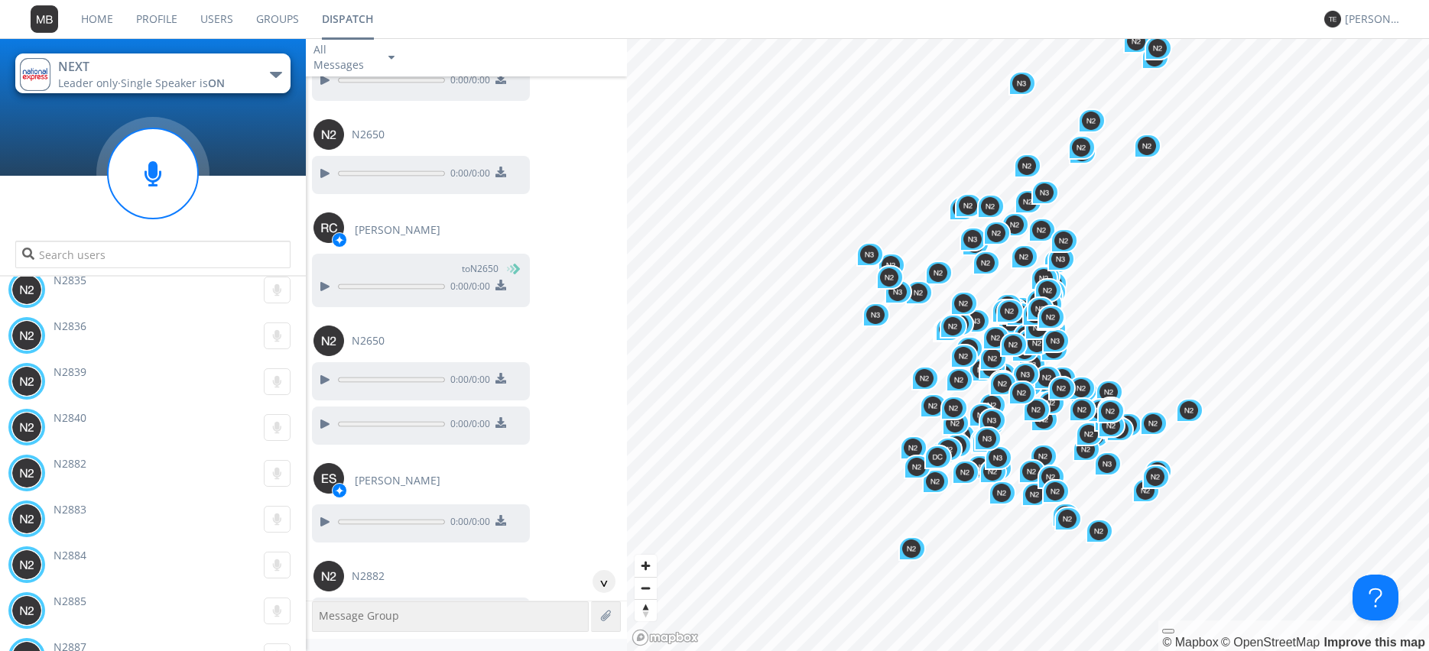
scroll to position [38003, 0]
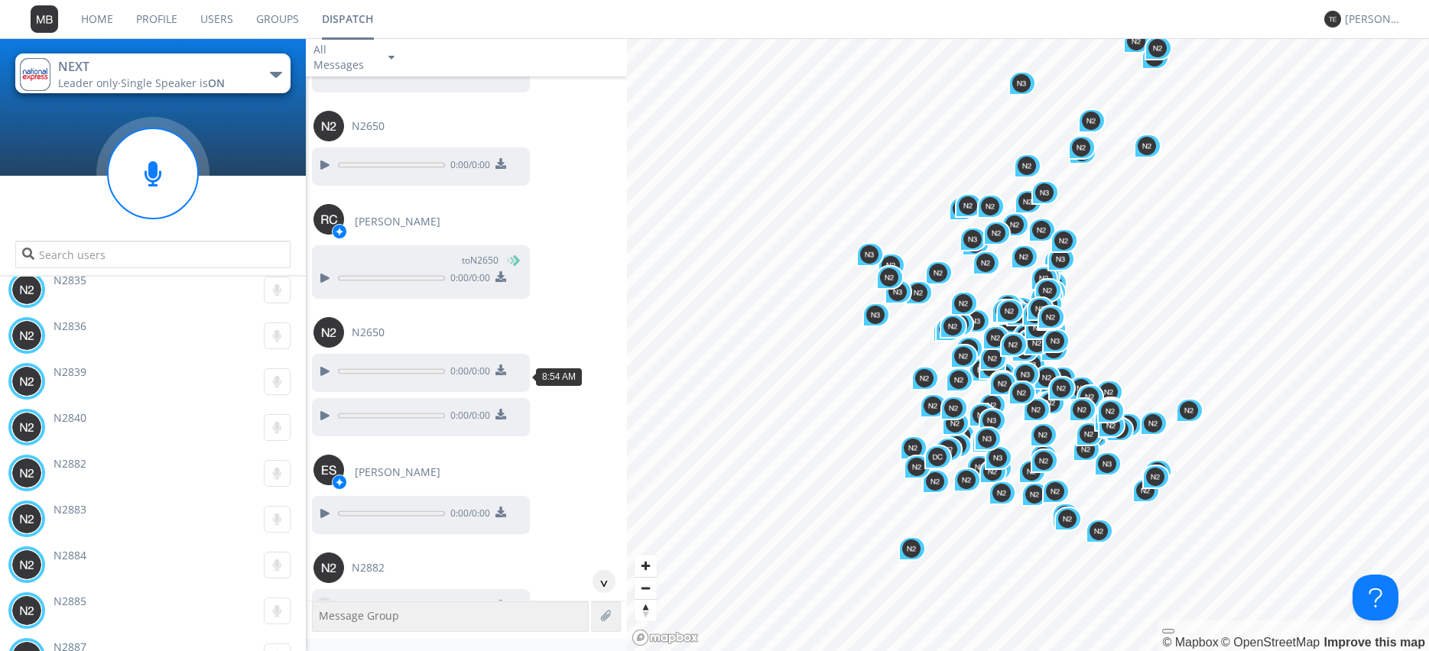
click at [319, 598] on div at bounding box center [324, 607] width 18 height 18
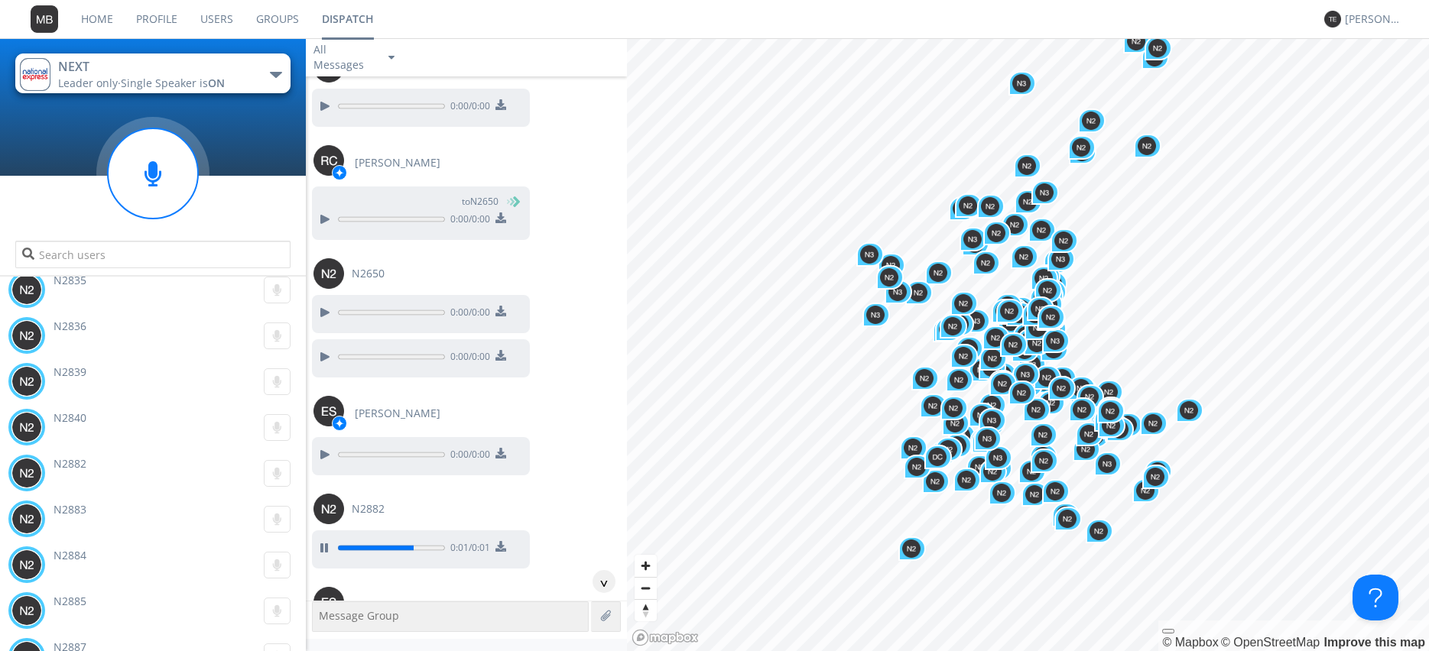
scroll to position [38090, 0]
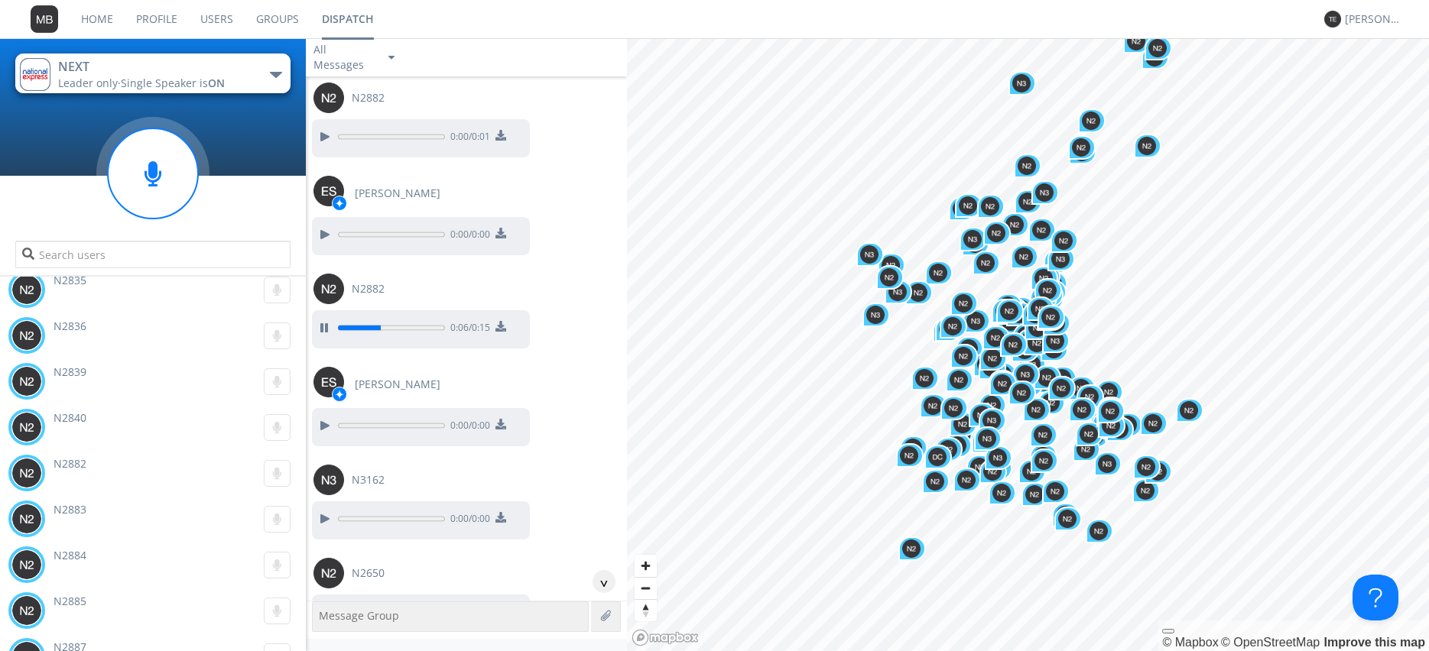
scroll to position [38438, 0]
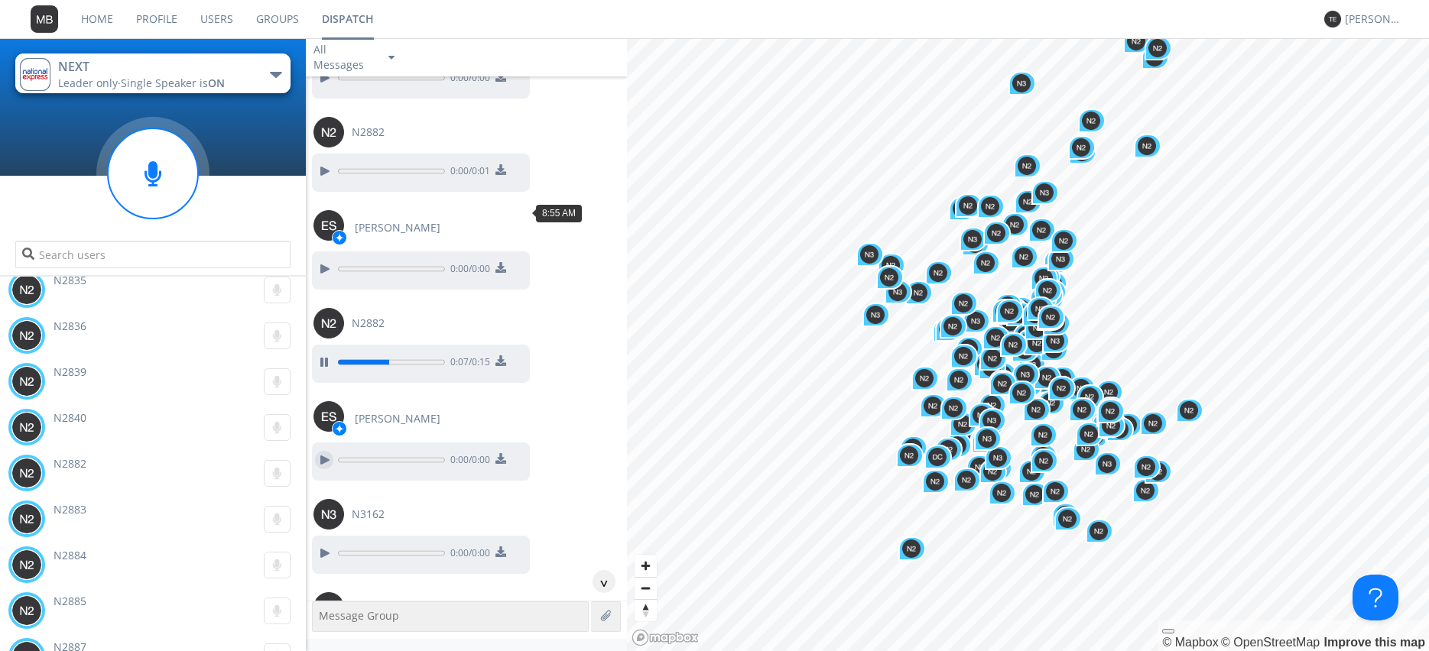
click at [329, 451] on div at bounding box center [324, 460] width 18 height 18
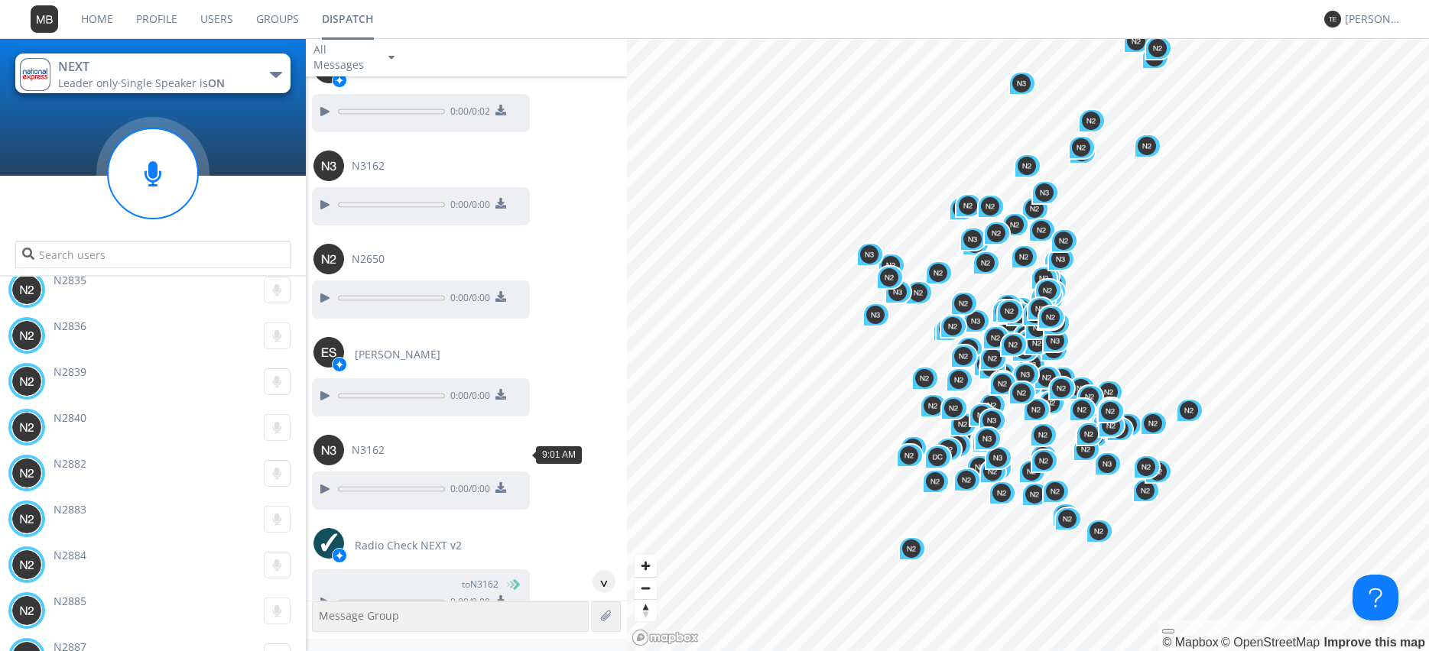
scroll to position [38874, 0]
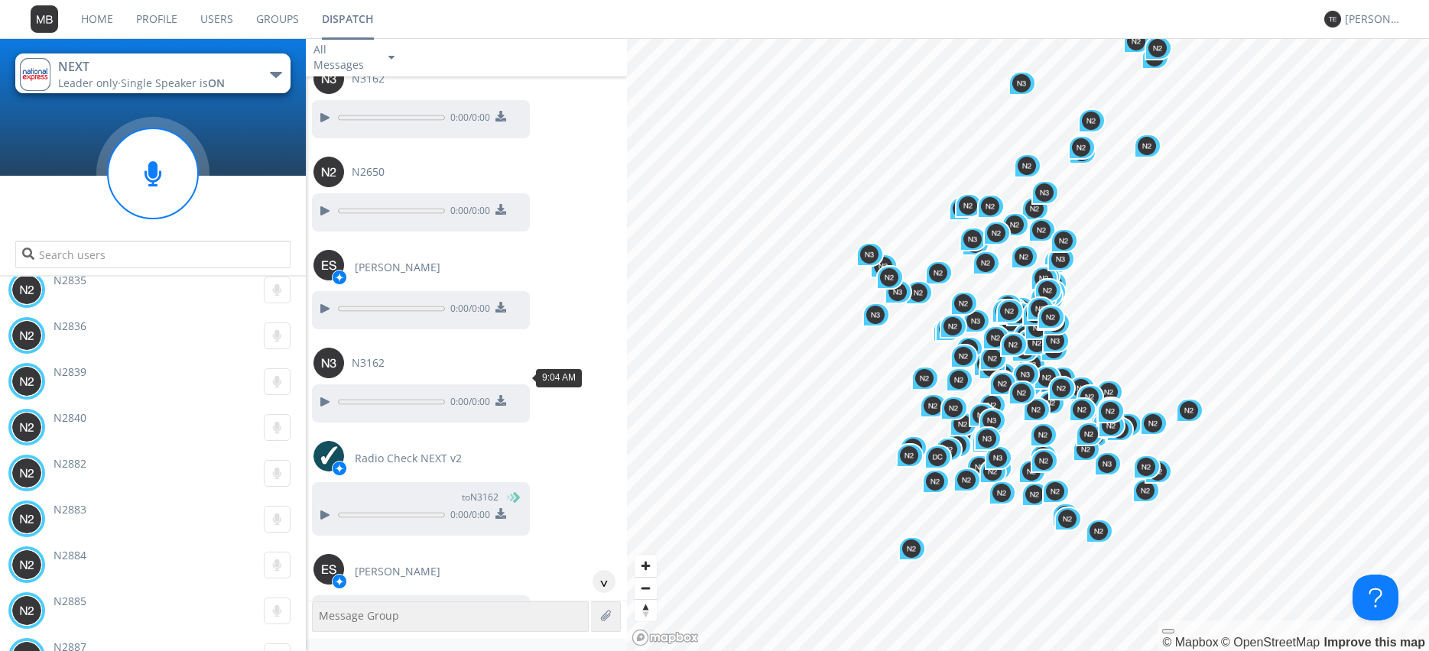
click at [329, 604] on div at bounding box center [324, 613] width 18 height 18
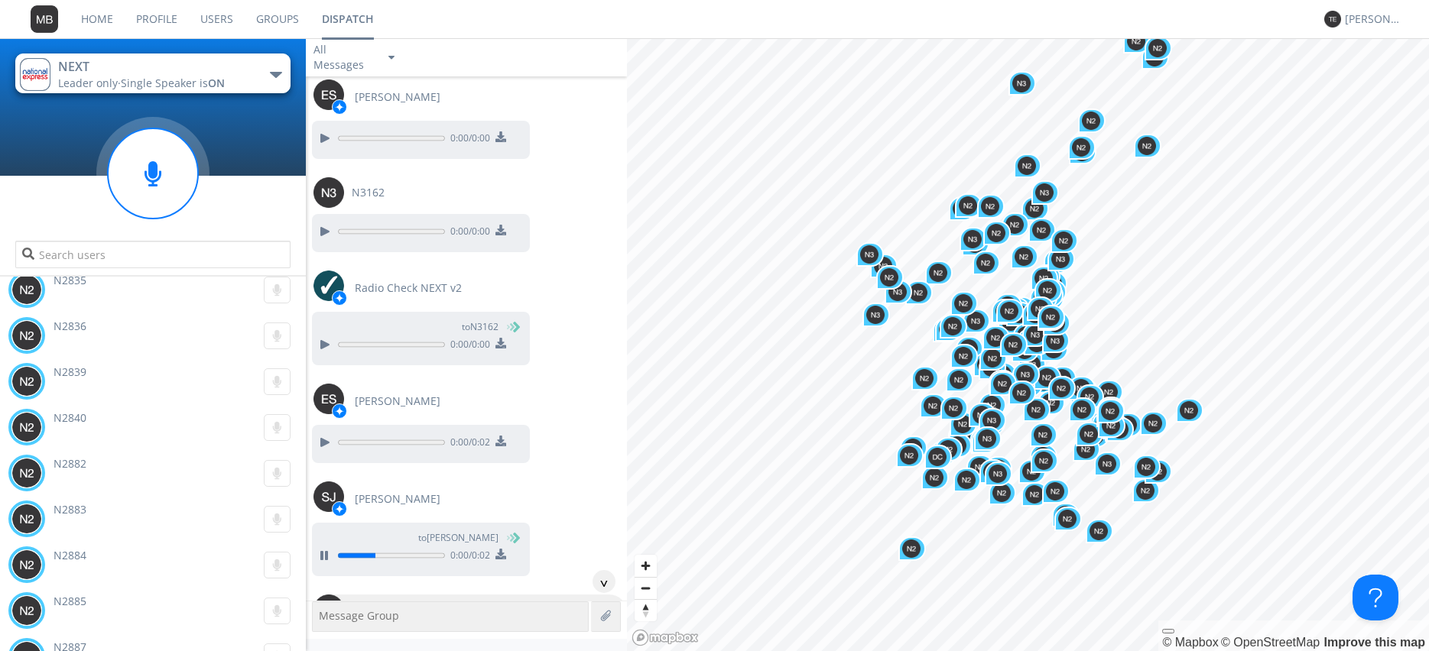
scroll to position [39048, 0]
click at [319, 640] on div at bounding box center [324, 649] width 18 height 18
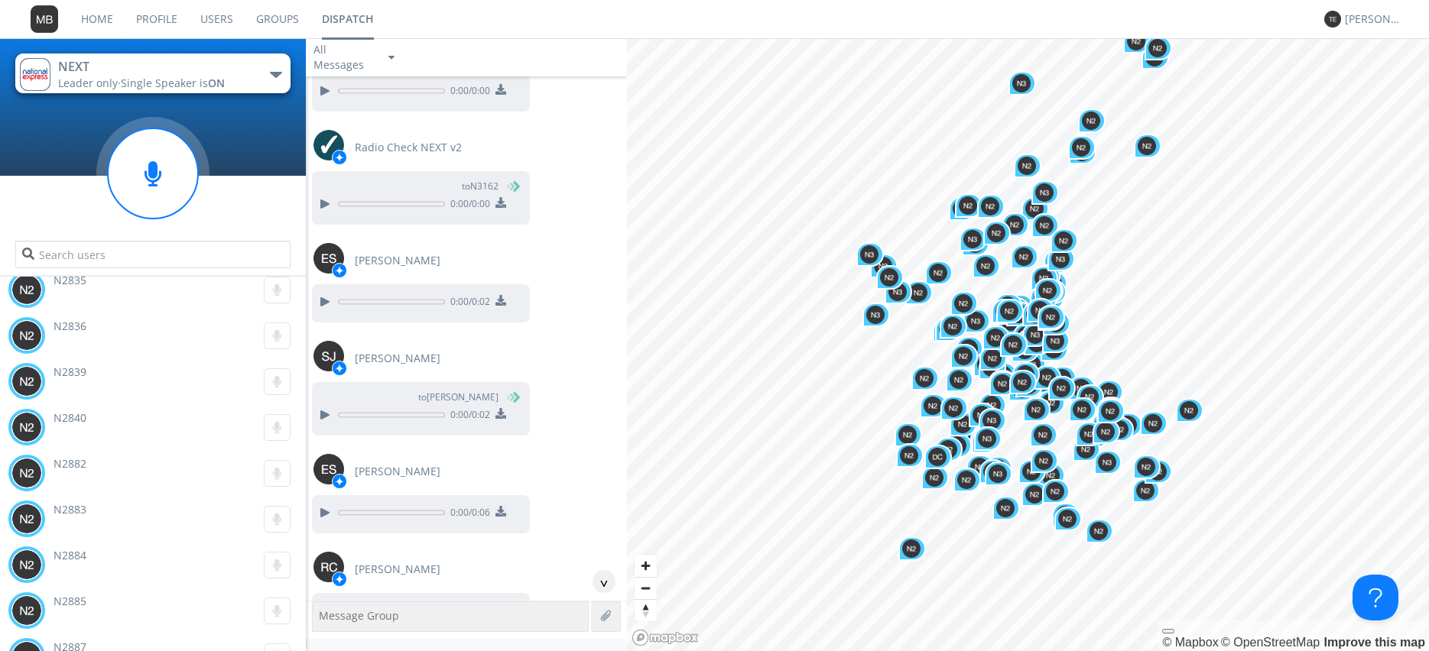
scroll to position [39310, 0]
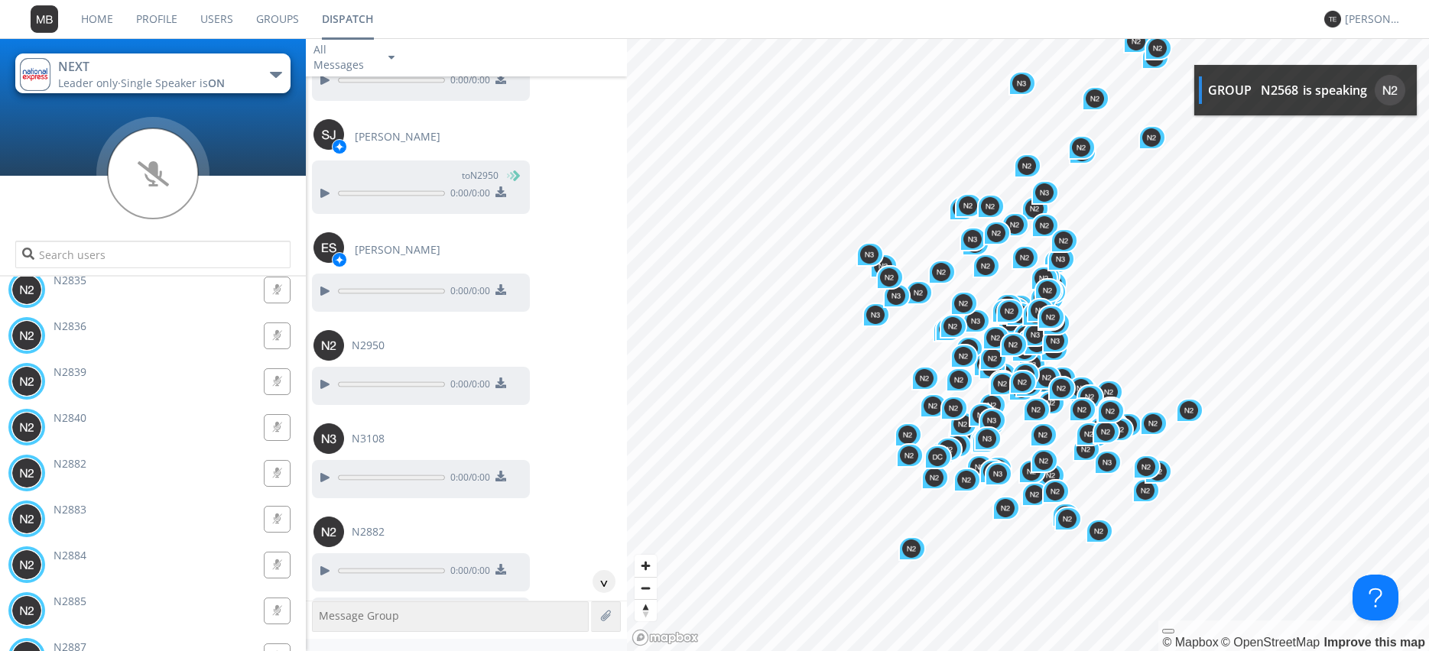
scroll to position [42446, 0]
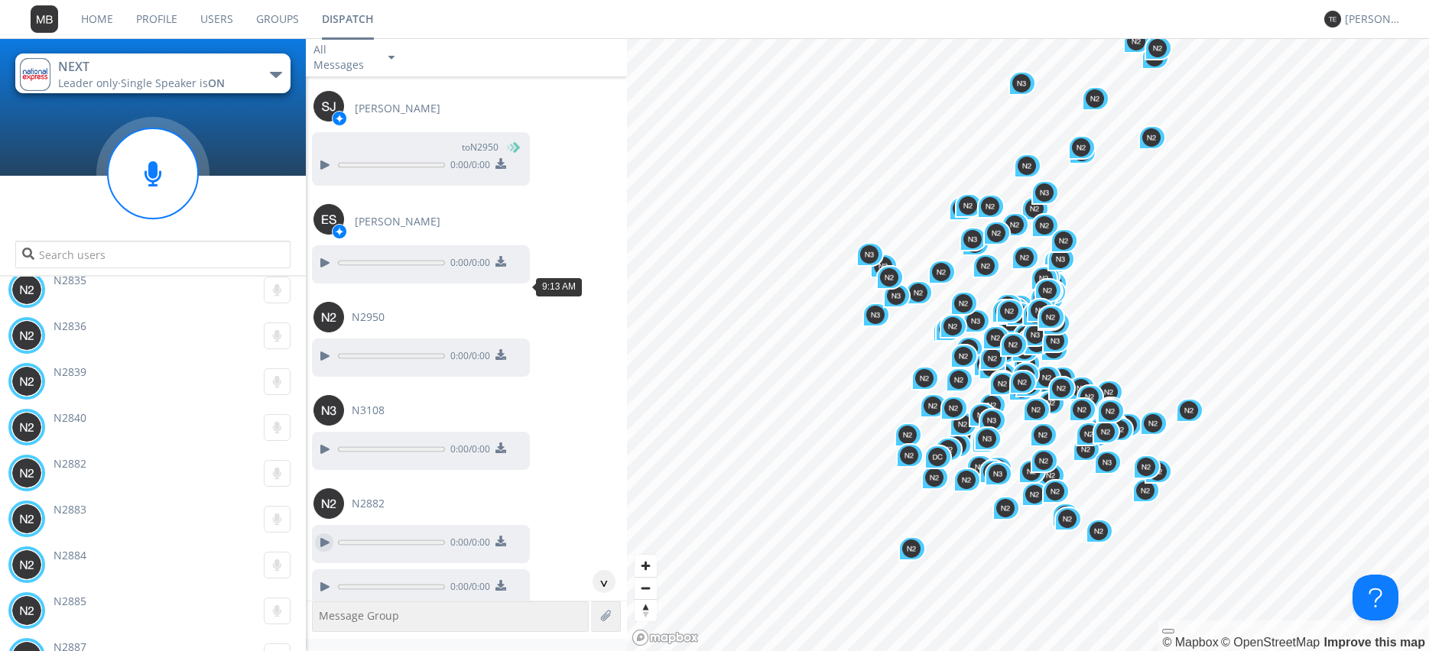
click at [331, 533] on div at bounding box center [324, 542] width 18 height 18
click at [322, 578] on div at bounding box center [324, 587] width 18 height 18
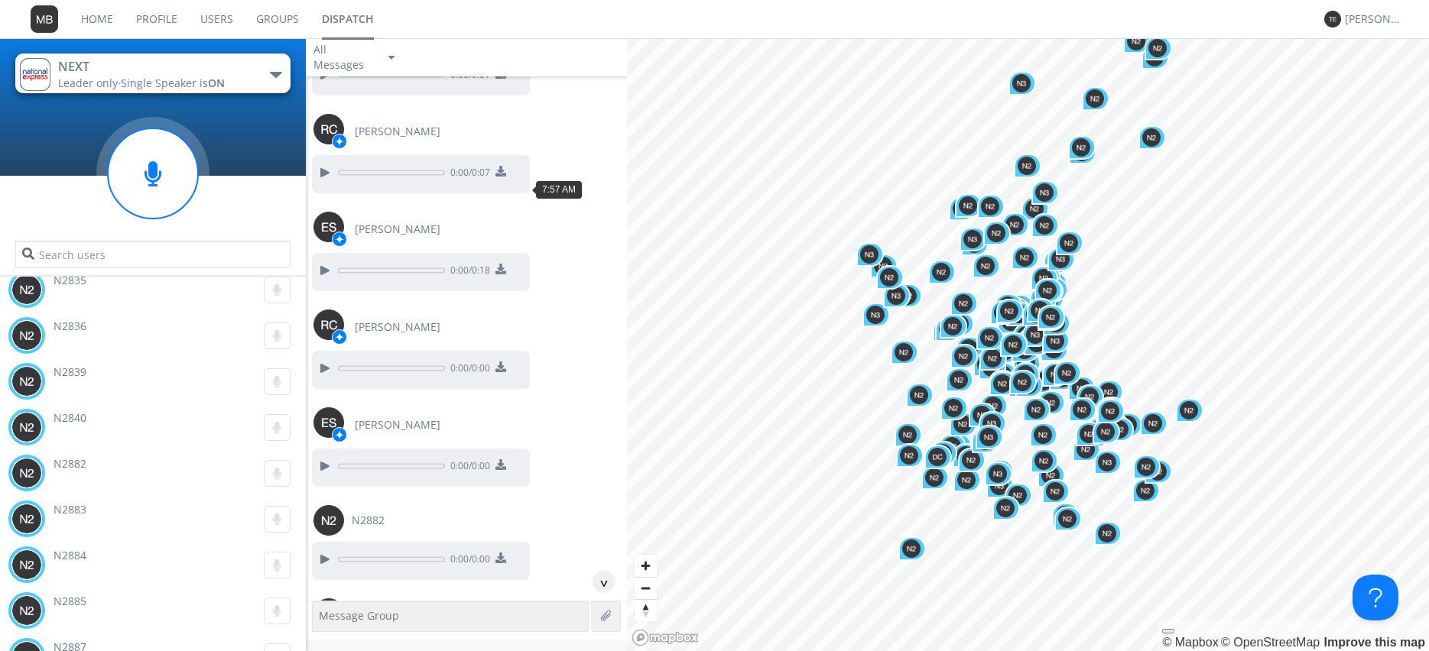
scroll to position [33472, 0]
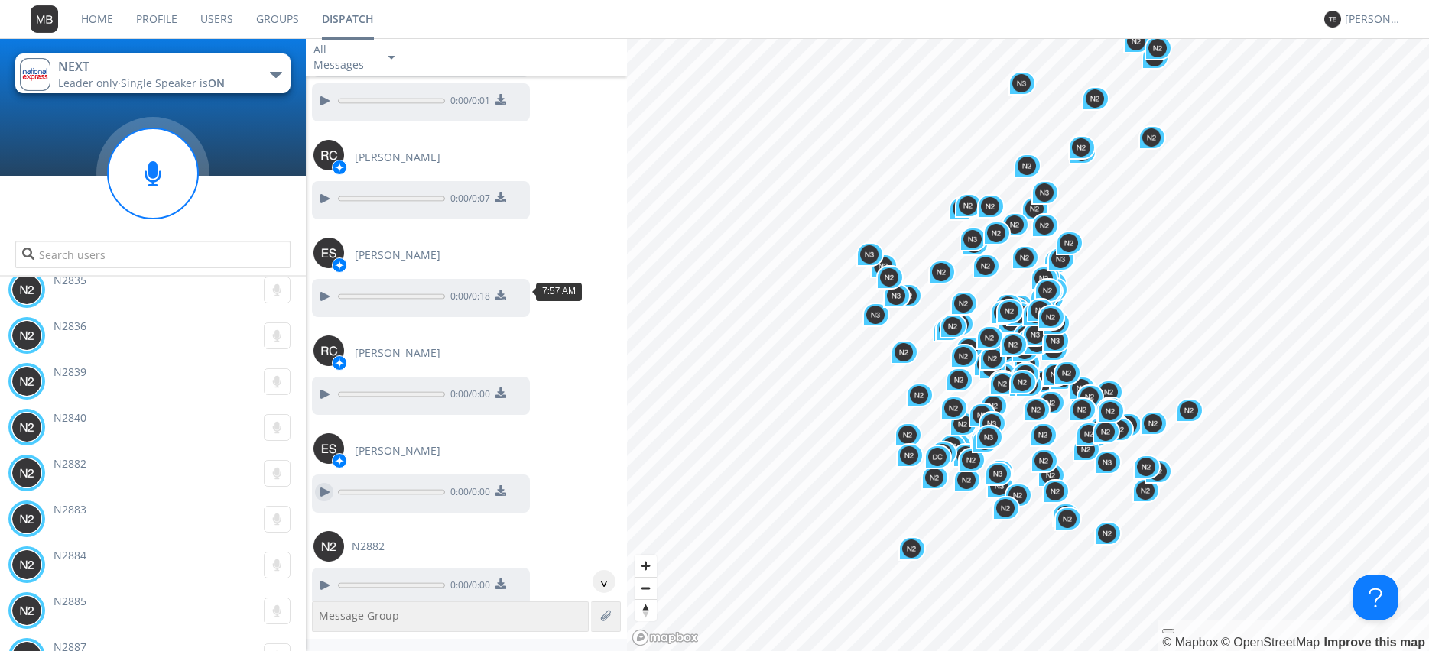
click at [321, 483] on div at bounding box center [324, 492] width 18 height 18
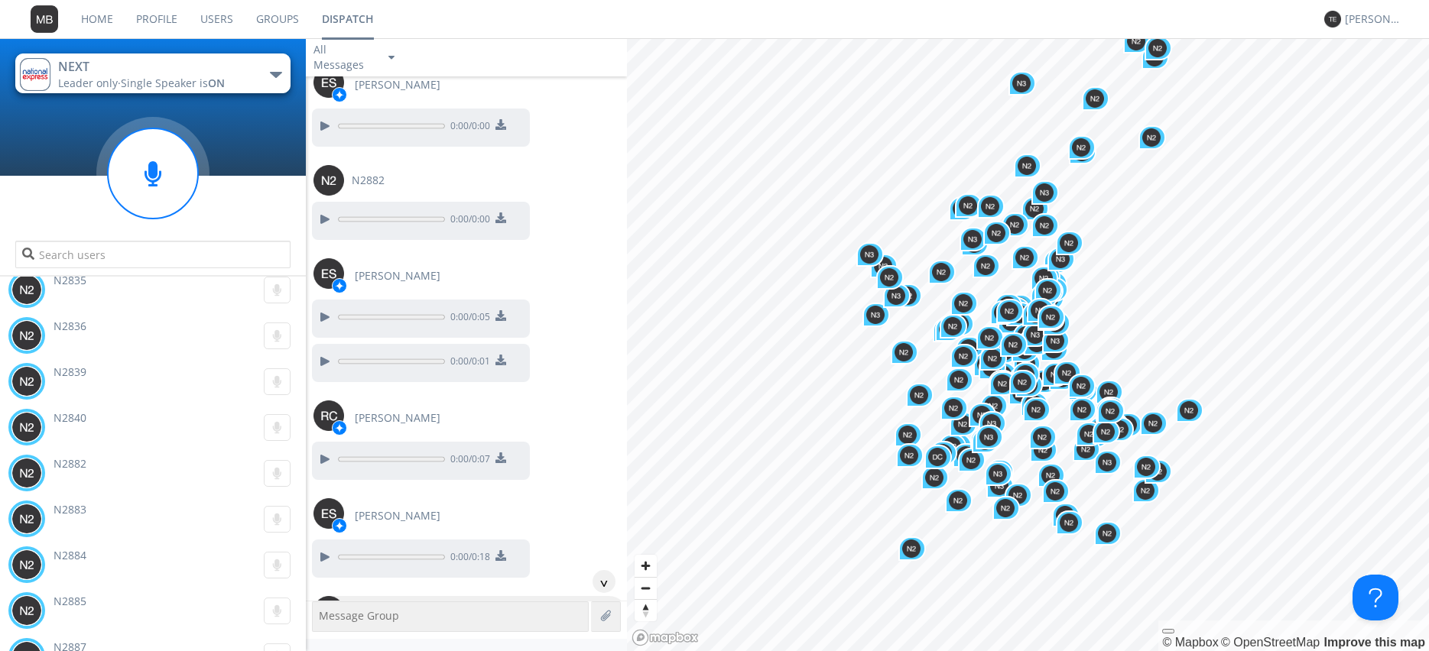
scroll to position [33210, 0]
click at [323, 549] on div at bounding box center [324, 558] width 18 height 18
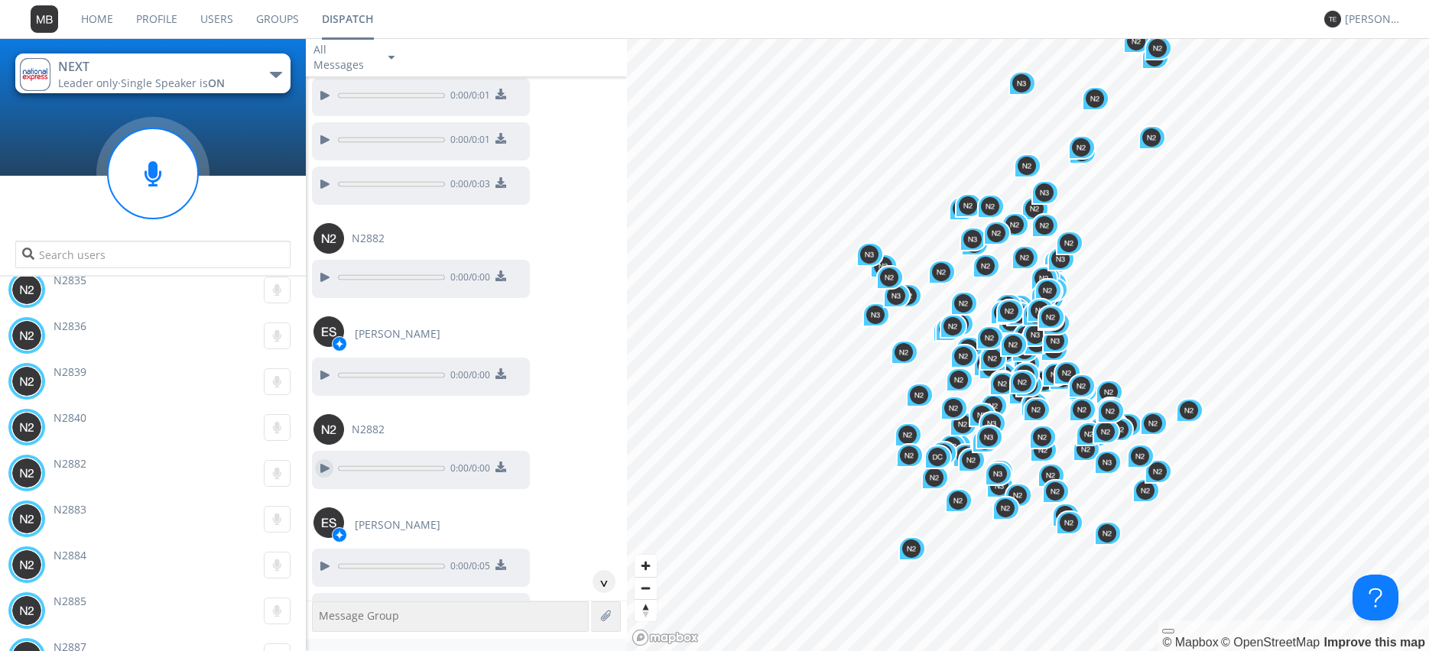
scroll to position [32949, 0]
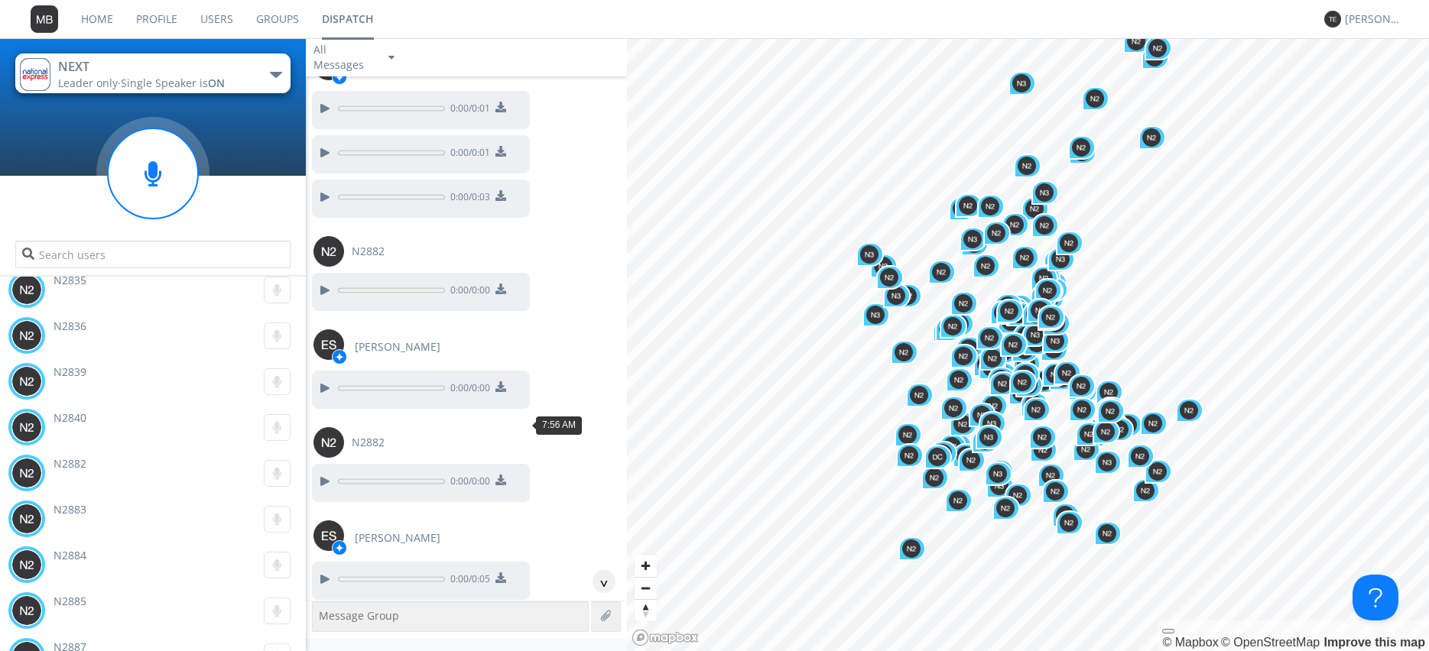
click at [319, 615] on div at bounding box center [324, 624] width 18 height 18
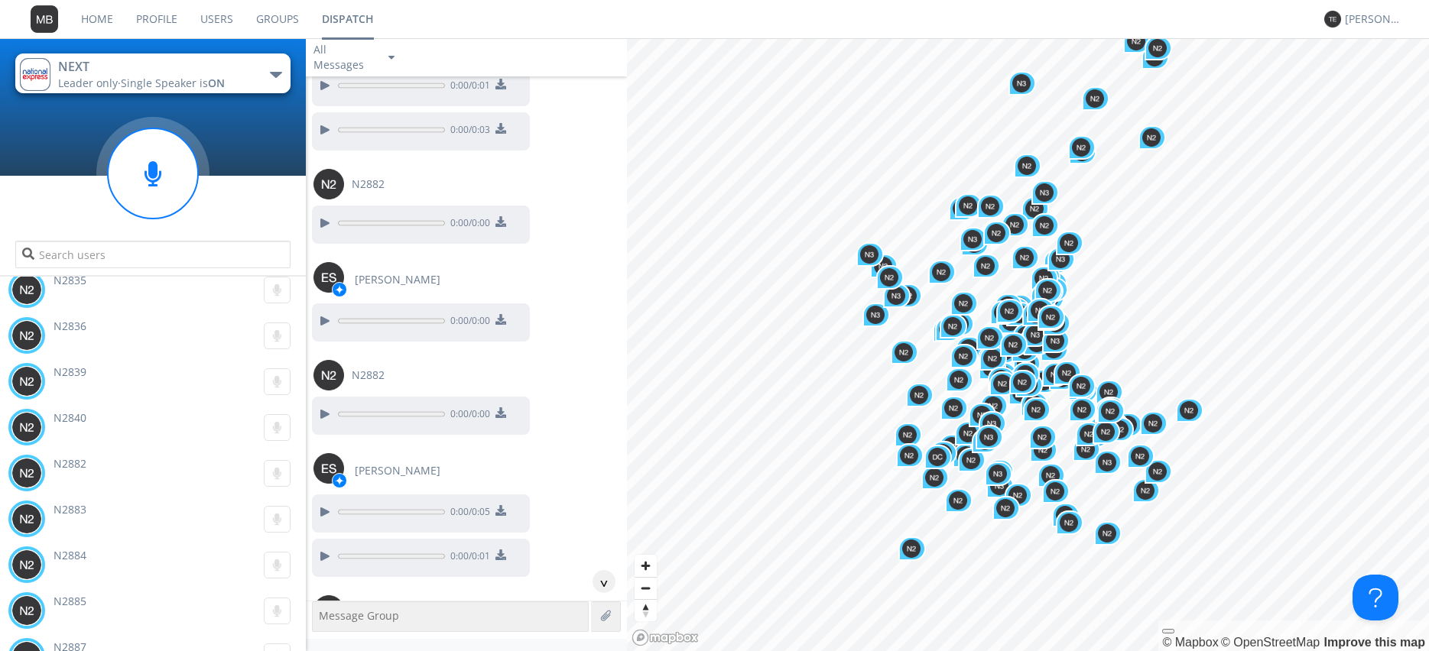
scroll to position [33036, 0]
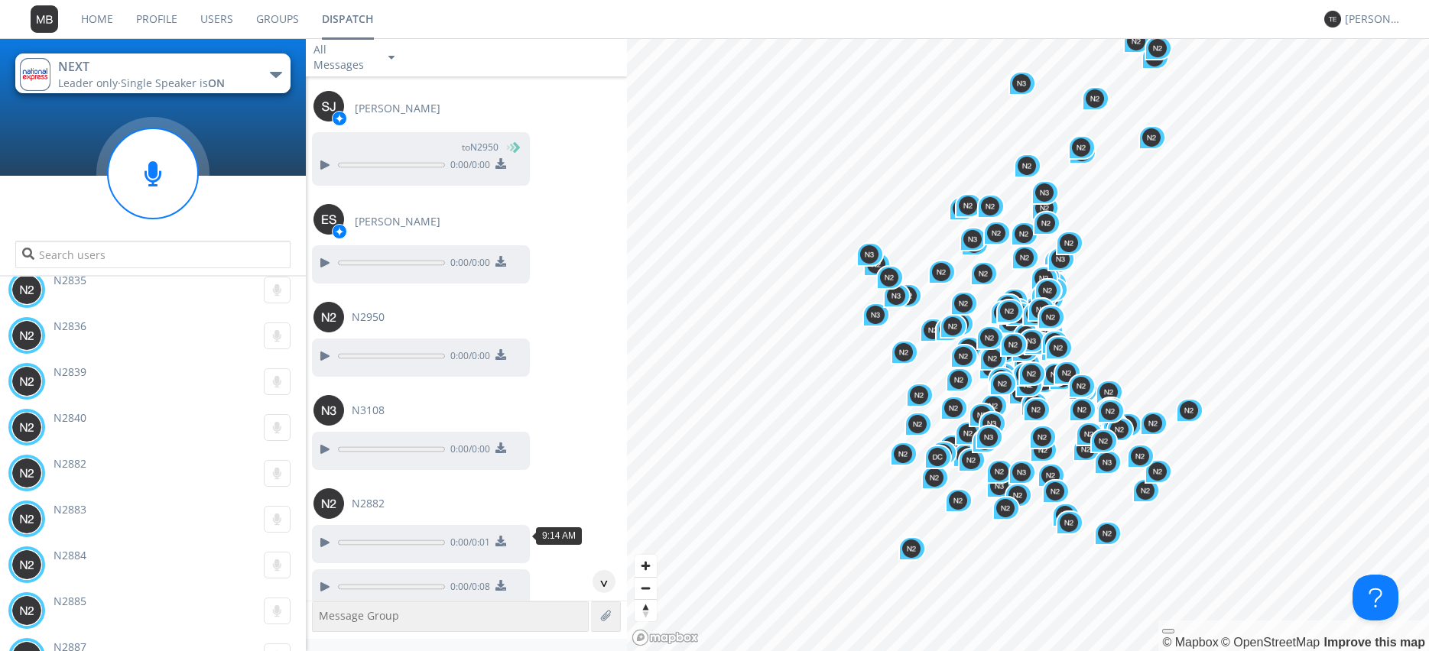
scroll to position [42533, 0]
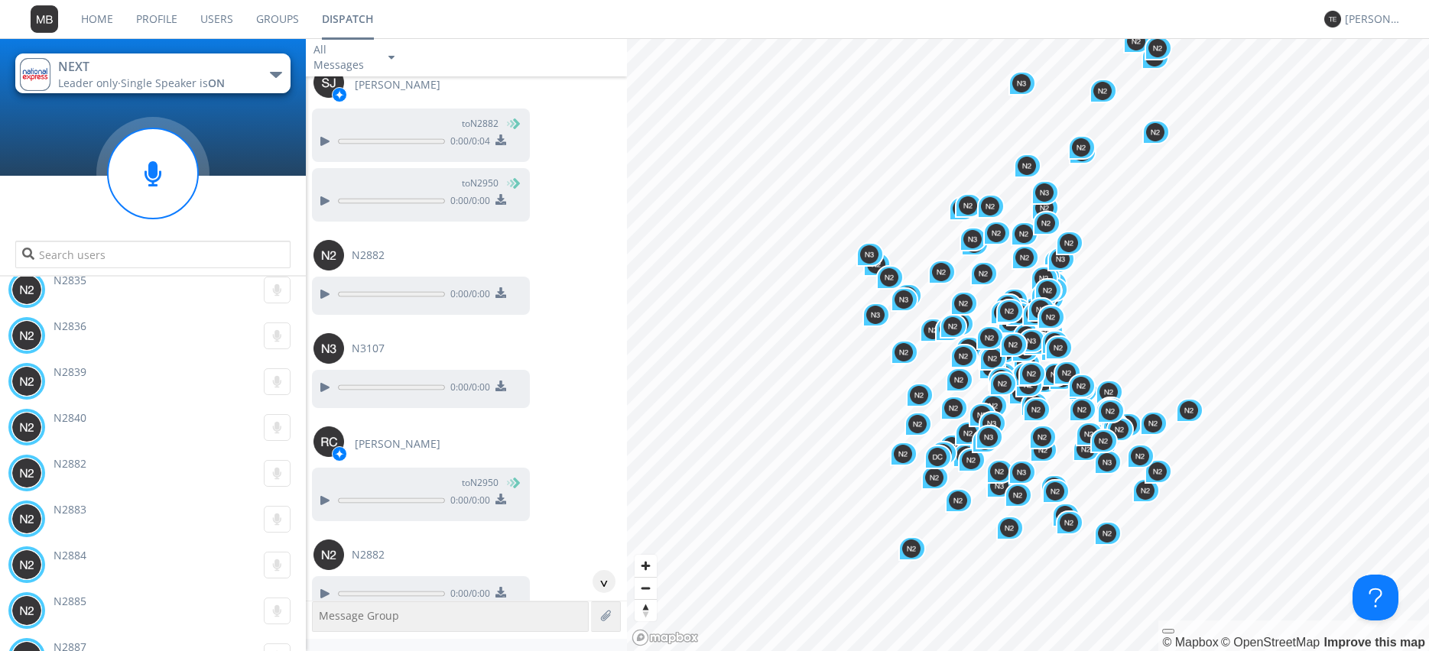
scroll to position [43143, 0]
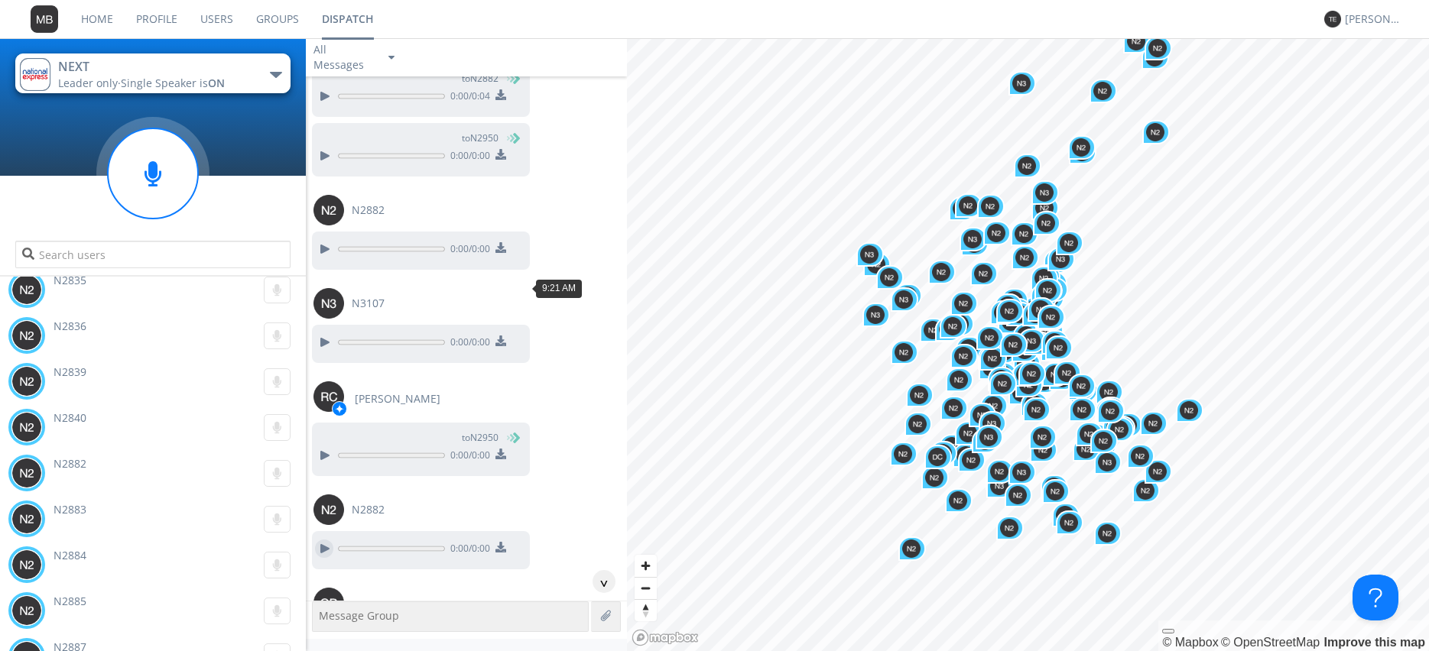
click at [321, 540] on div at bounding box center [324, 549] width 18 height 18
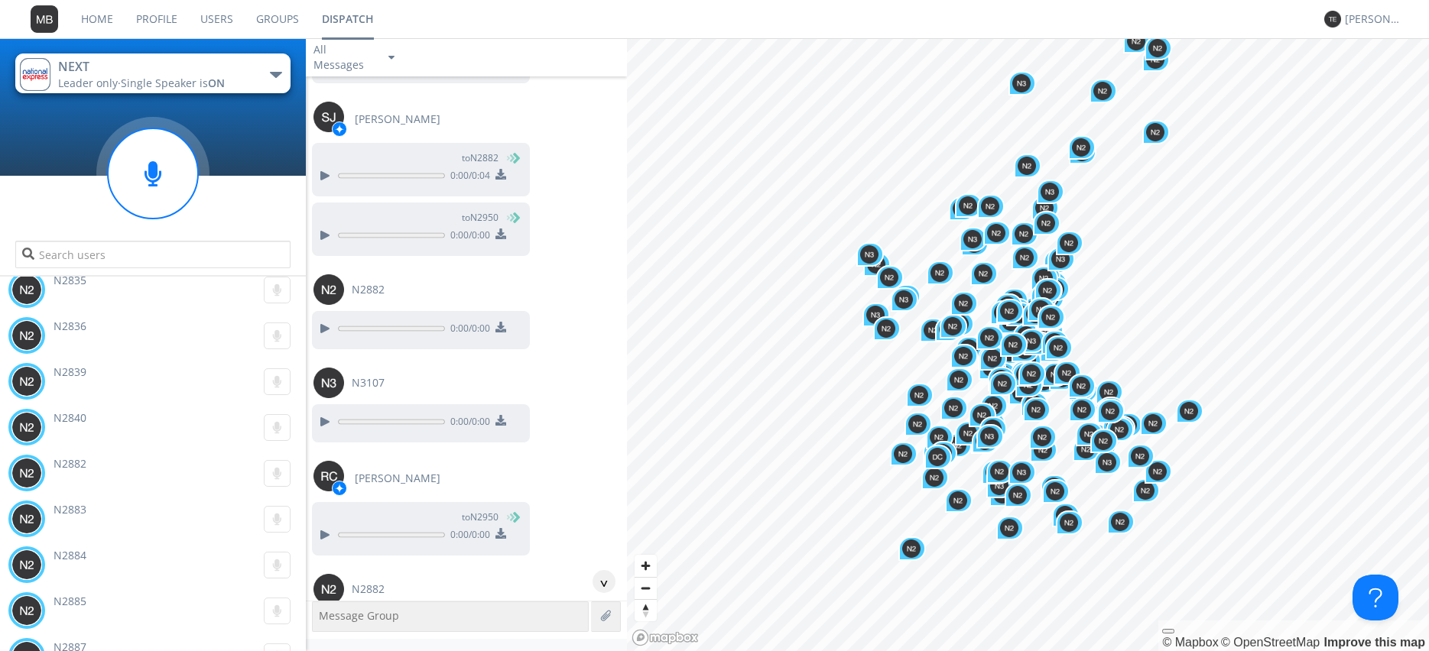
scroll to position [43056, 0]
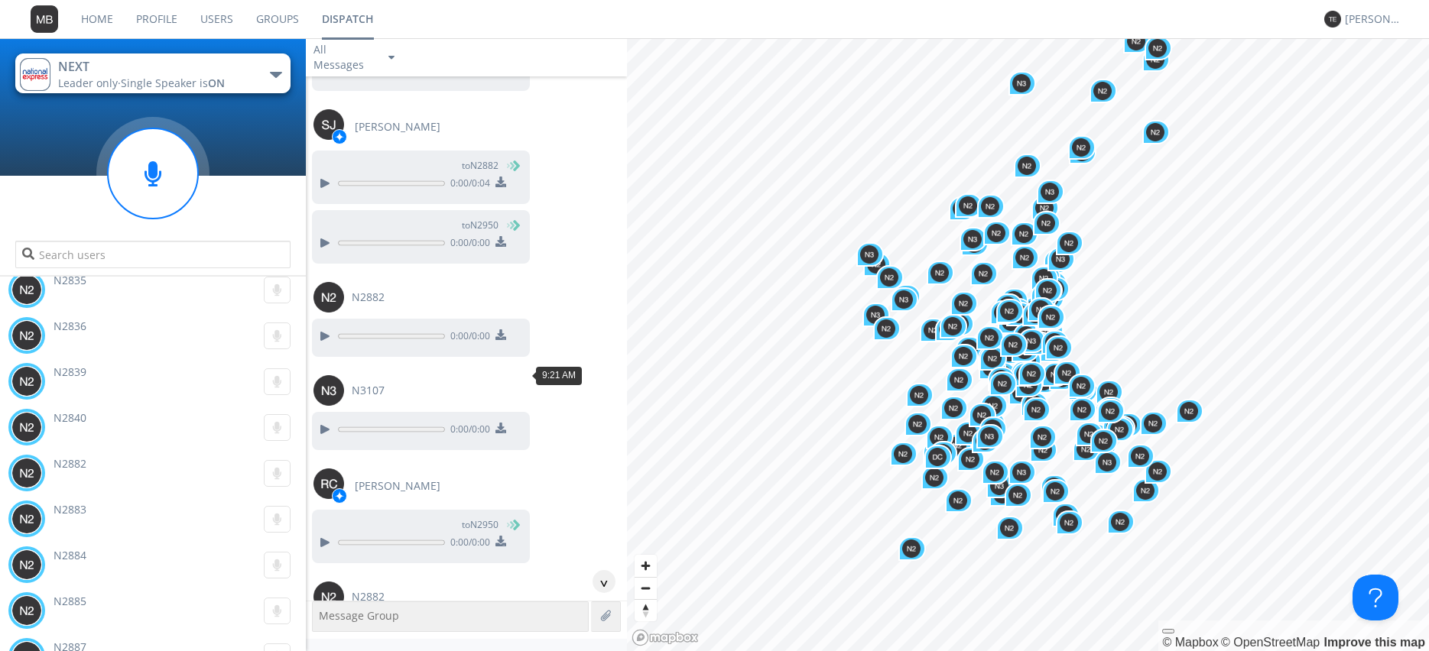
click at [327, 627] on div at bounding box center [324, 636] width 18 height 18
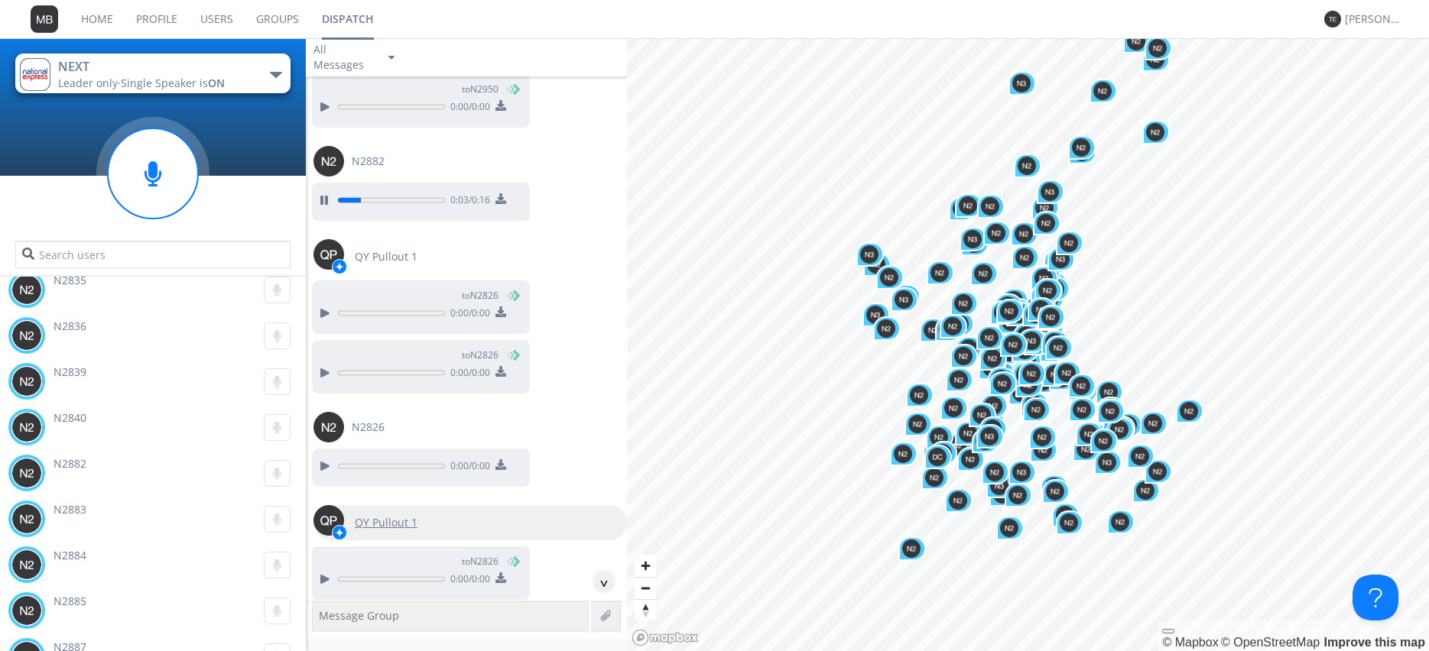
scroll to position [43579, 0]
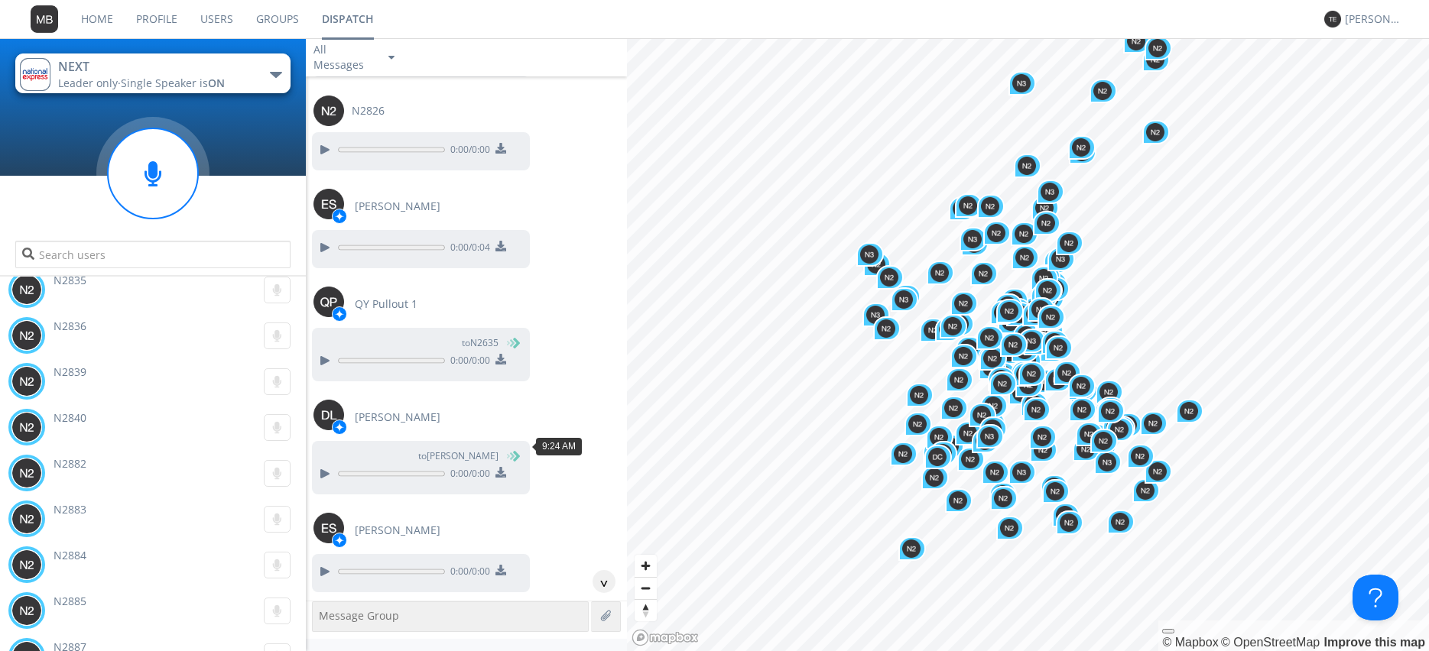
scroll to position [44102, 0]
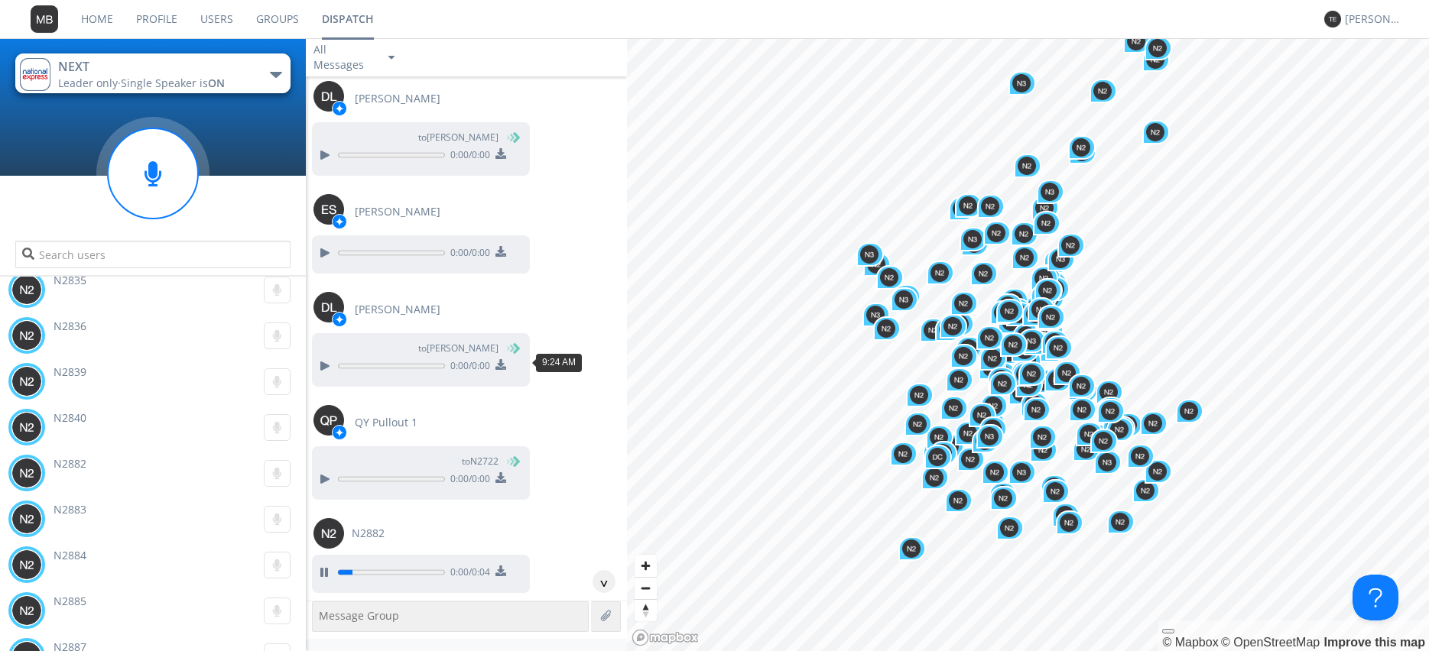
scroll to position [44363, 0]
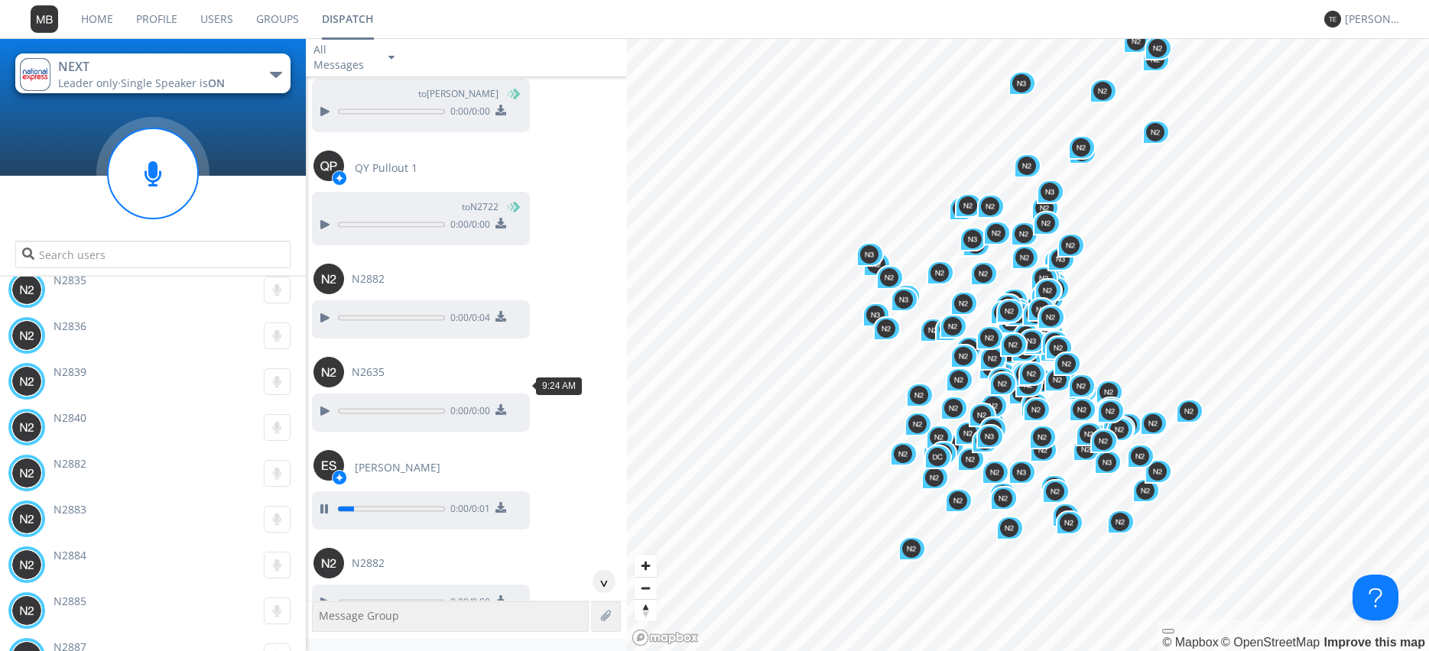
scroll to position [44625, 0]
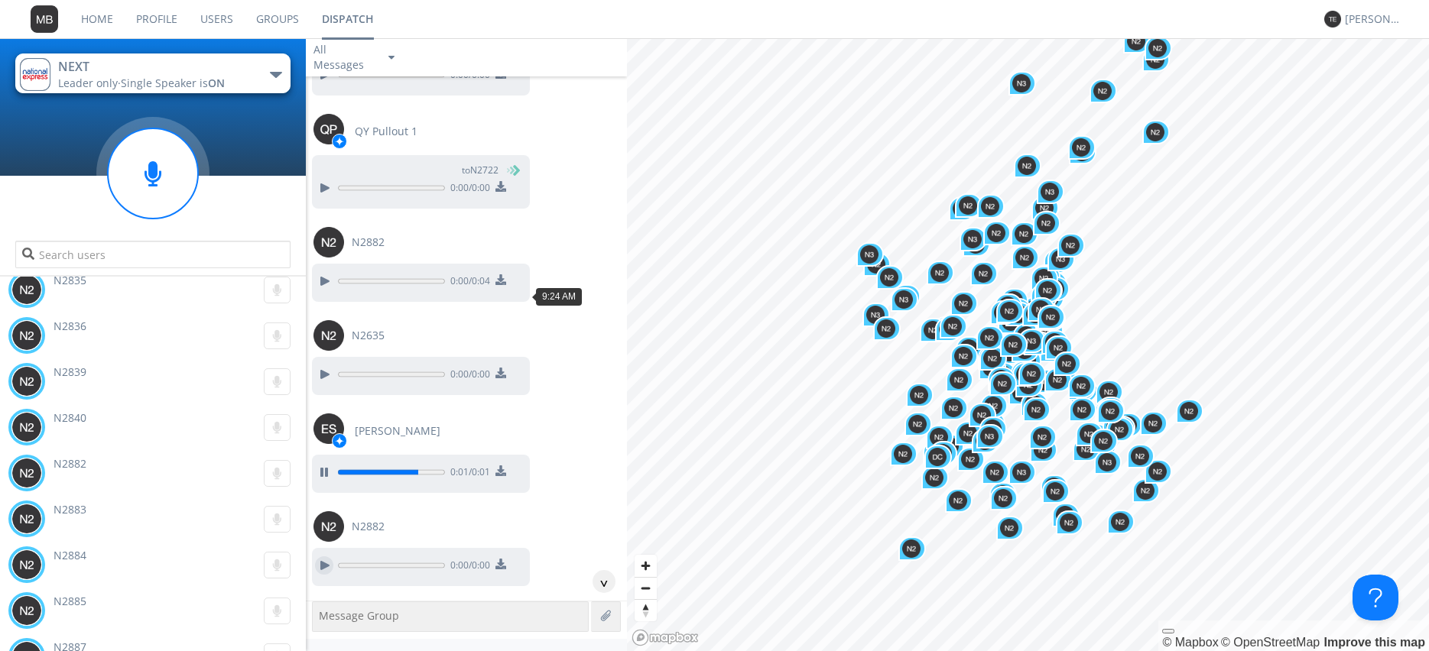
click at [316, 556] on div at bounding box center [324, 565] width 18 height 18
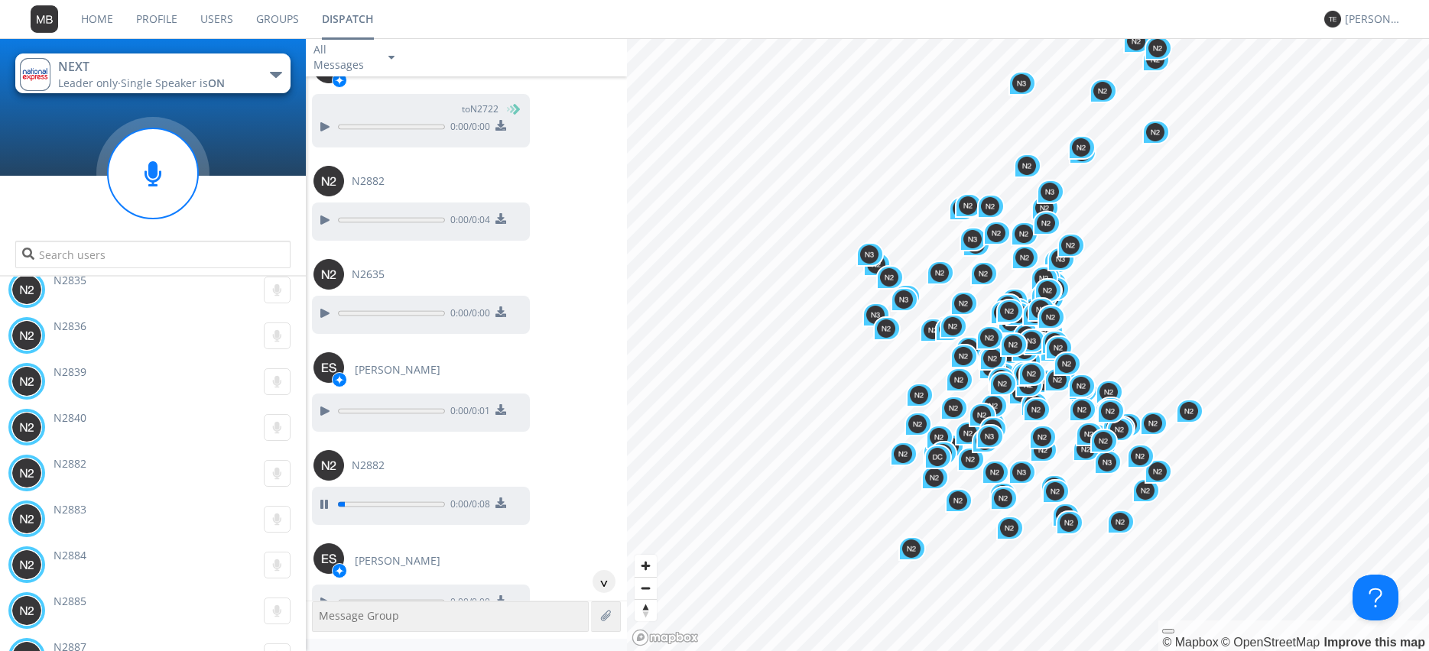
scroll to position [44712, 0]
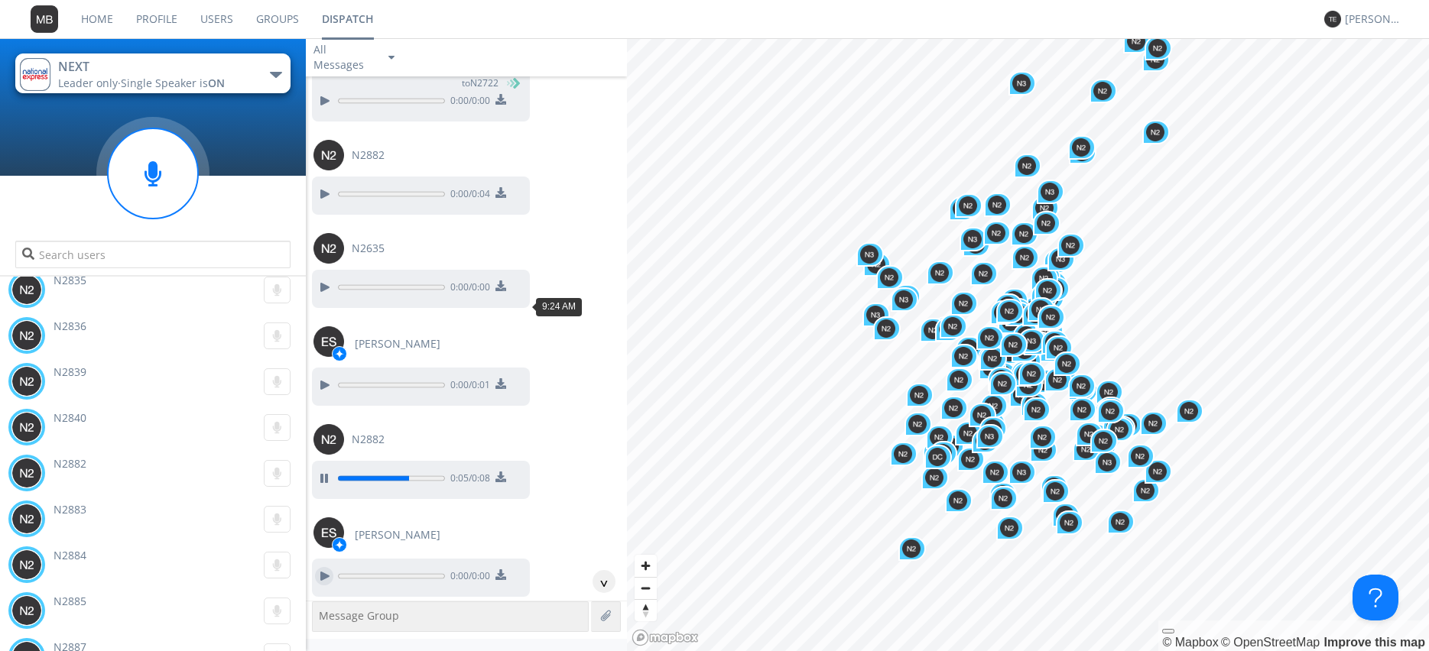
click at [326, 567] on div at bounding box center [324, 576] width 18 height 18
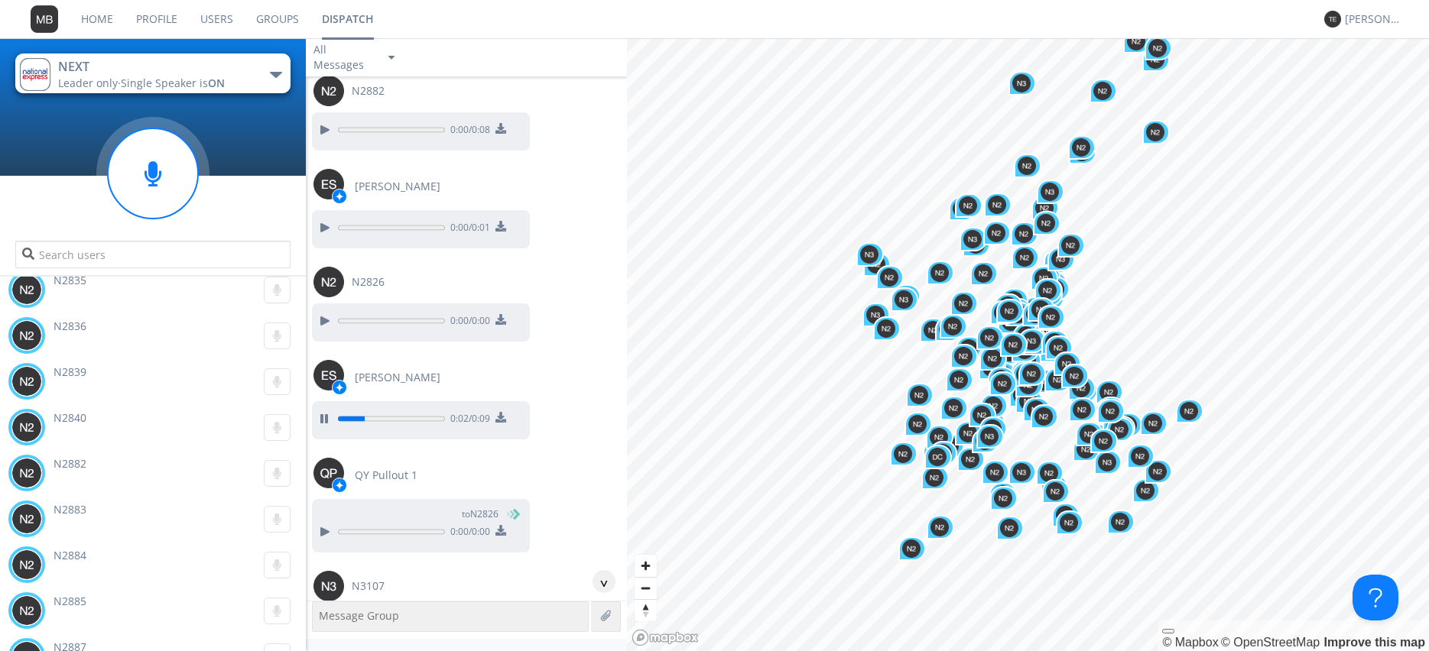
scroll to position [45147, 0]
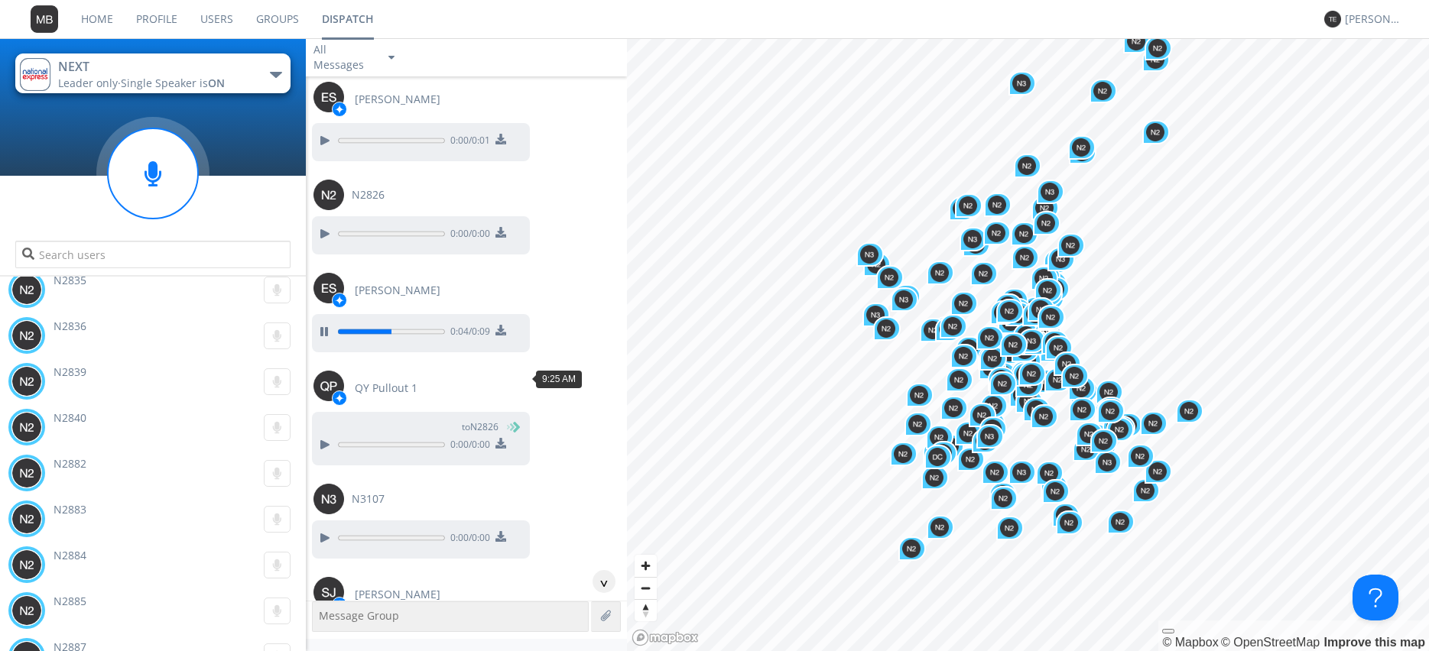
click at [322, 642] on div at bounding box center [324, 651] width 18 height 18
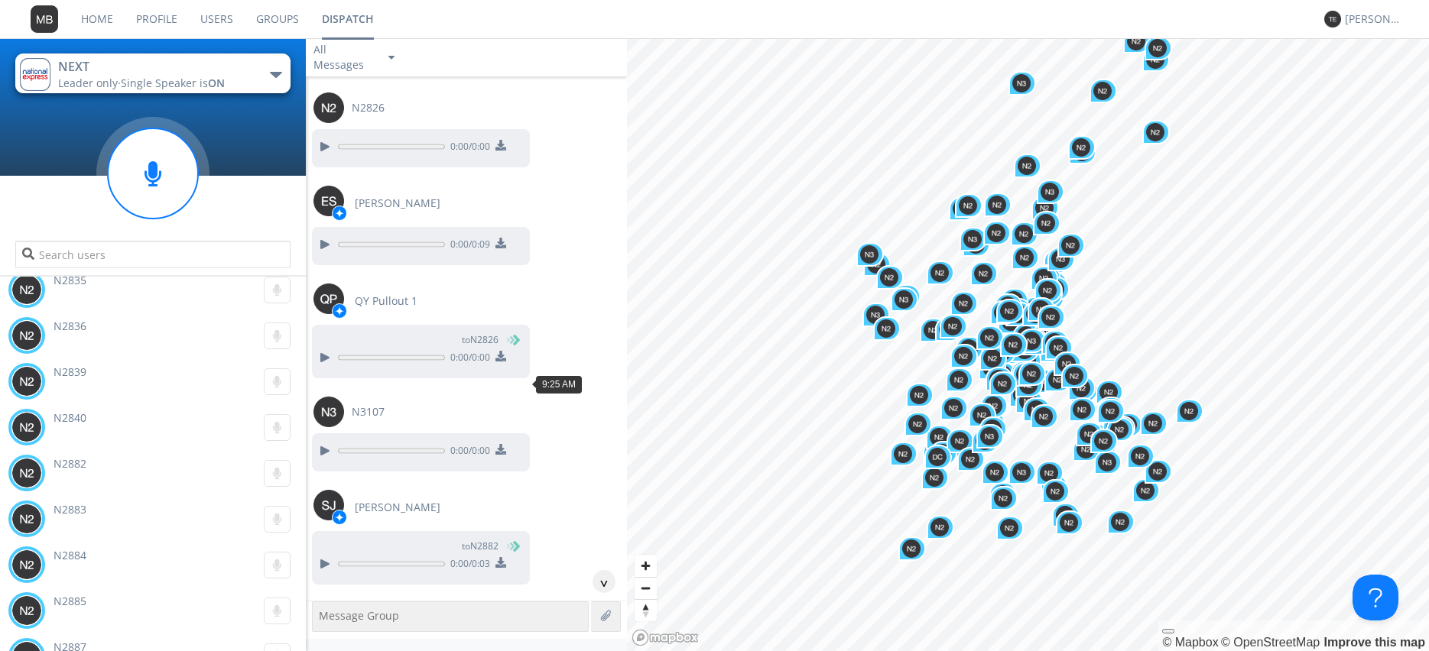
click at [321, 648] on div at bounding box center [324, 657] width 18 height 18
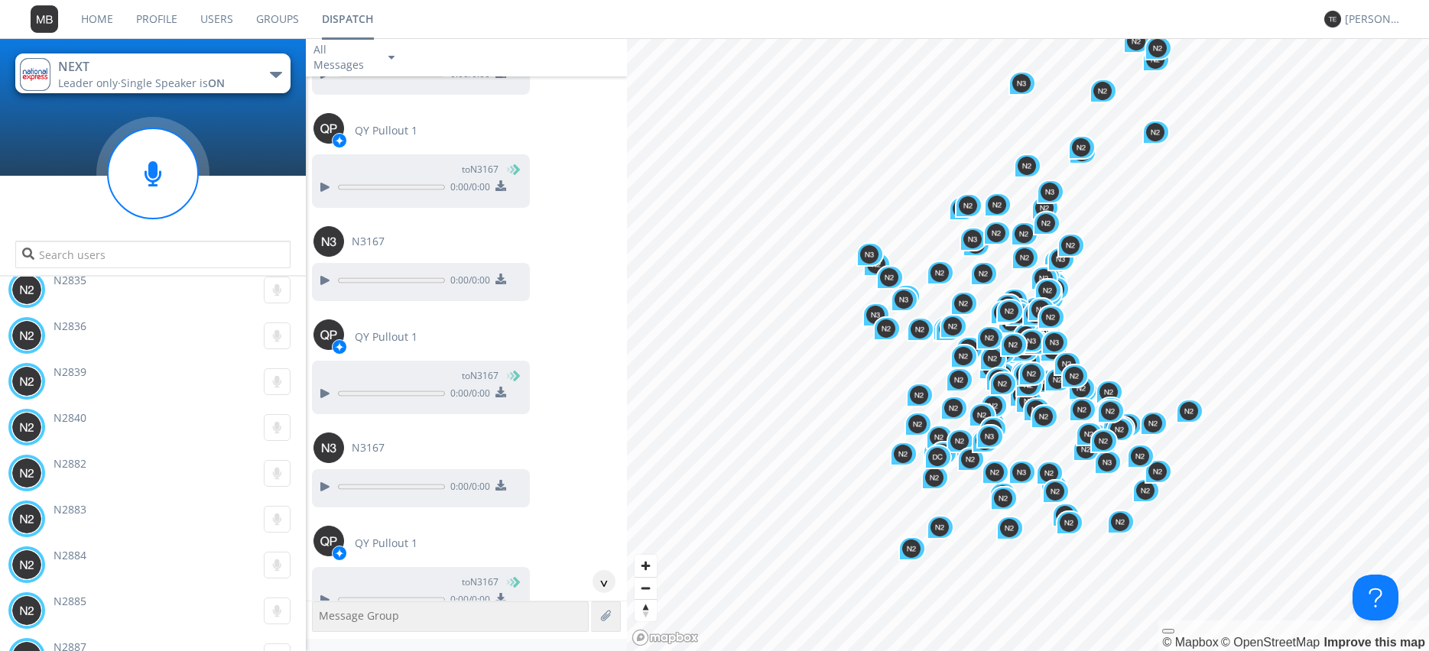
scroll to position [45932, 0]
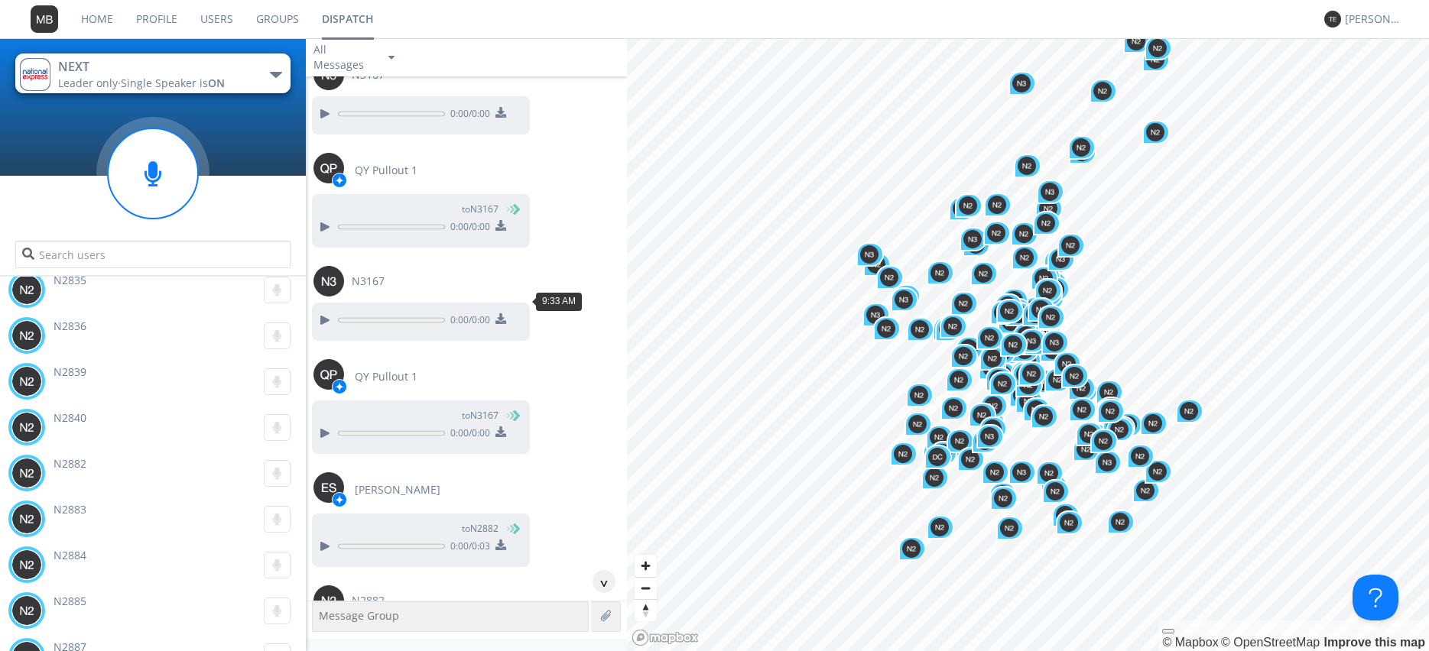
scroll to position [46106, 0]
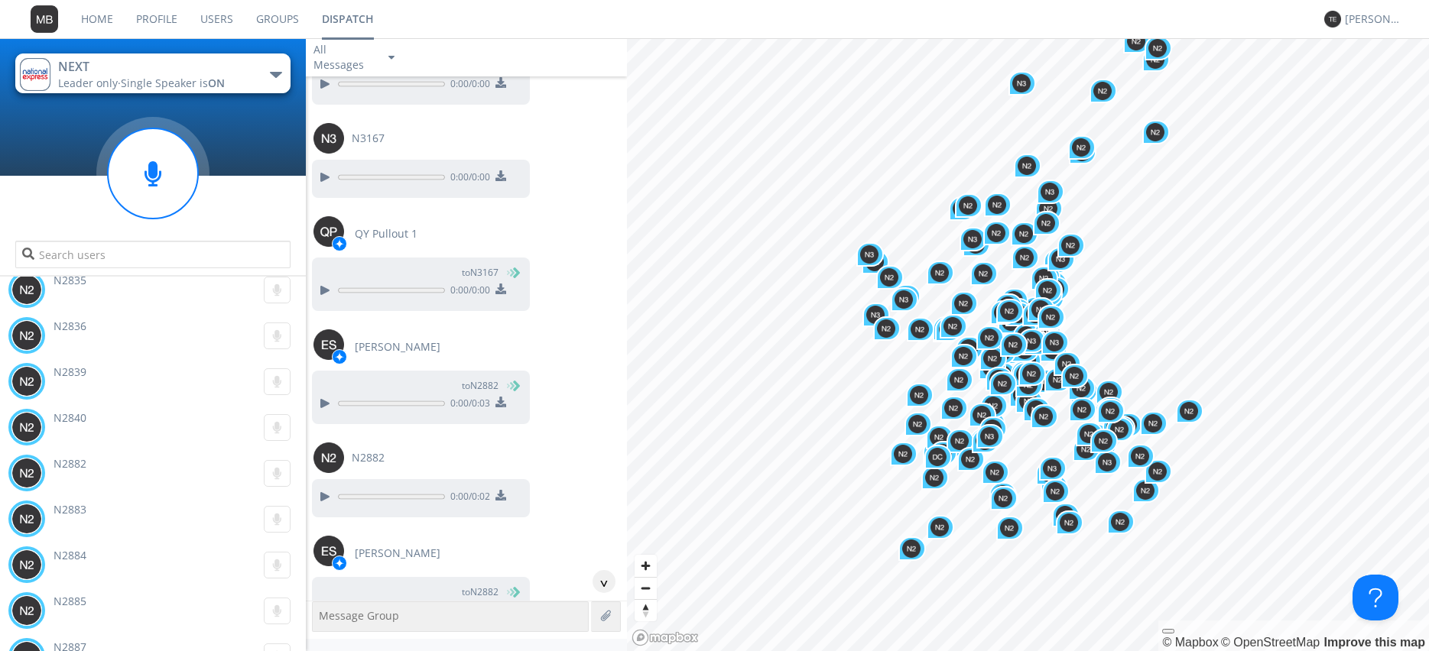
scroll to position [46280, 0]
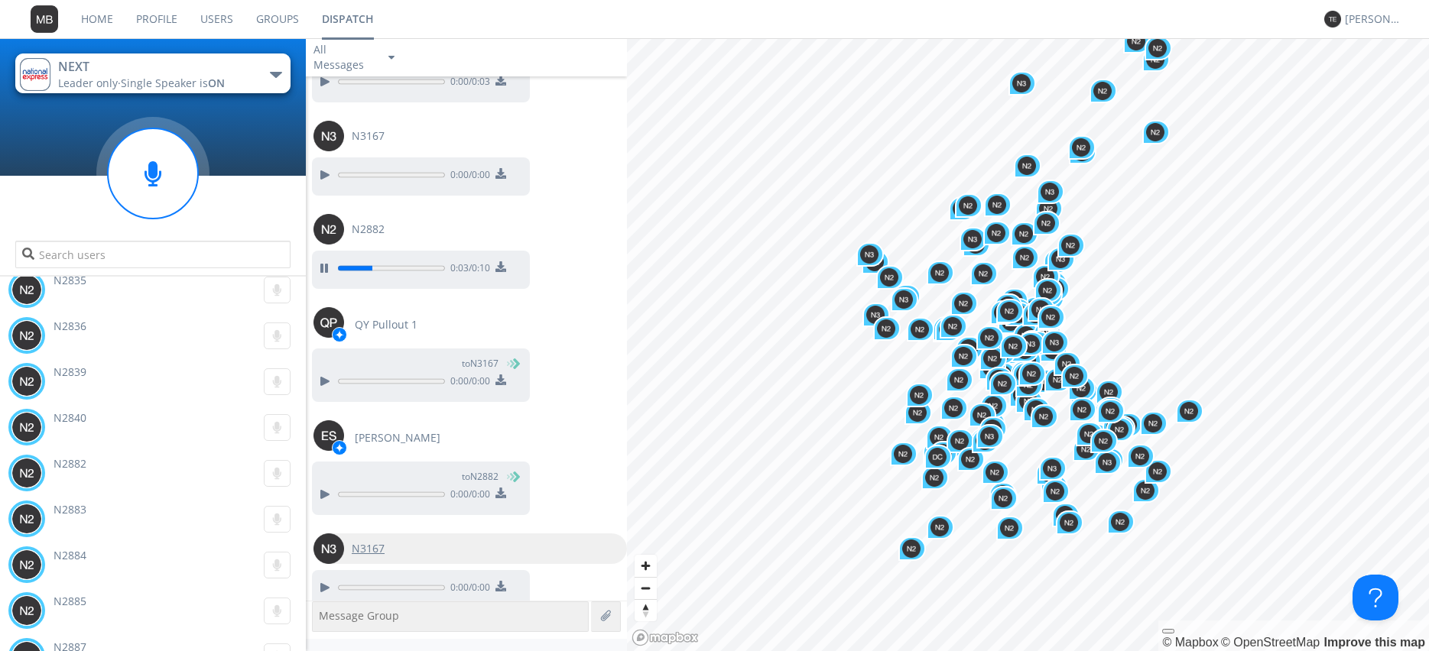
scroll to position [46797, 0]
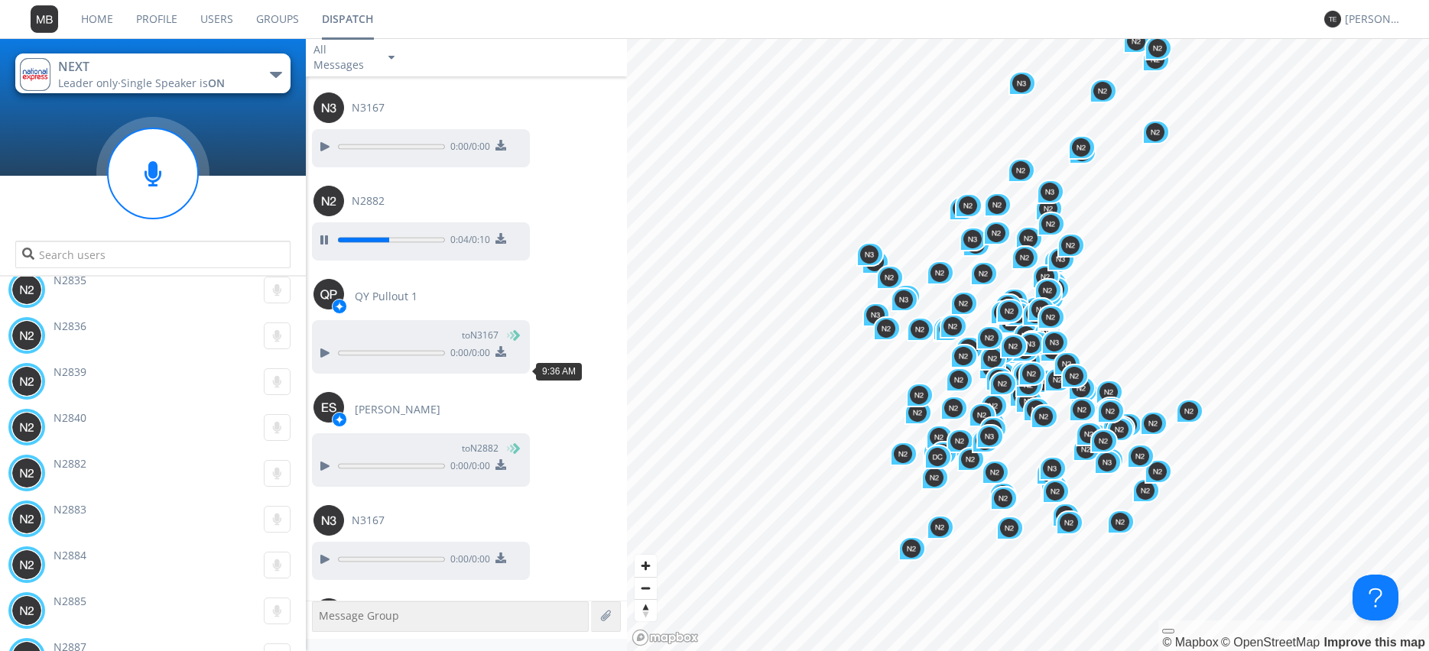
click at [324, 644] on div at bounding box center [324, 653] width 18 height 18
click at [323, 457] on div at bounding box center [324, 466] width 18 height 18
click at [562, 586] on div "N2882 0:00 / 0:02" at bounding box center [466, 632] width 321 height 93
